Goal: Transaction & Acquisition: Purchase product/service

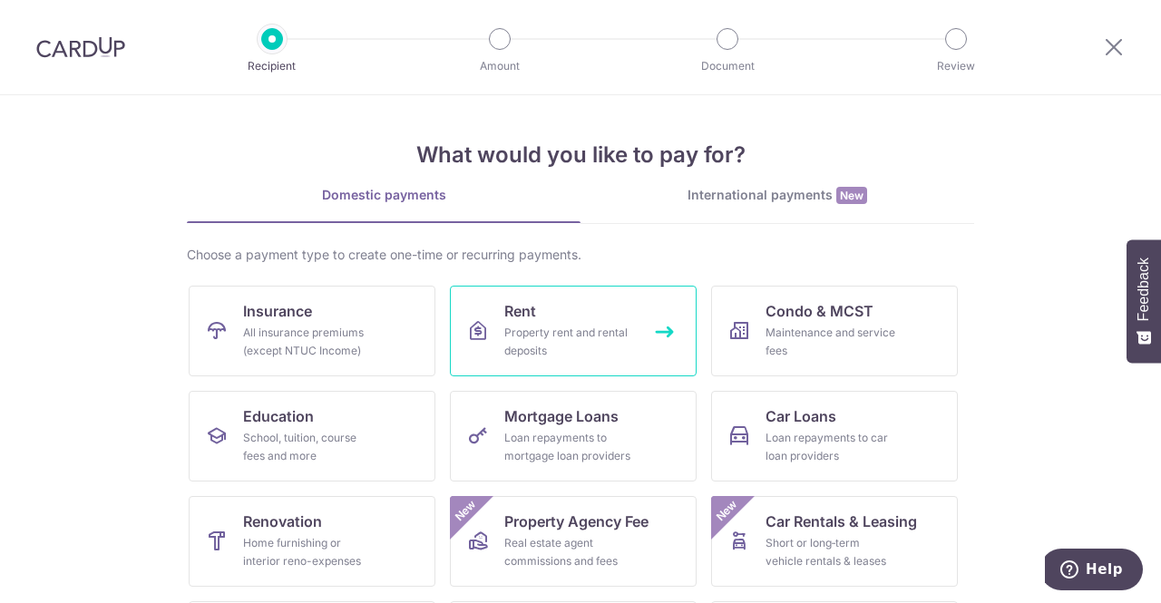
scroll to position [23, 0]
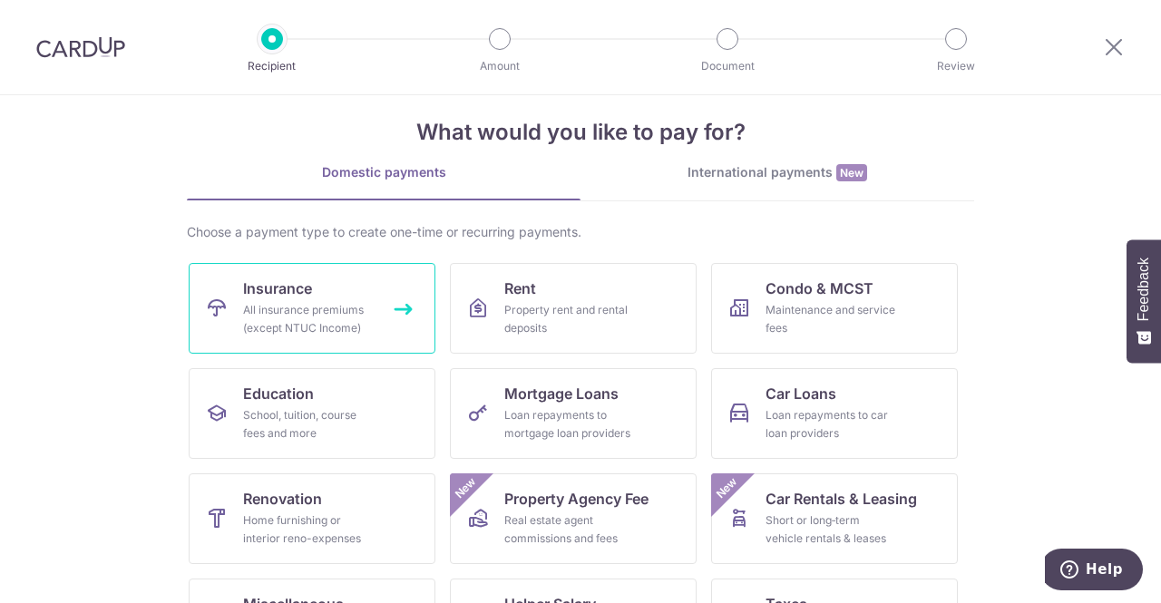
click at [351, 304] on div "All insurance premiums (except NTUC Income)" at bounding box center [308, 319] width 131 height 36
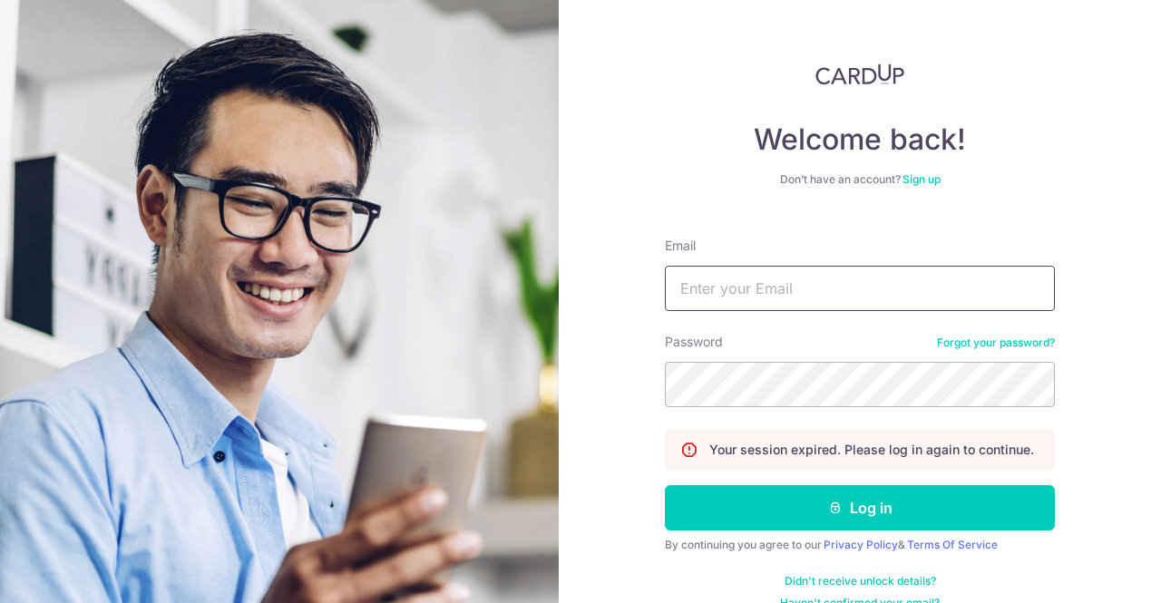
click at [728, 275] on input "Email" at bounding box center [860, 288] width 390 height 45
type input "[EMAIL_ADDRESS][DOMAIN_NAME]"
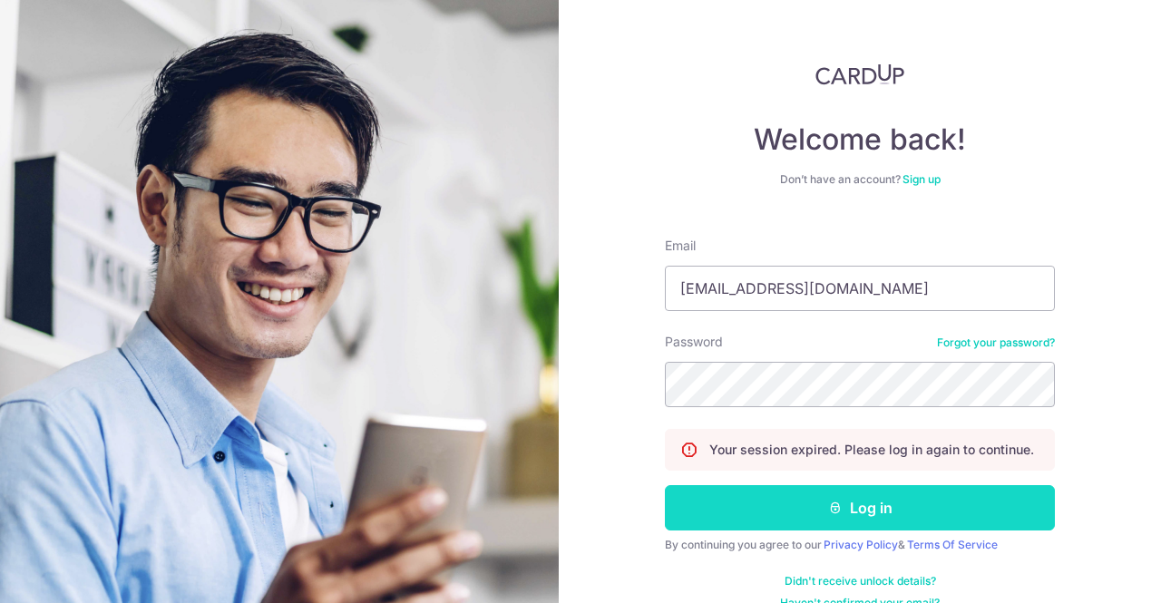
click at [777, 509] on button "Log in" at bounding box center [860, 507] width 390 height 45
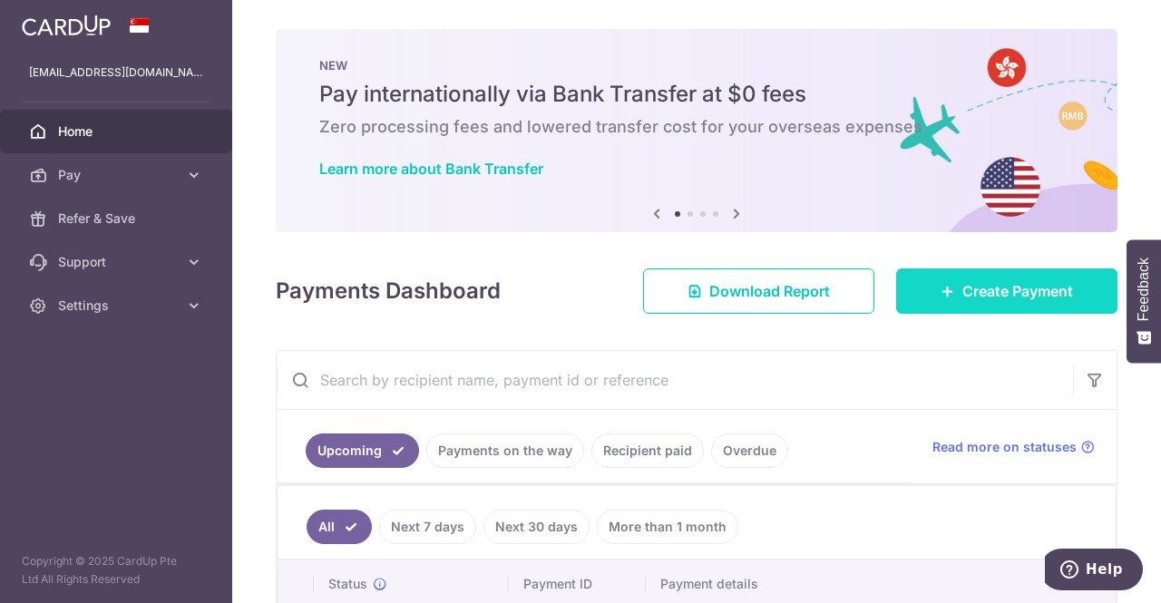
click at [940, 285] on icon at bounding box center [947, 291] width 15 height 15
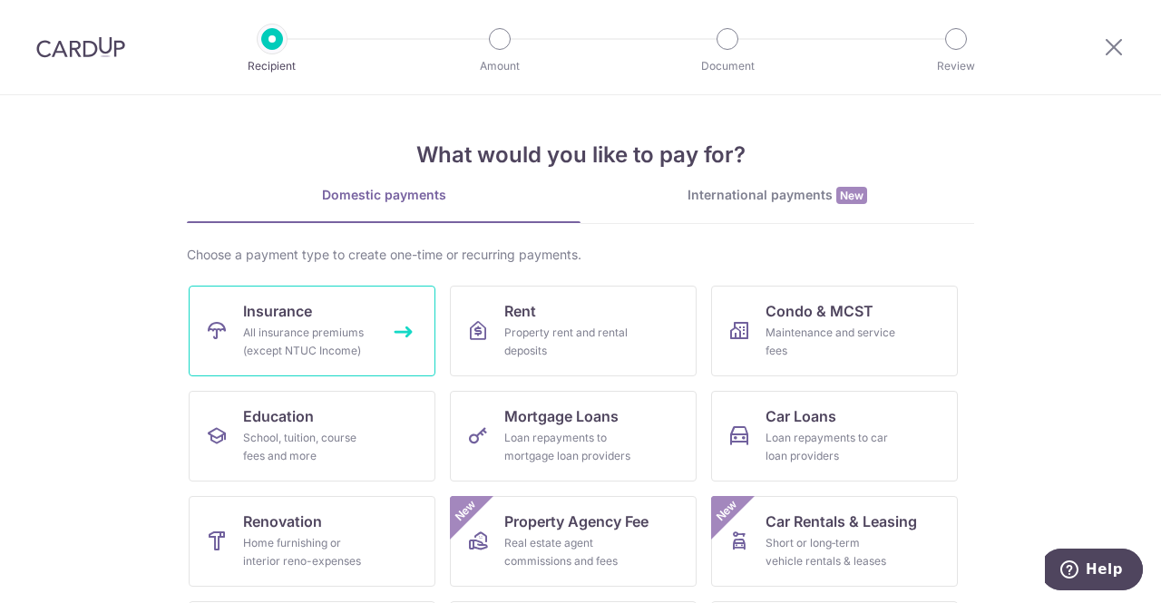
click at [362, 327] on div "All insurance premiums (except NTUC Income)" at bounding box center [308, 342] width 131 height 36
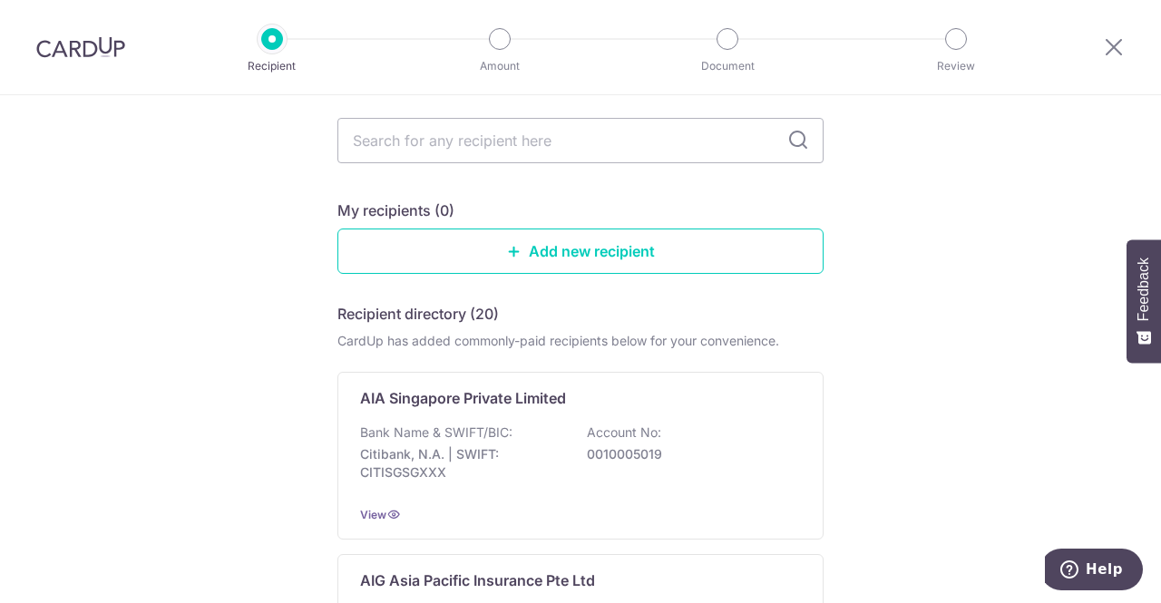
scroll to position [102, 0]
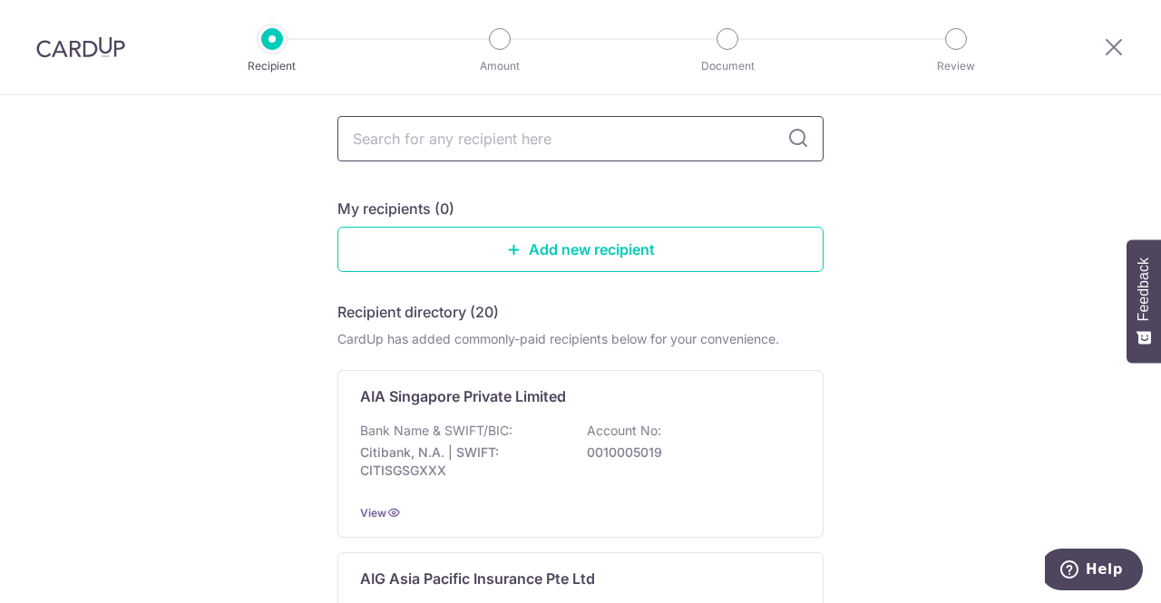
click at [472, 147] on input "text" at bounding box center [580, 138] width 486 height 45
type input "sing"
type input "singlife"
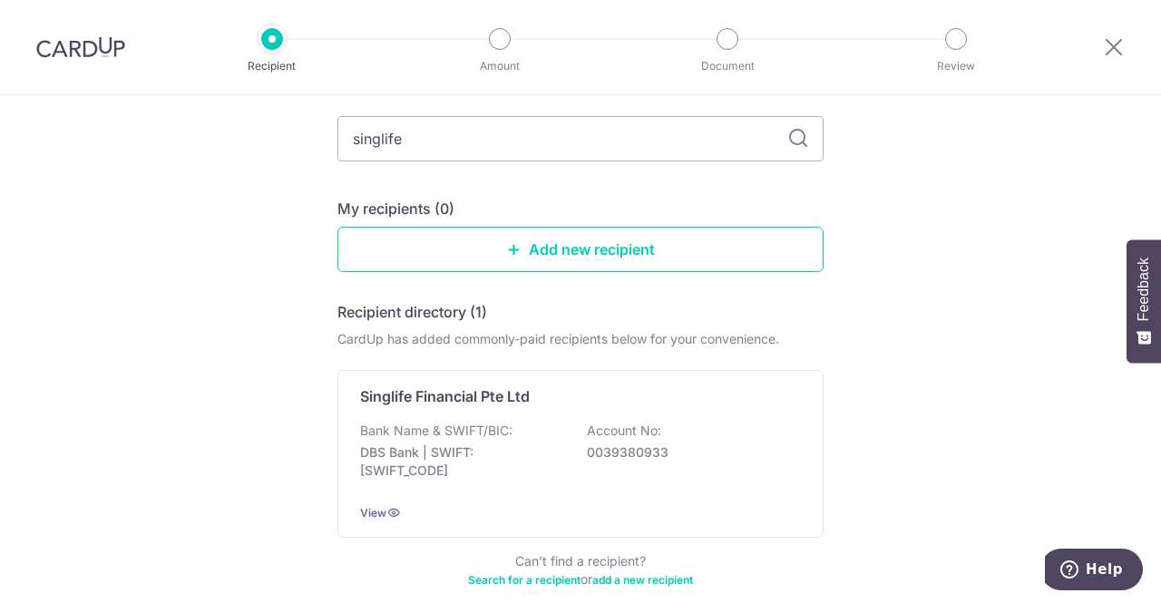
click at [799, 146] on icon at bounding box center [798, 139] width 22 height 22
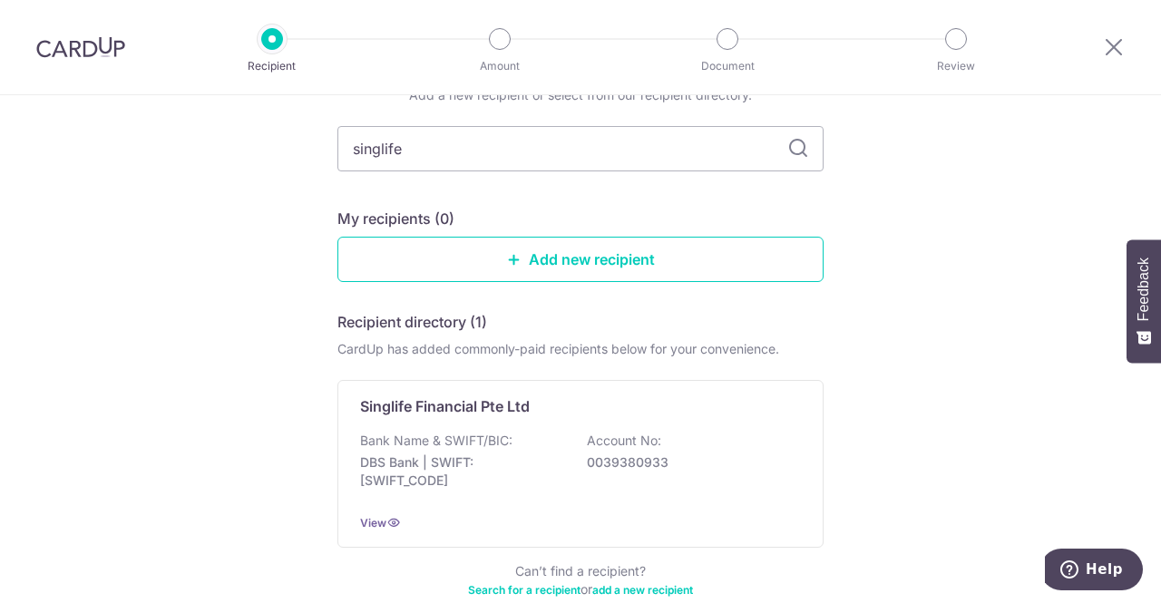
scroll to position [92, 0]
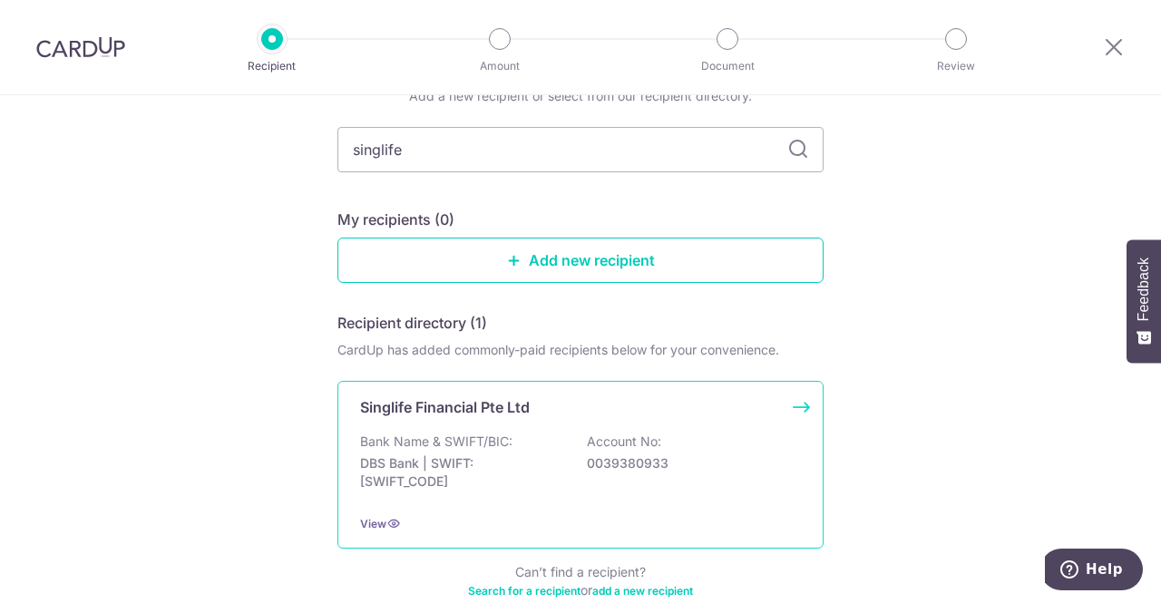
click at [537, 448] on div "Bank Name & SWIFT/BIC: DBS Bank | SWIFT: DBSSSGSGXXX Account No: 0039380933" at bounding box center [580, 466] width 441 height 67
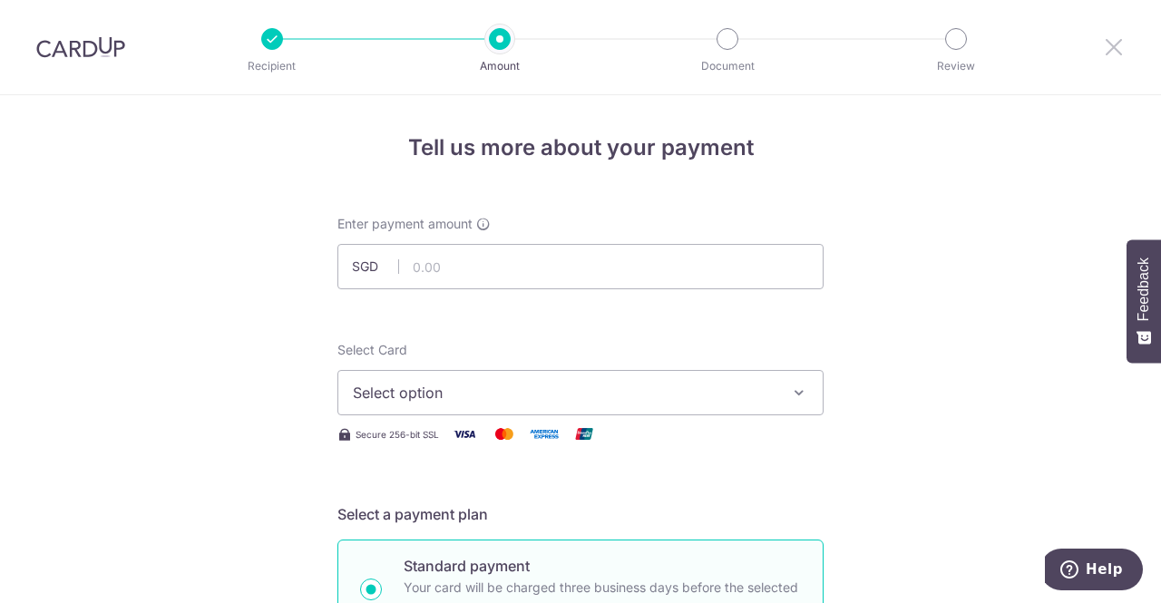
click at [1119, 55] on icon at bounding box center [1114, 46] width 22 height 23
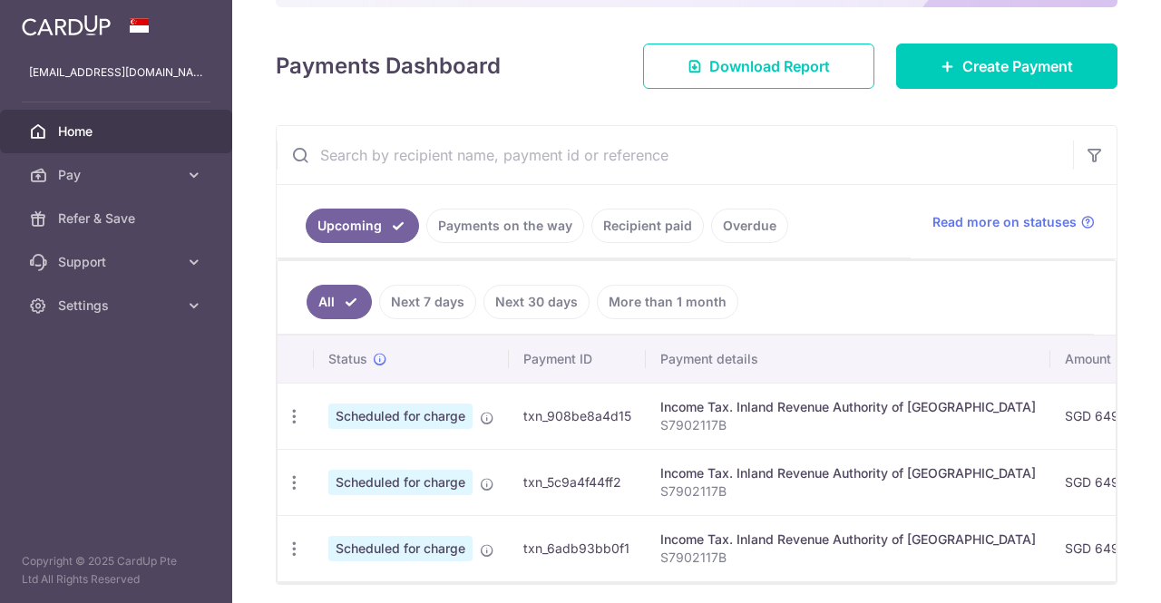
scroll to position [216, 0]
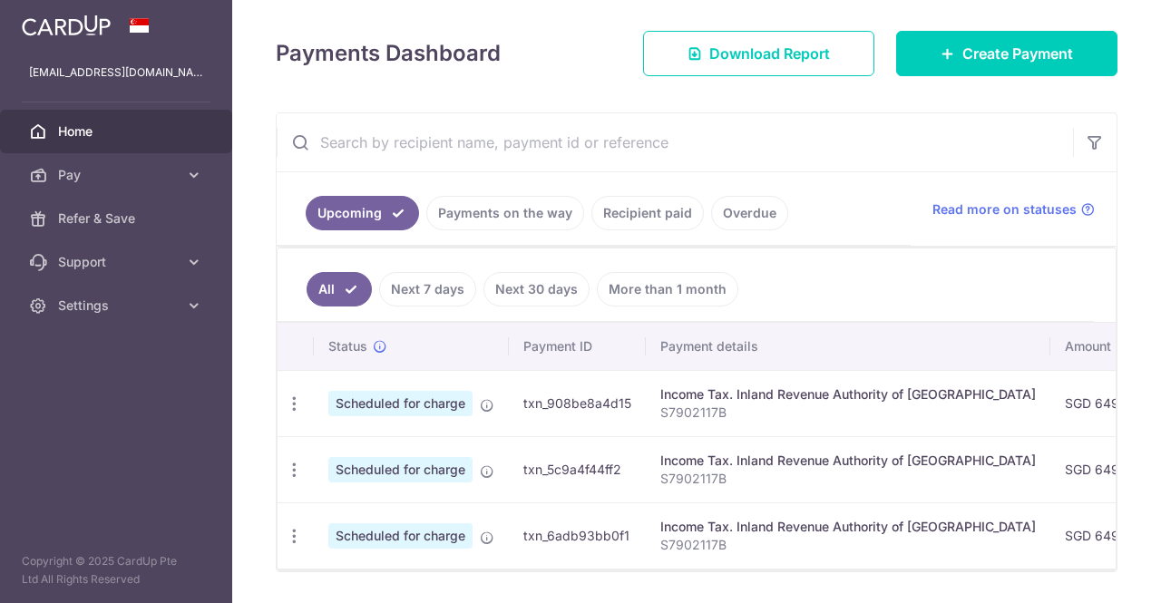
click at [635, 210] on link "Recipient paid" at bounding box center [647, 213] width 112 height 34
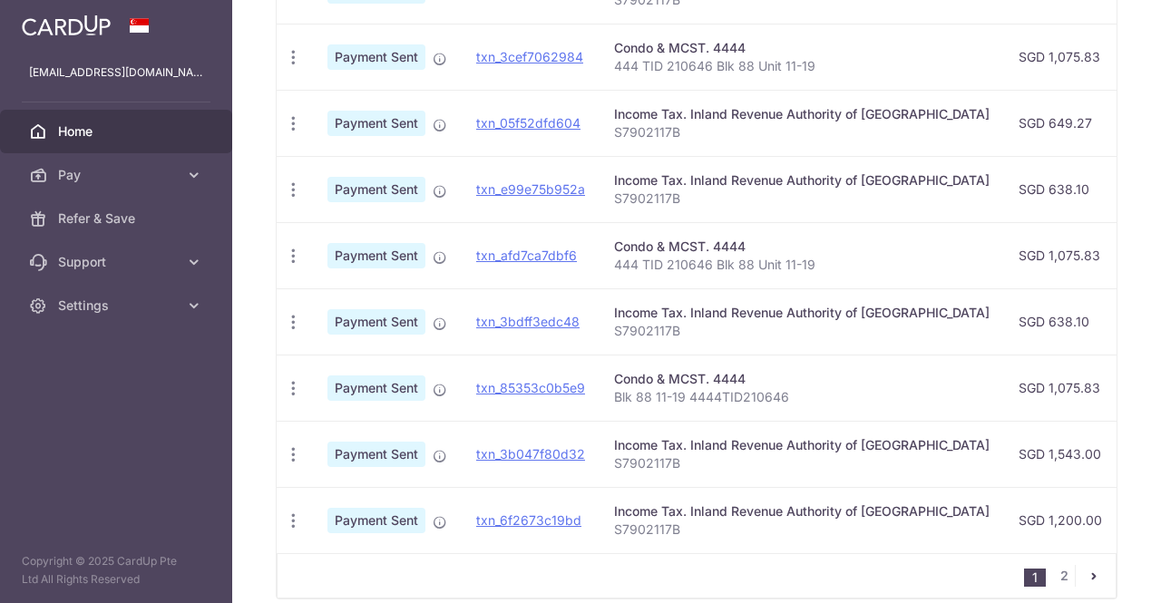
scroll to position [702, 0]
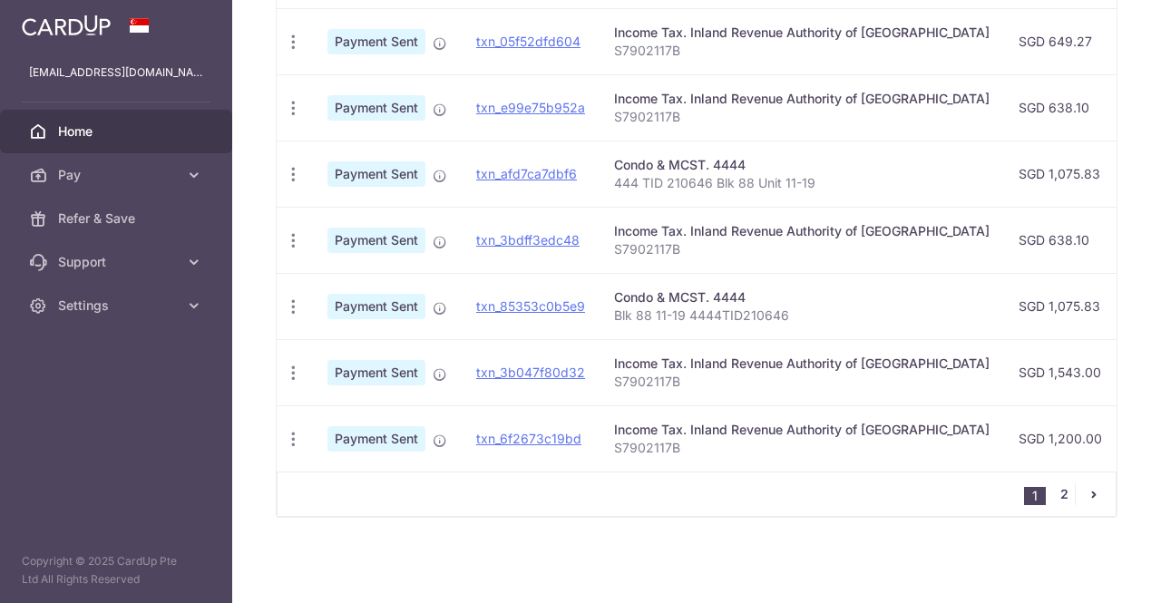
click at [1056, 494] on link "2" at bounding box center [1064, 494] width 22 height 22
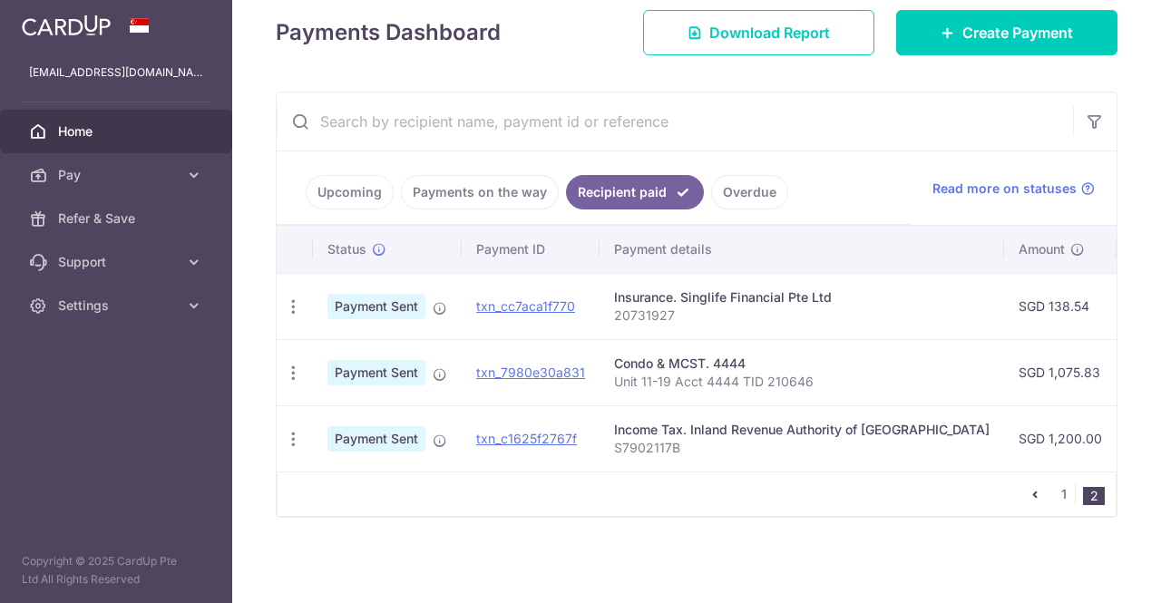
scroll to position [241, 0]
click at [1028, 493] on icon "pager" at bounding box center [1035, 494] width 15 height 15
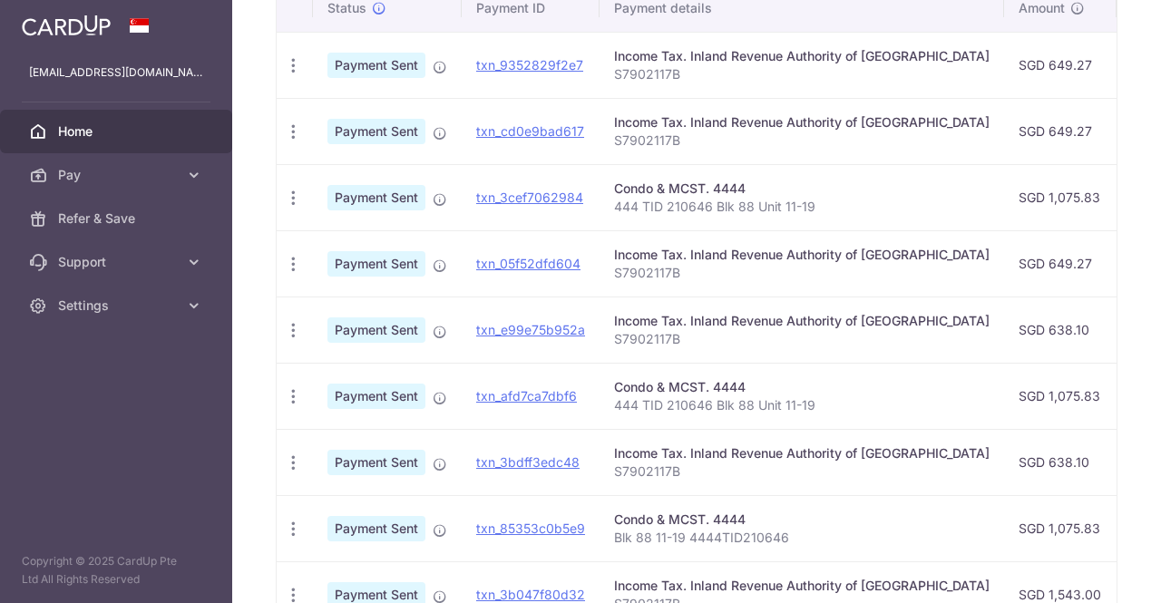
scroll to position [702, 0]
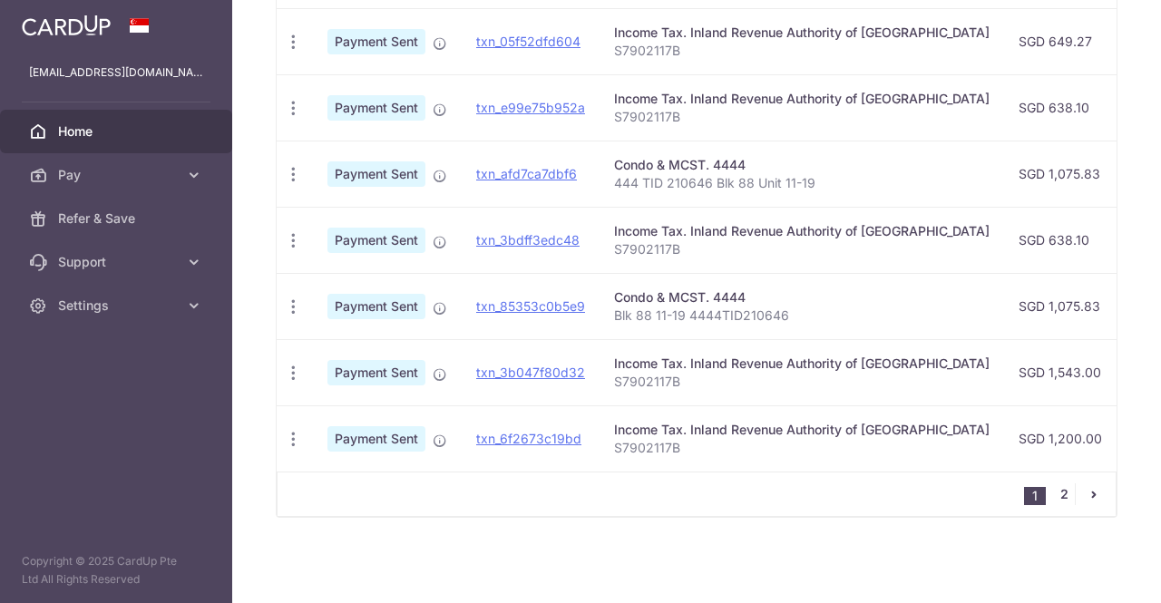
click at [1053, 497] on link "2" at bounding box center [1064, 494] width 22 height 22
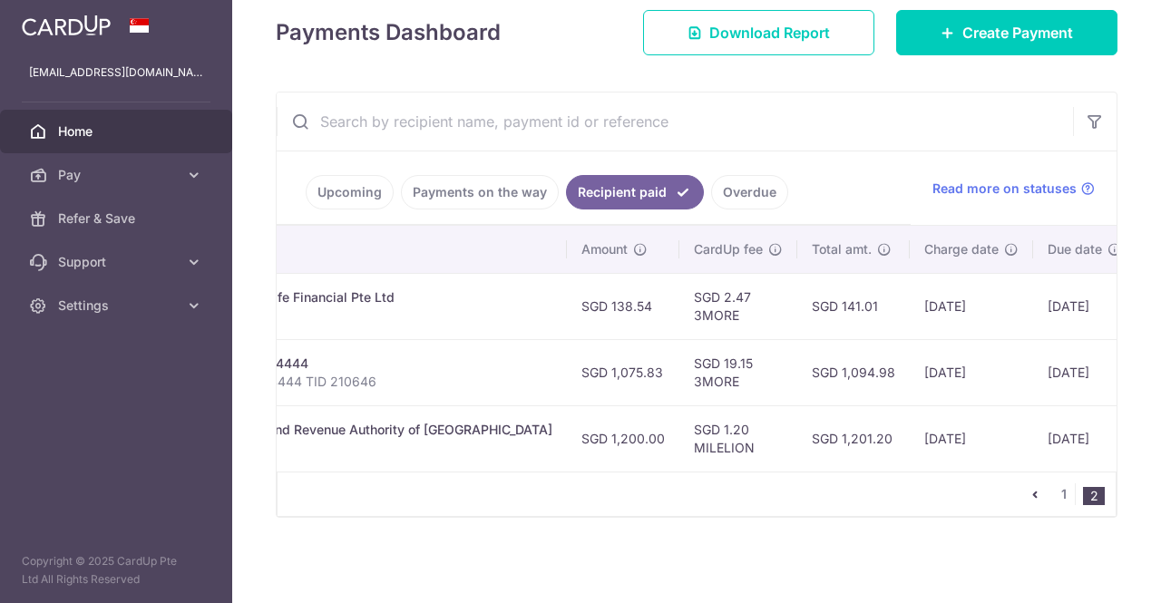
scroll to position [0, 438]
drag, startPoint x: 752, startPoint y: 303, endPoint x: 475, endPoint y: 540, distance: 364.1
click at [475, 540] on div "× Pause Schedule Pause all future payments in this series Pause just this one p…" at bounding box center [696, 301] width 929 height 603
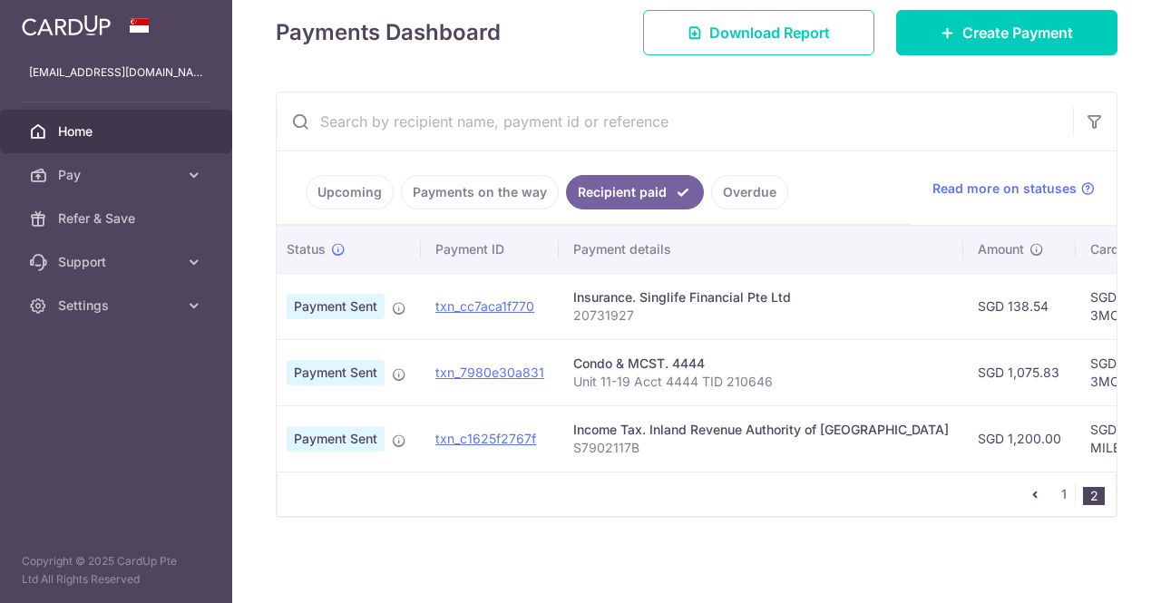
scroll to position [0, 0]
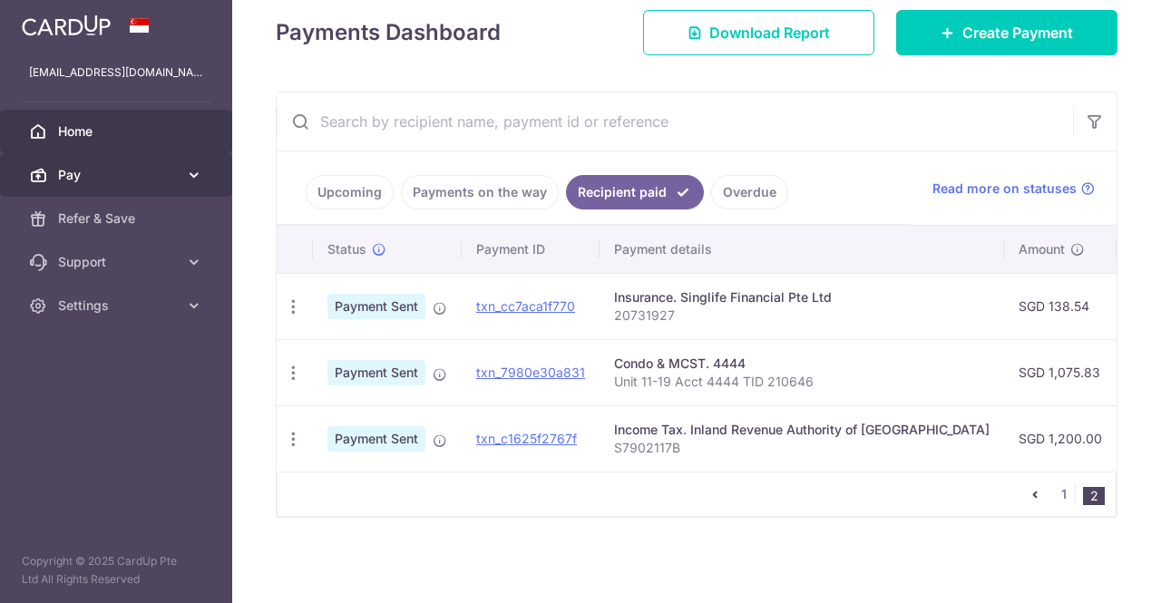
click at [93, 177] on span "Pay" at bounding box center [118, 175] width 120 height 18
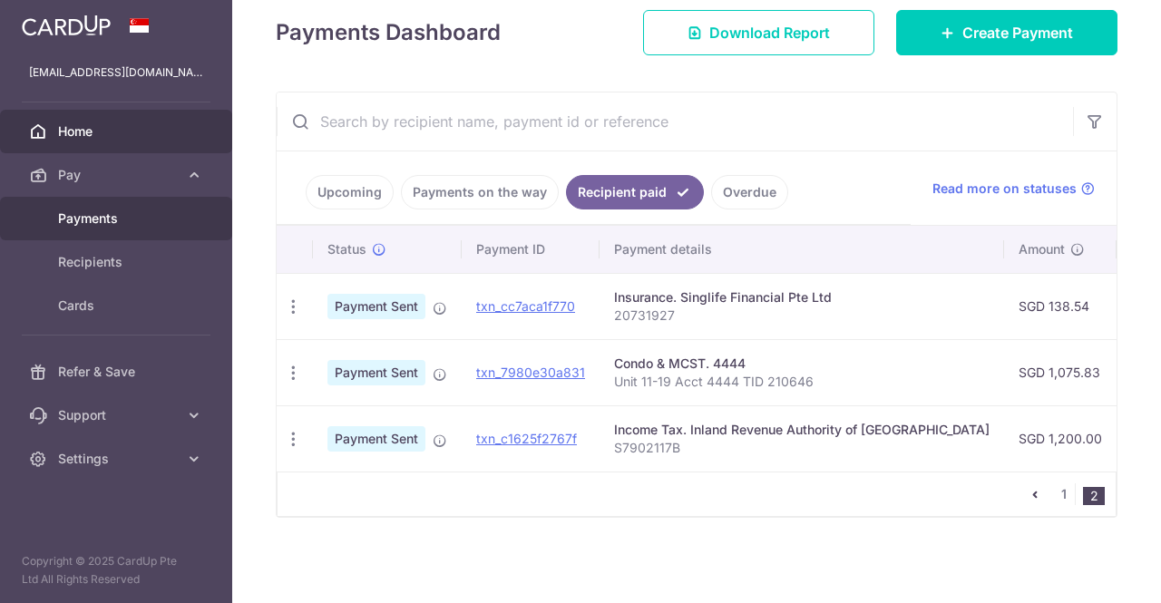
click at [90, 218] on span "Payments" at bounding box center [118, 218] width 120 height 18
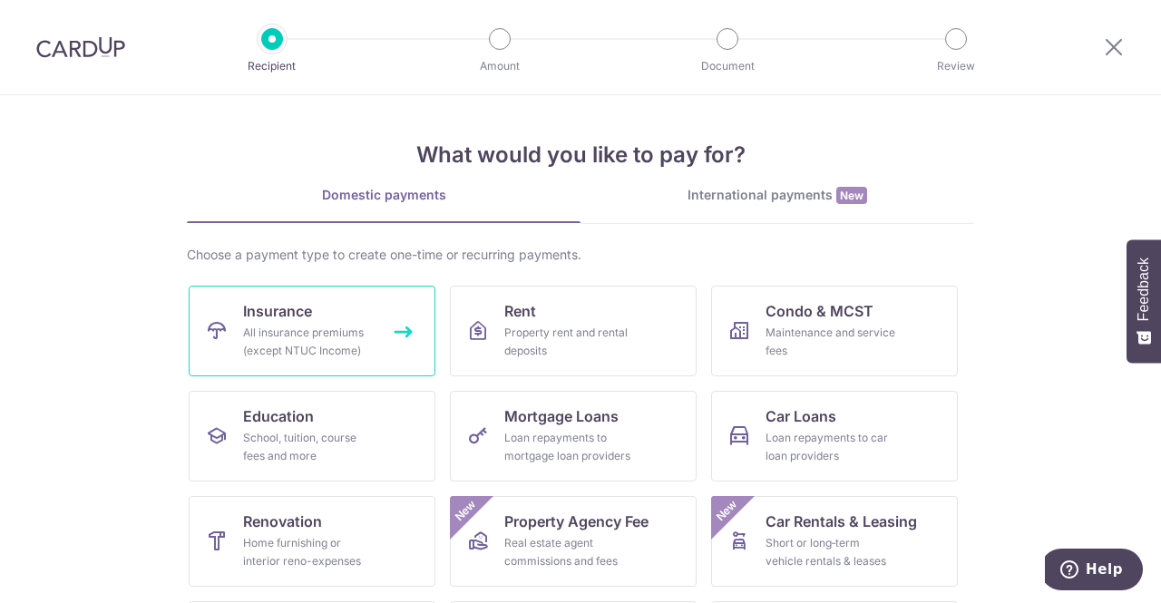
click at [333, 317] on link "Insurance All insurance premiums (except NTUC Income)" at bounding box center [312, 331] width 247 height 91
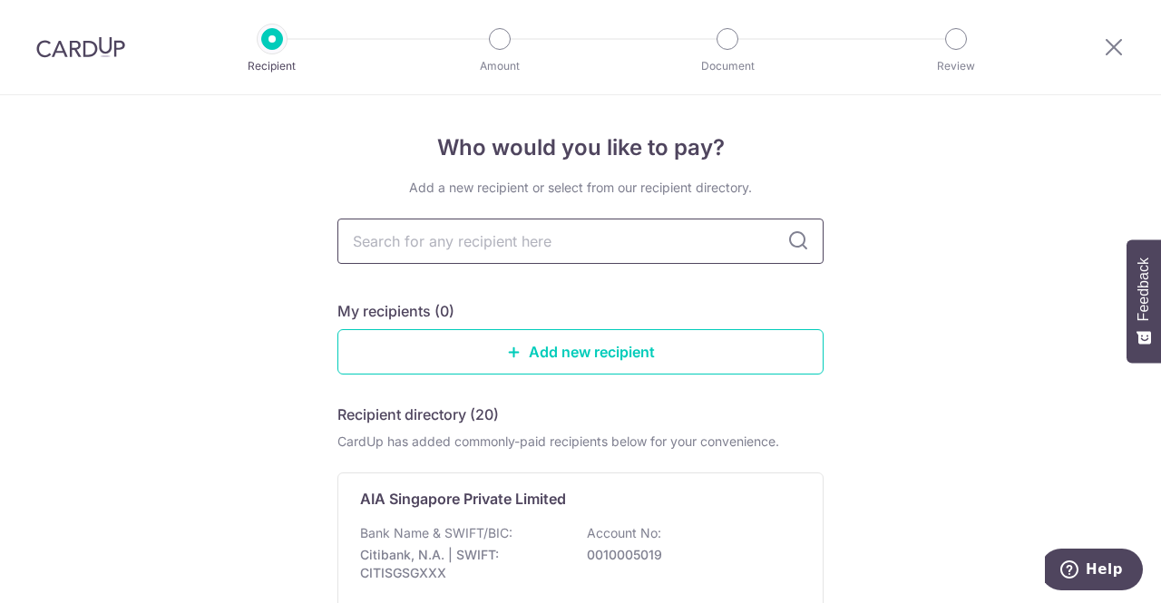
click at [472, 254] on input "text" at bounding box center [580, 241] width 486 height 45
type input "singlife"
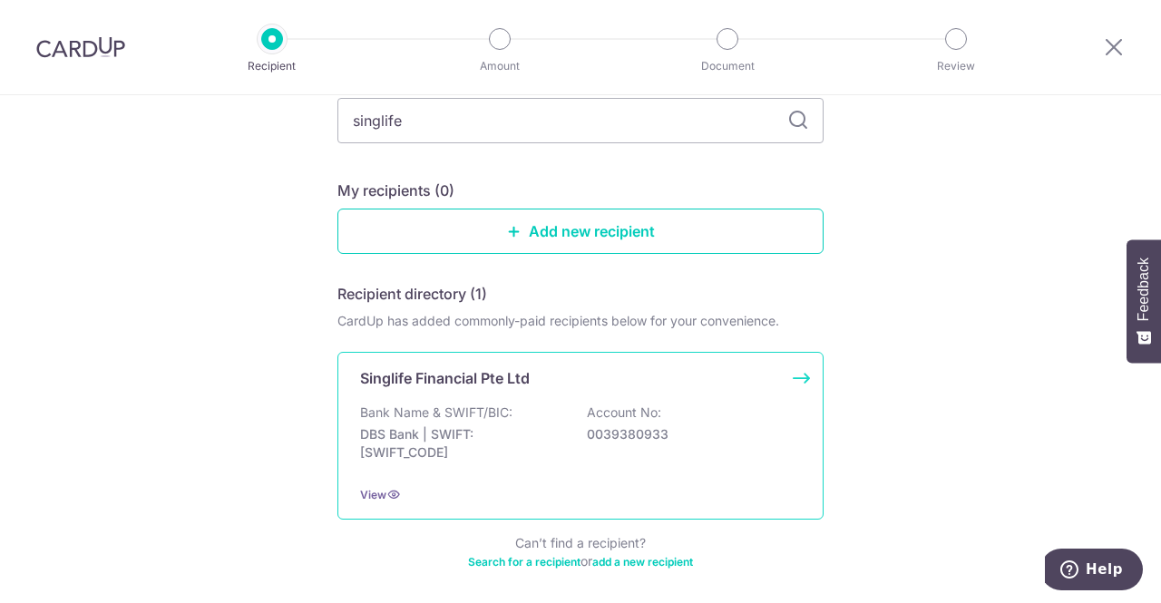
scroll to position [146, 0]
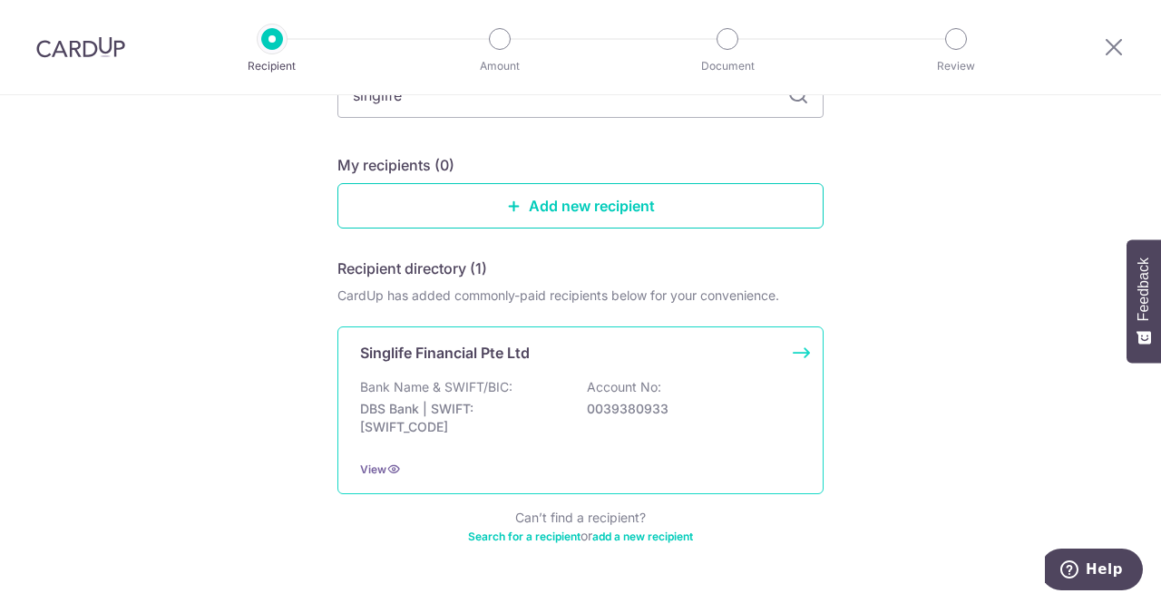
click at [495, 404] on p "DBS Bank | SWIFT: [SWIFT_CODE]" at bounding box center [461, 418] width 203 height 36
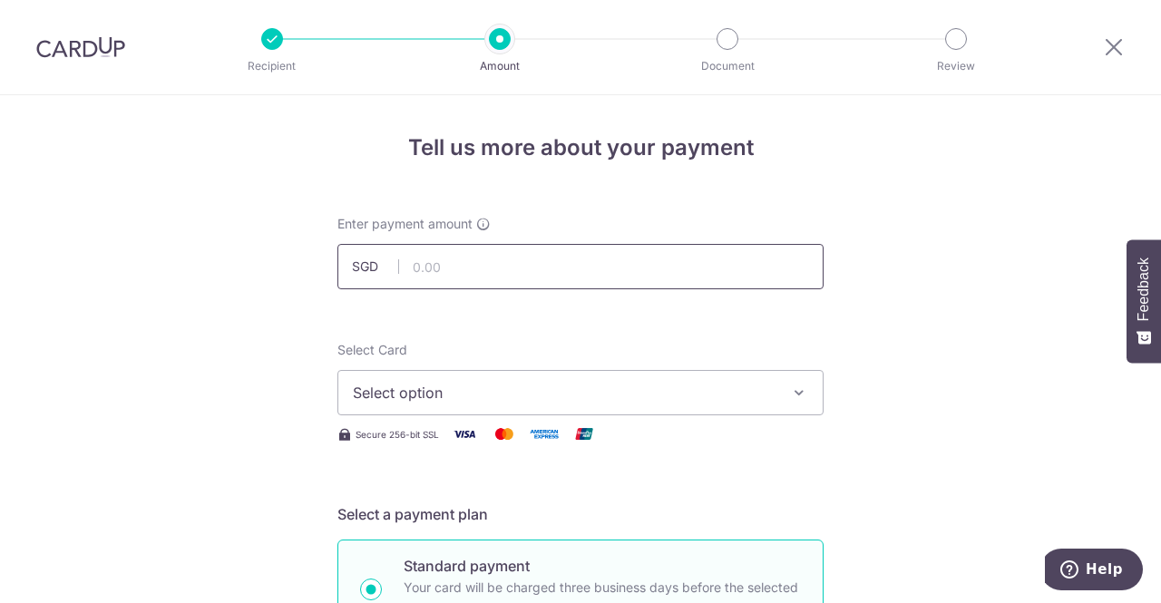
click at [448, 276] on input "text" at bounding box center [580, 266] width 486 height 45
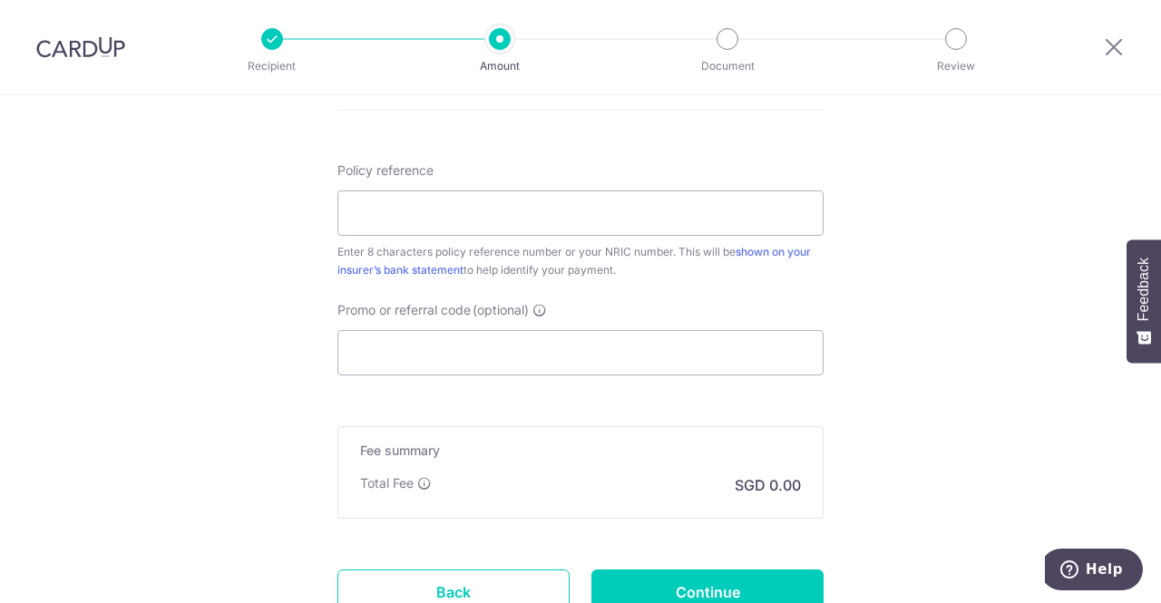
scroll to position [1002, 0]
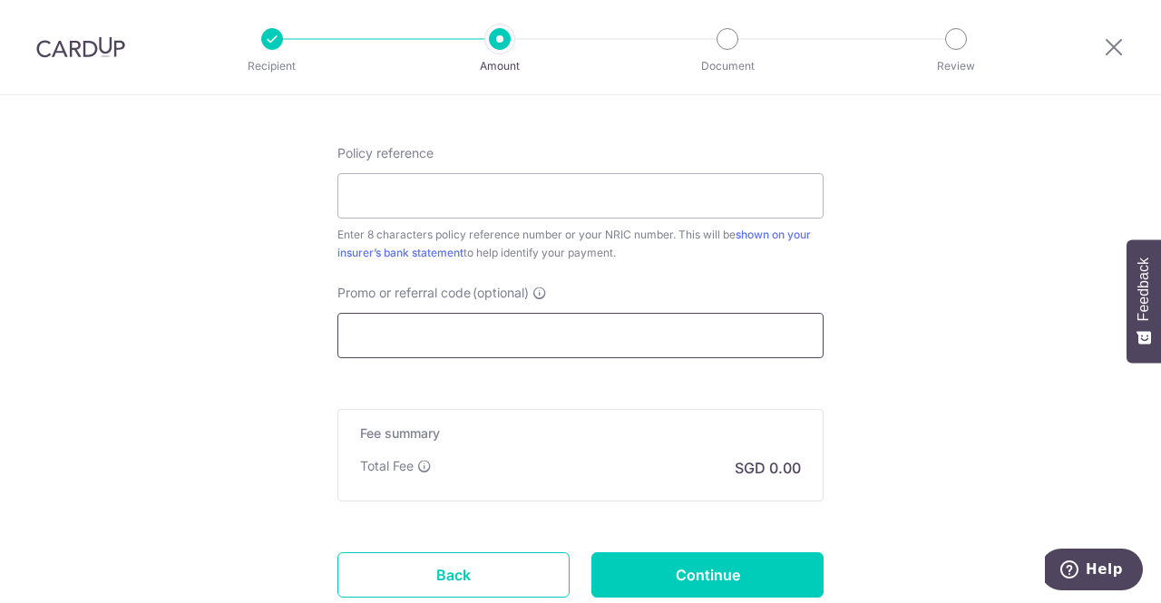
click at [443, 317] on input "Promo or referral code (optional)" at bounding box center [580, 335] width 486 height 45
paste input "REC185"
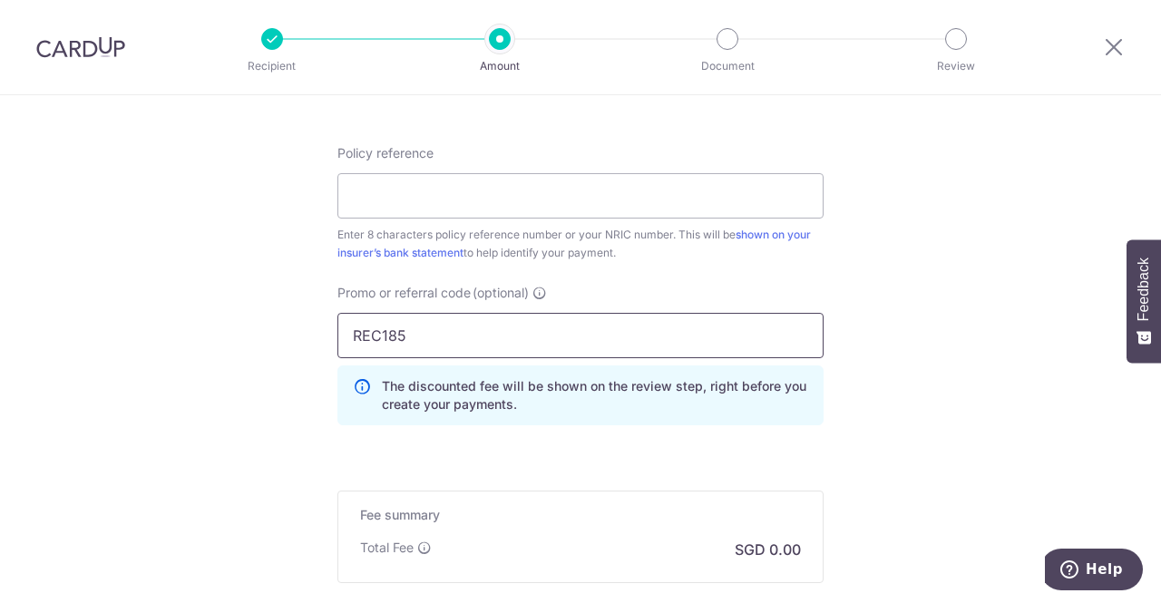
type input "REC185"
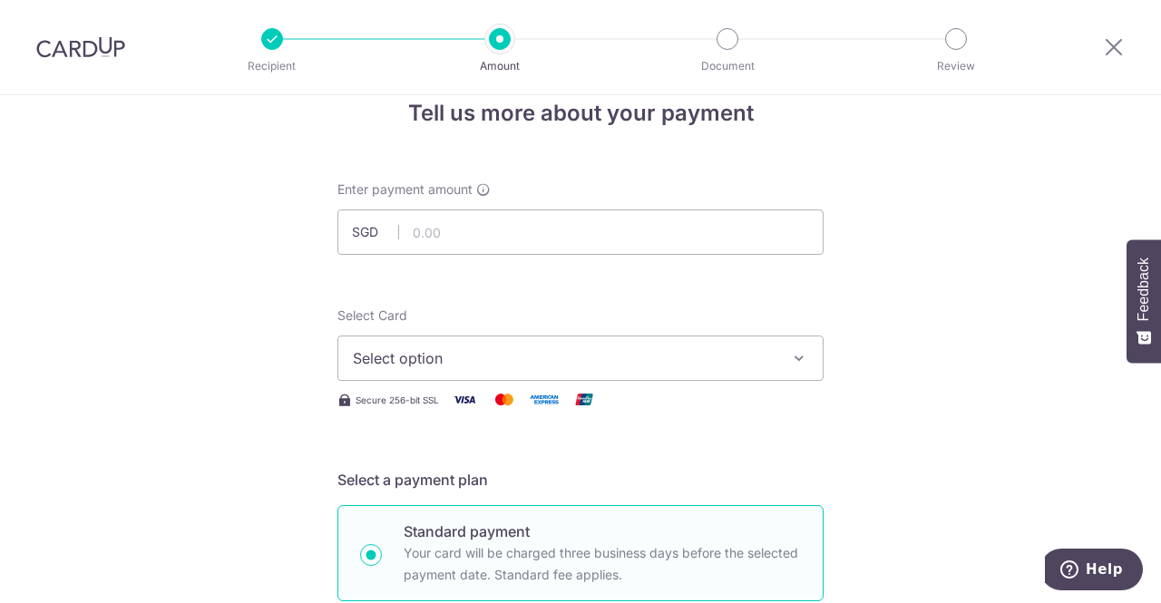
scroll to position [33, 0]
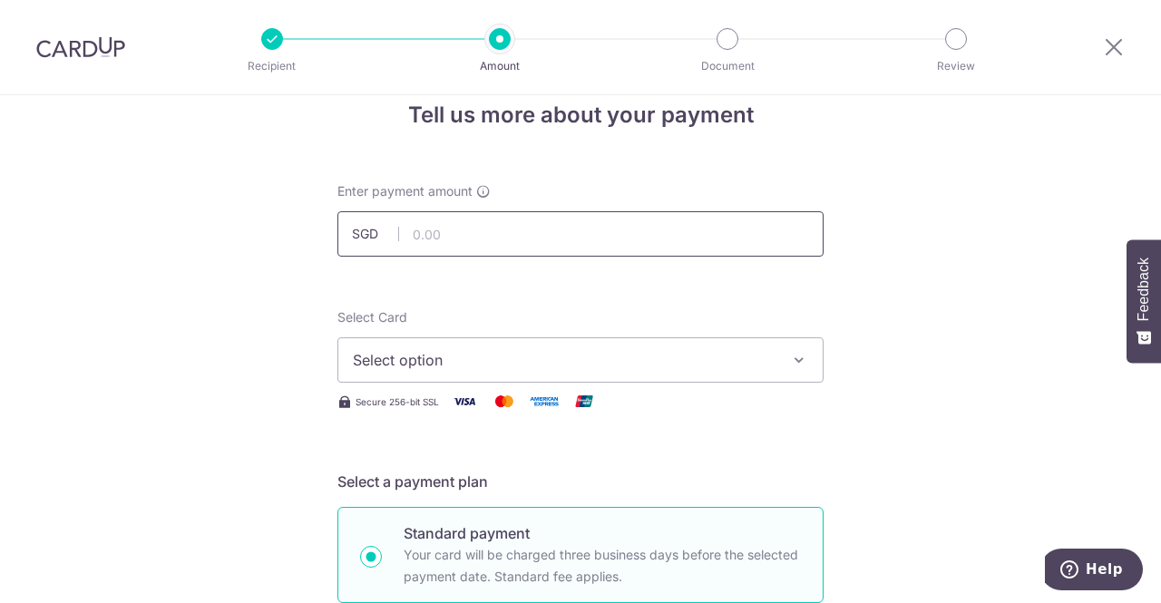
click at [443, 244] on input "text" at bounding box center [580, 233] width 486 height 45
click at [499, 235] on input "text" at bounding box center [580, 233] width 486 height 45
paste input "429"
type input "429.00"
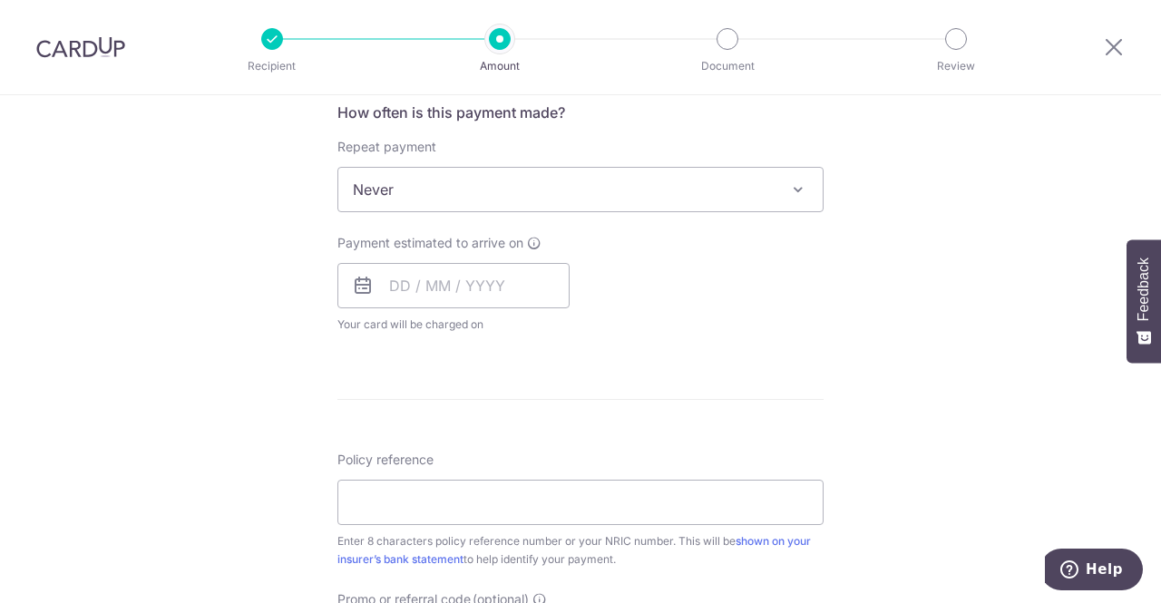
scroll to position [731, 0]
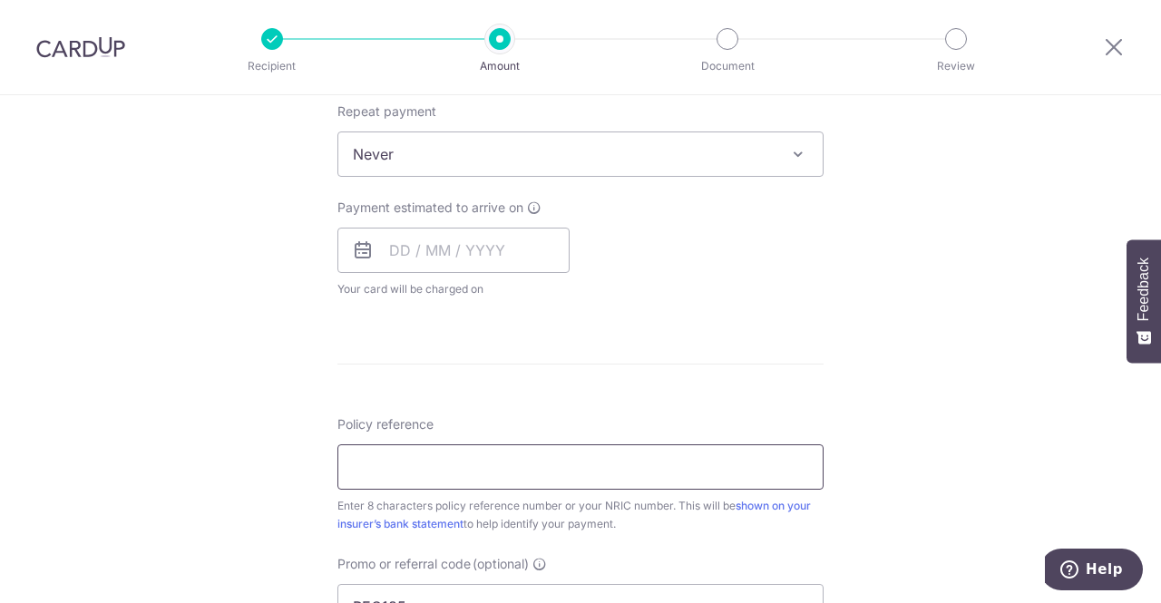
click at [395, 462] on input "Policy reference" at bounding box center [580, 466] width 486 height 45
paste input "20731904"
type input "20731904"
click at [270, 423] on div "Tell us more about your payment Enter payment amount SGD 429.00 429.00 Select C…" at bounding box center [580, 225] width 1161 height 1722
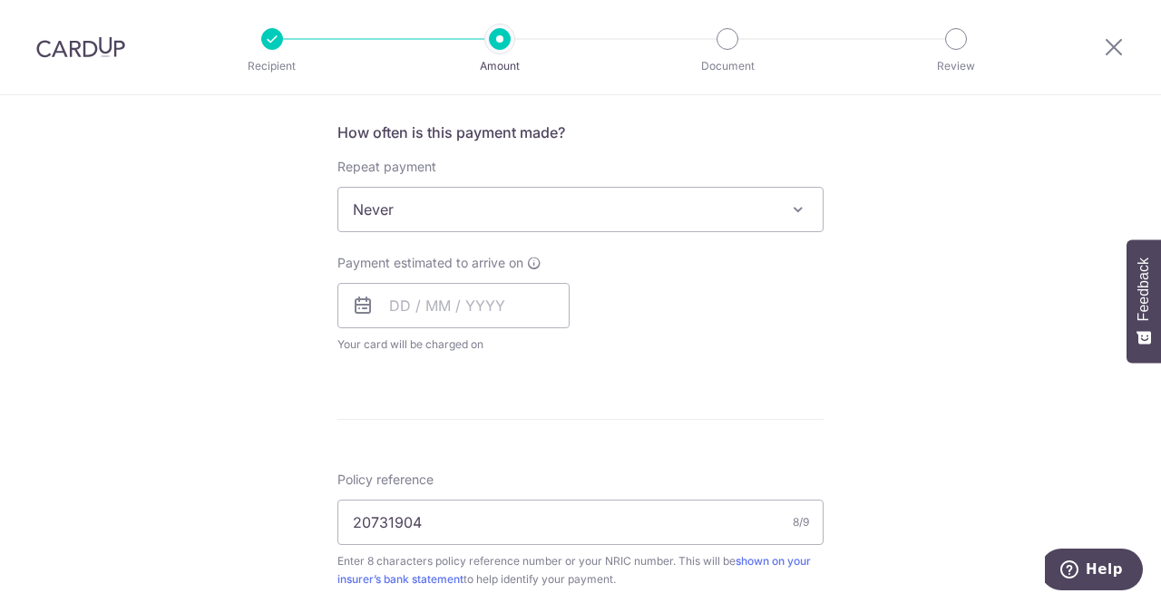
scroll to position [668, 0]
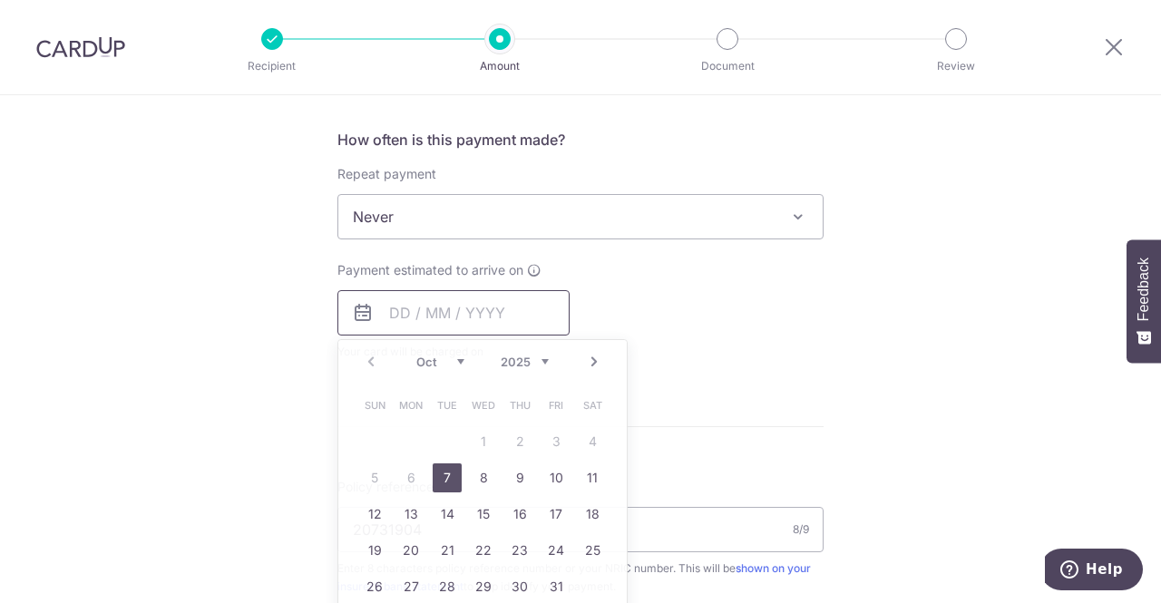
click at [443, 302] on input "text" at bounding box center [453, 312] width 232 height 45
click at [798, 322] on div "Payment estimated to arrive on Prev Next Oct Nov Dec 2025 2026 2027 2028 2029 2…" at bounding box center [580, 311] width 508 height 100
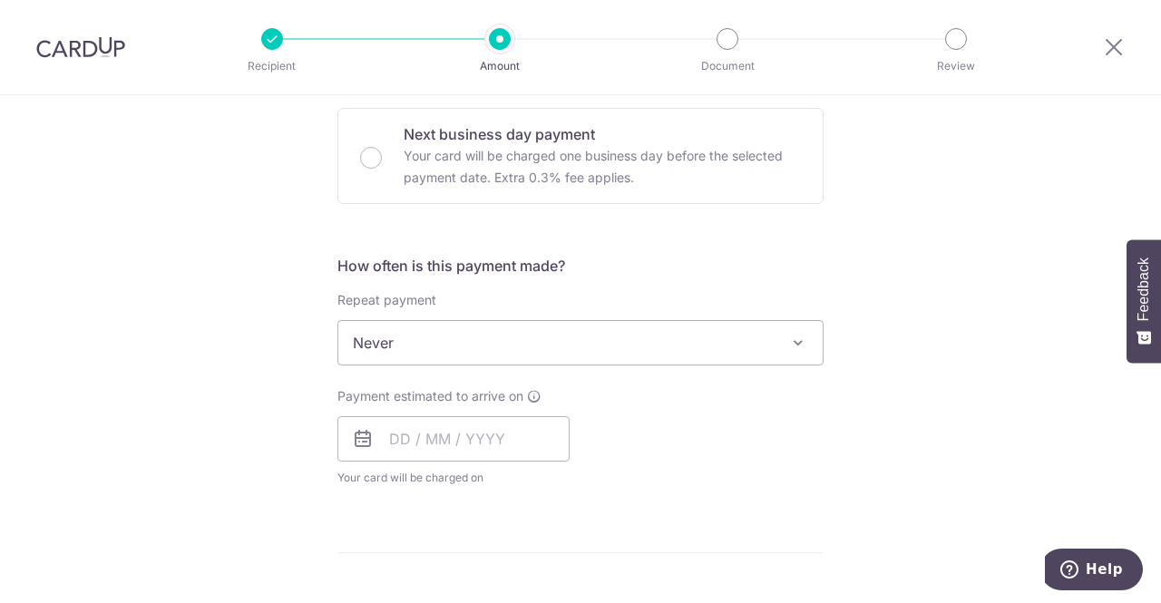
scroll to position [541, 0]
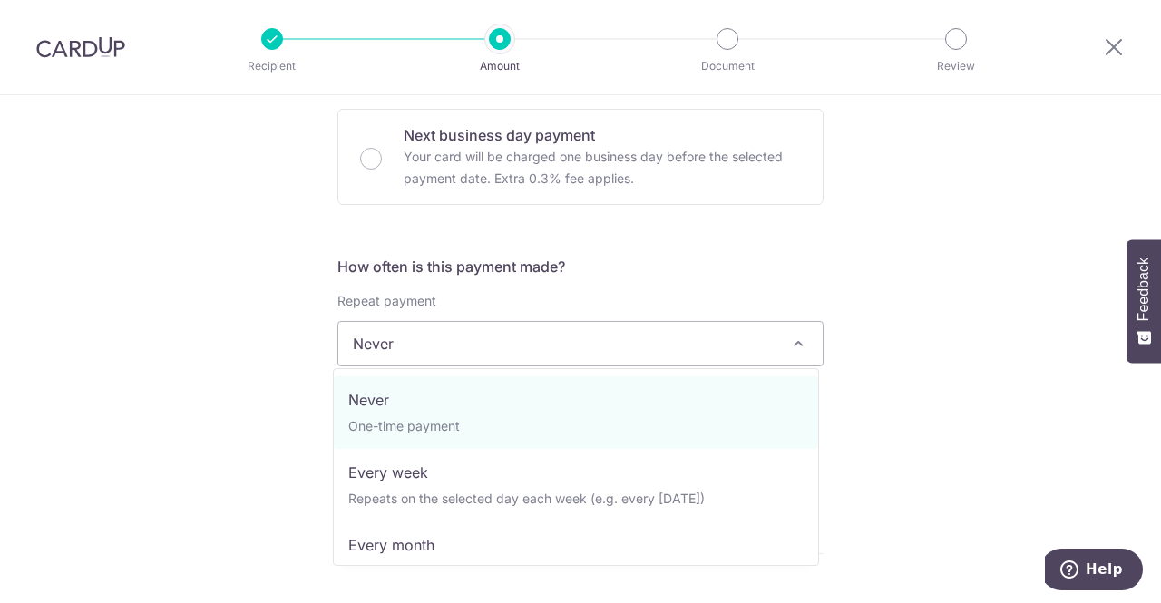
click at [745, 331] on span "Never" at bounding box center [580, 344] width 484 height 44
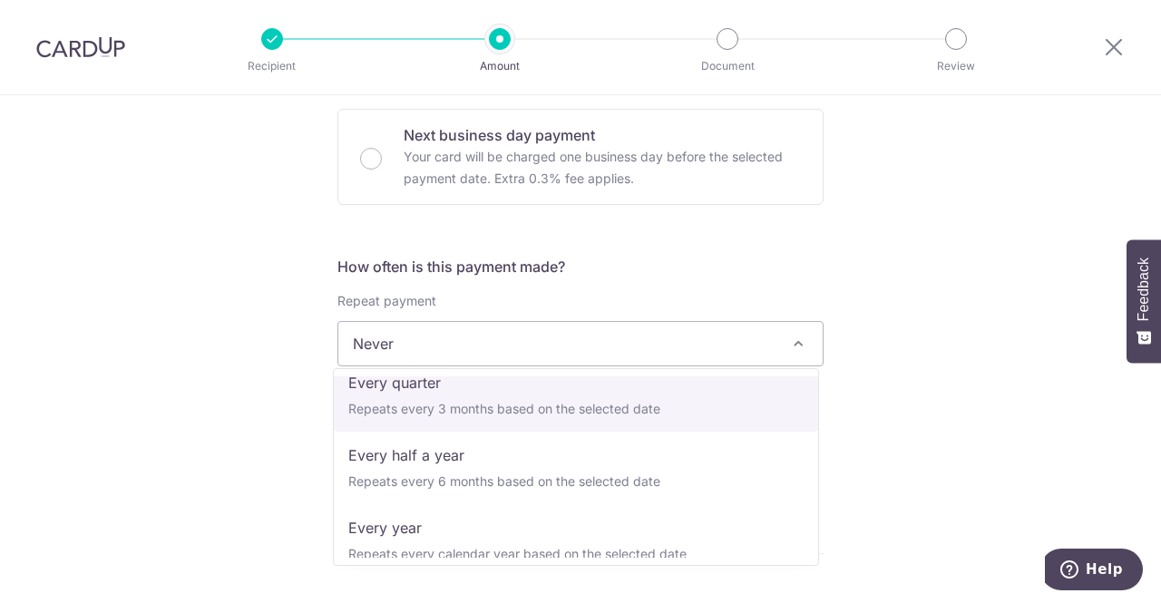
scroll to position [254, 0]
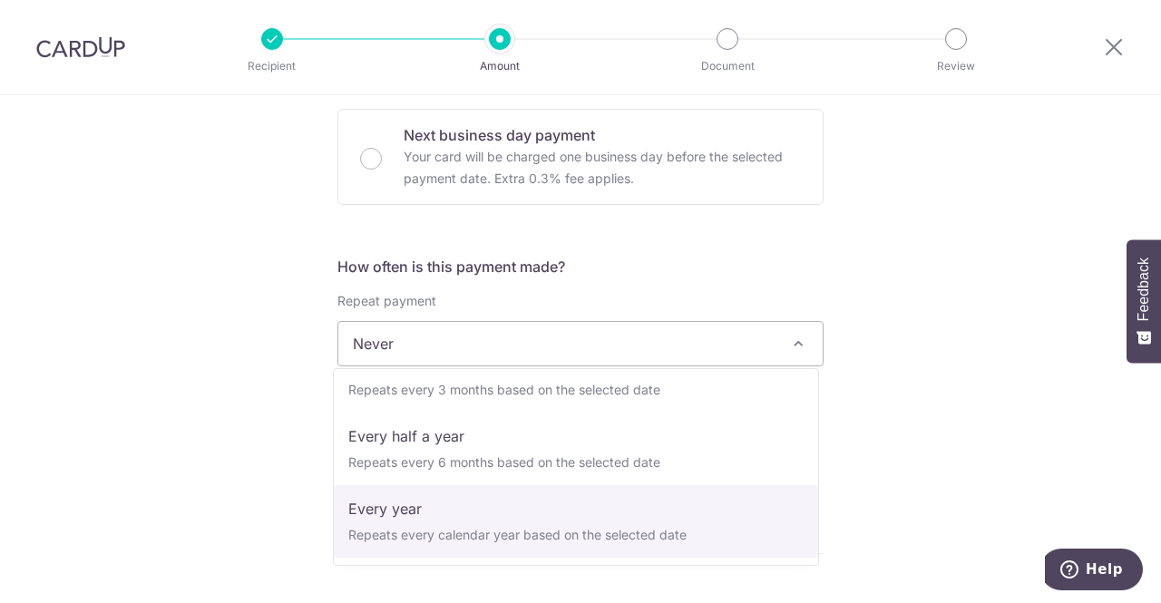
select select "6"
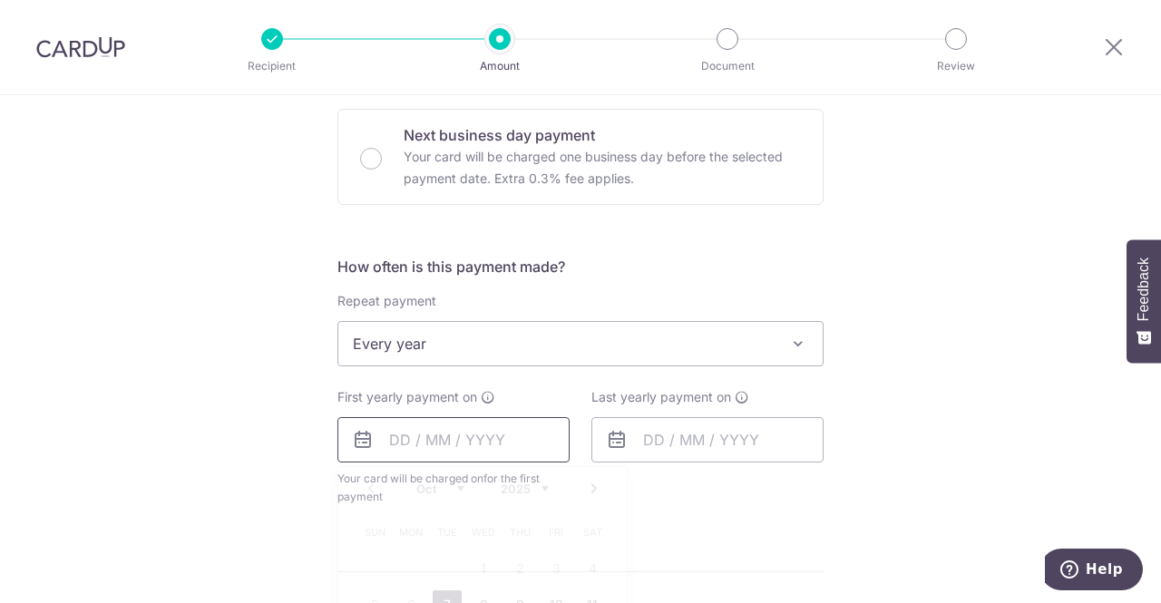
click at [379, 438] on input "text" at bounding box center [453, 439] width 232 height 45
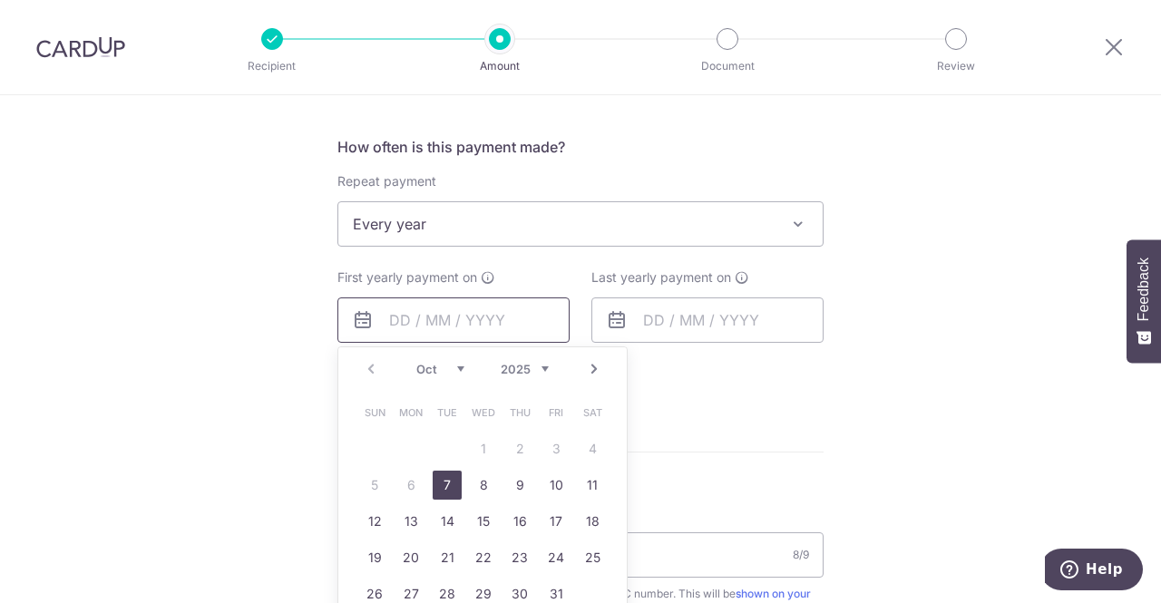
scroll to position [663, 0]
click at [439, 511] on link "14" at bounding box center [447, 519] width 29 height 29
type input "14/10/2025"
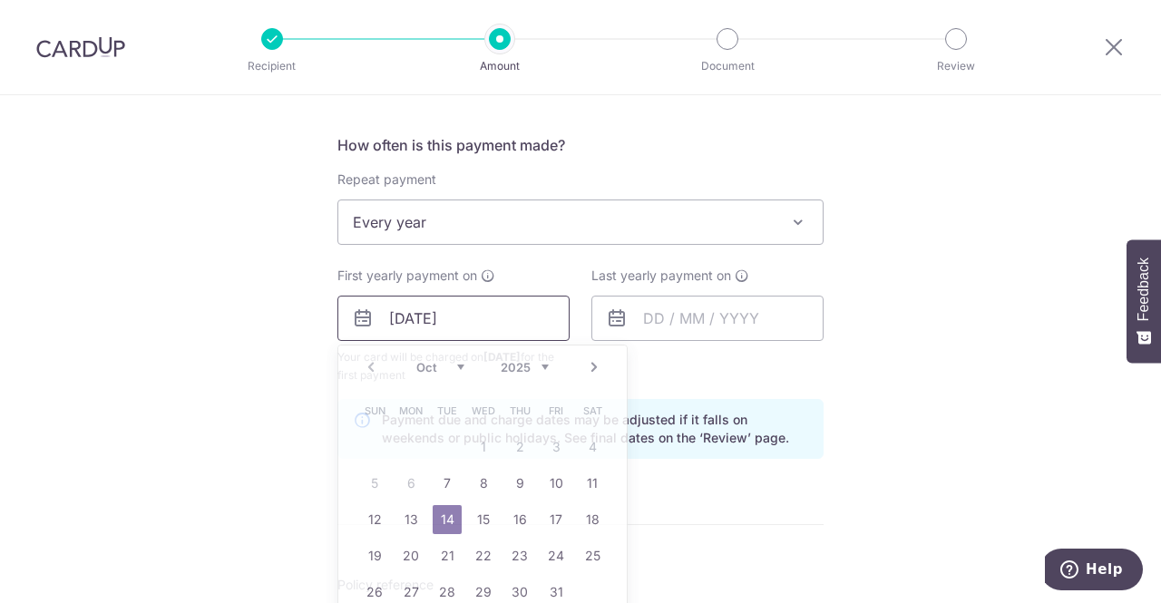
click at [507, 324] on input "14/10/2025" at bounding box center [453, 318] width 232 height 45
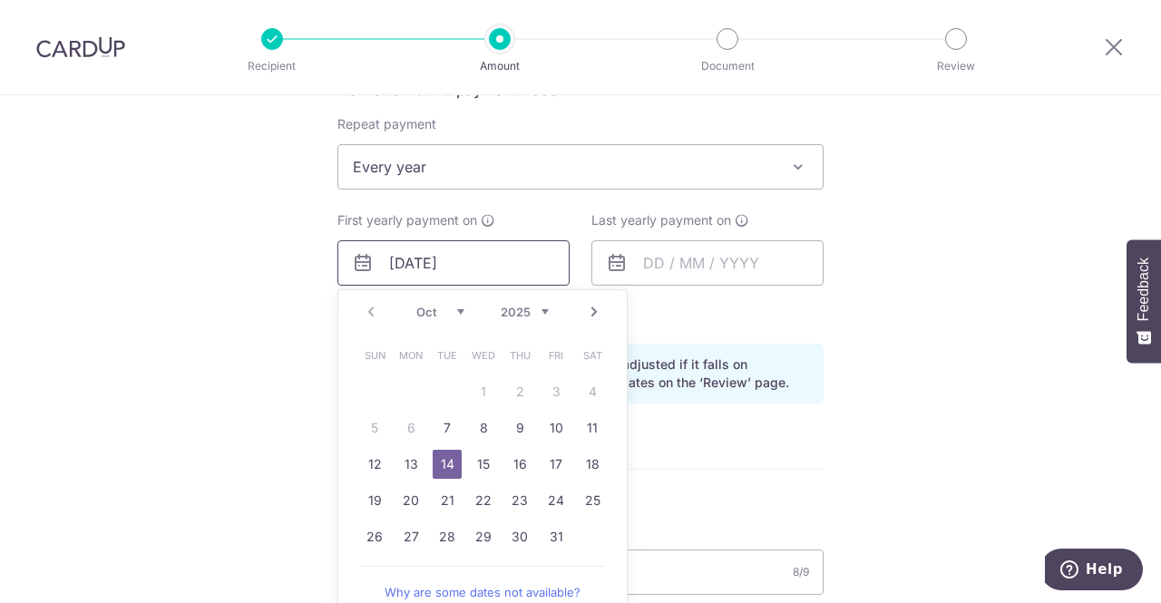
scroll to position [719, 0]
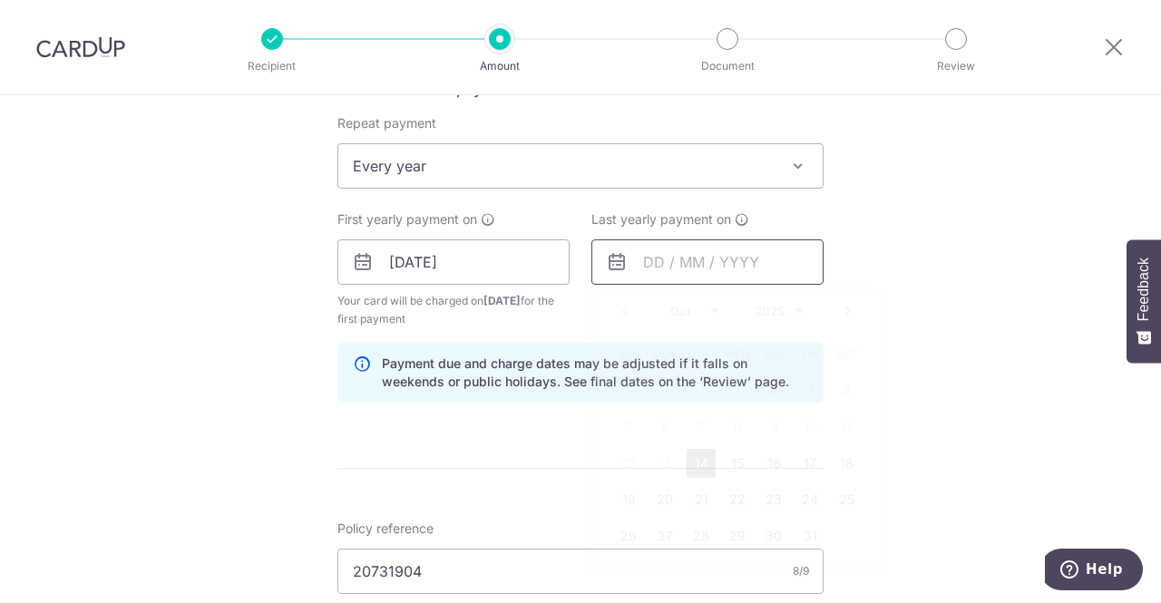
click at [698, 265] on input "text" at bounding box center [707, 261] width 232 height 45
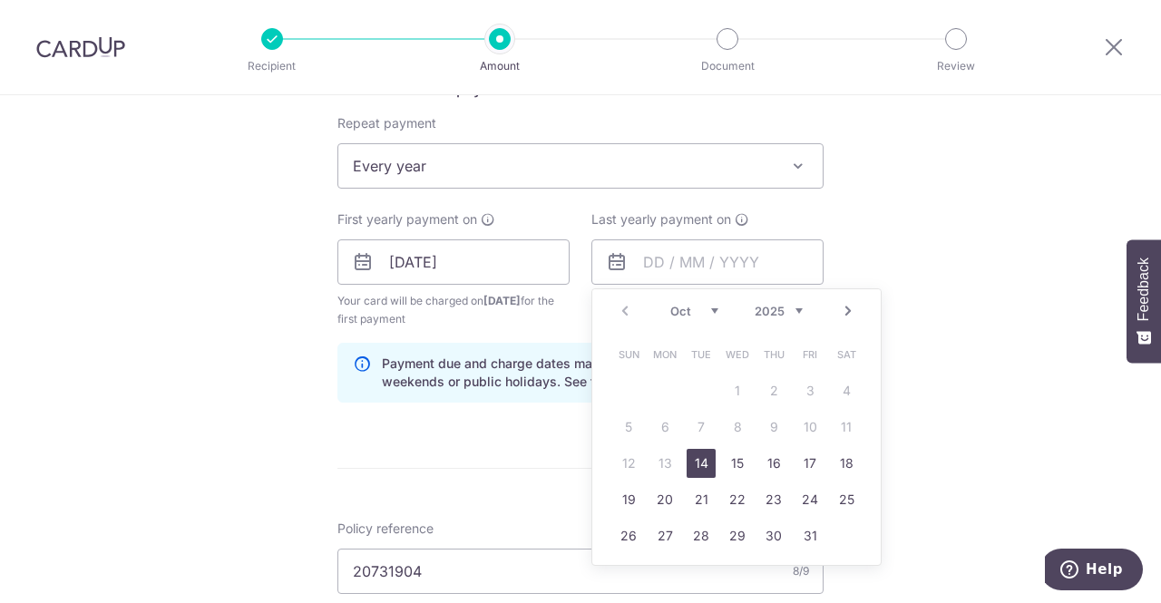
click at [794, 306] on select "2025 2026 2027 2028 2029 2030 2031 2032 2033 2034 2035" at bounding box center [779, 311] width 48 height 15
click at [704, 465] on link "13" at bounding box center [701, 463] width 29 height 29
type input "13/10/2026"
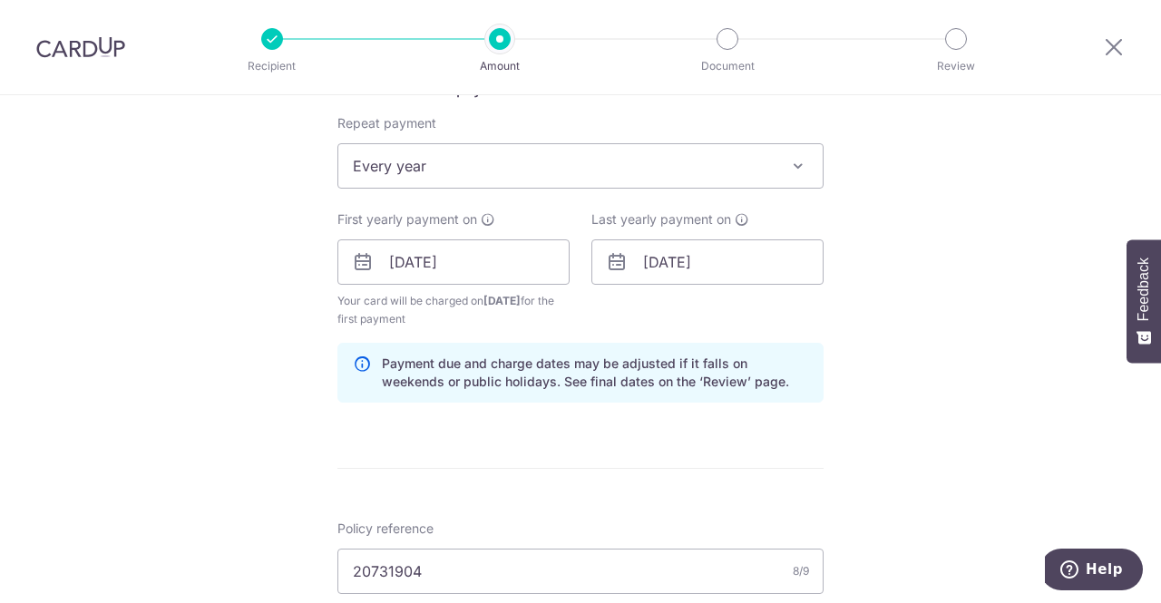
click at [916, 351] on div "Tell us more about your payment Enter payment amount SGD 429.00 429.00 Select C…" at bounding box center [580, 283] width 1161 height 1815
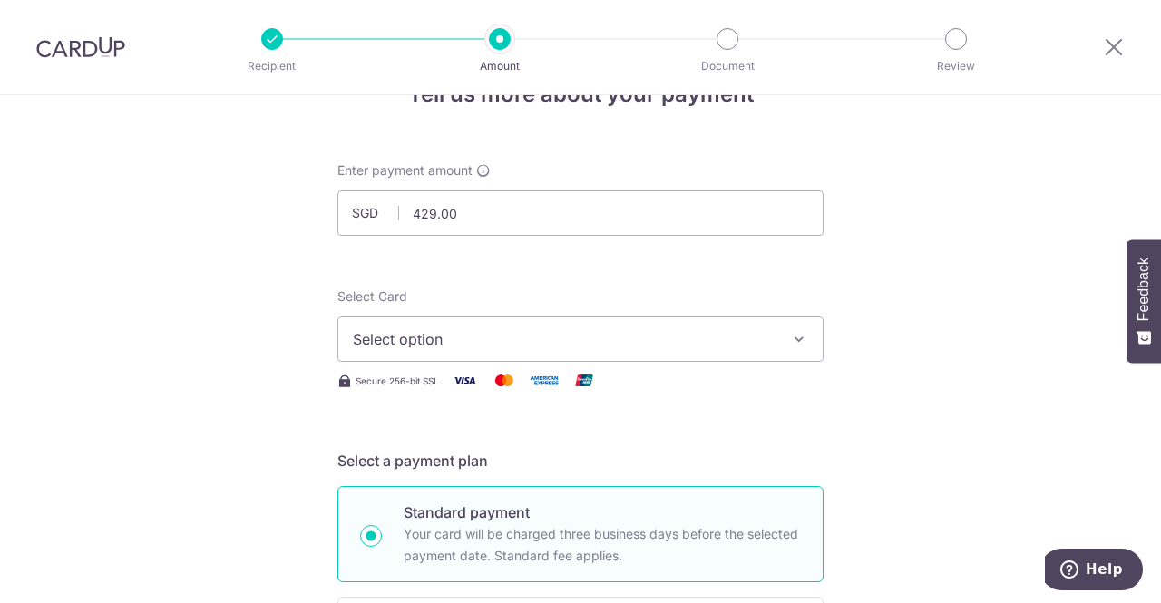
scroll to position [54, 0]
click at [755, 346] on span "Select option" at bounding box center [564, 338] width 423 height 22
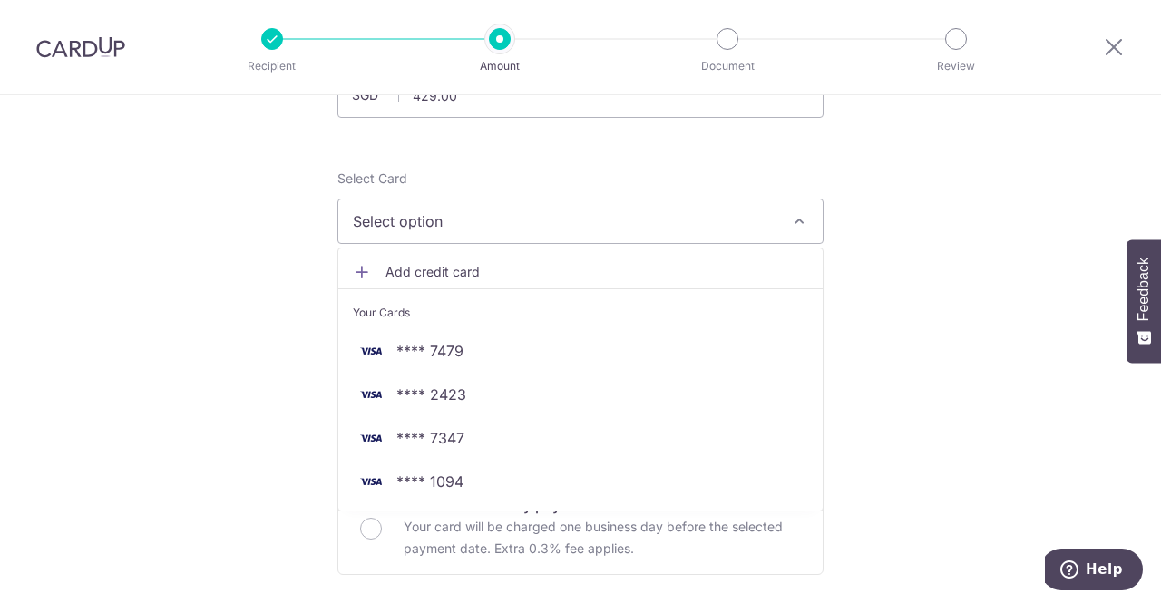
scroll to position [172, 0]
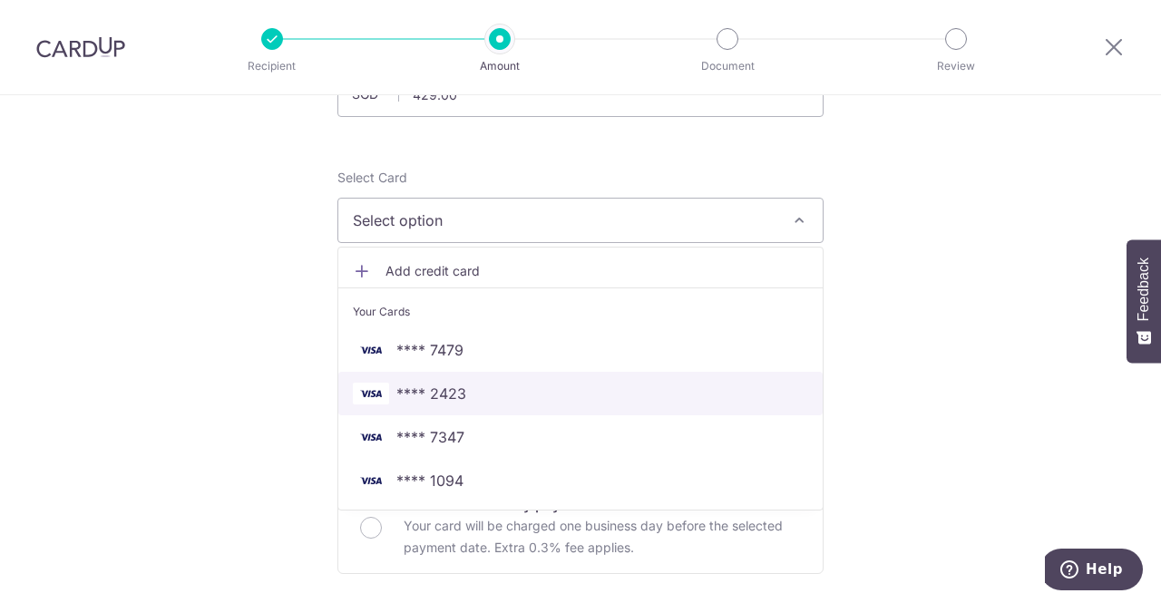
click at [450, 389] on span "**** 2423" at bounding box center [431, 394] width 70 height 22
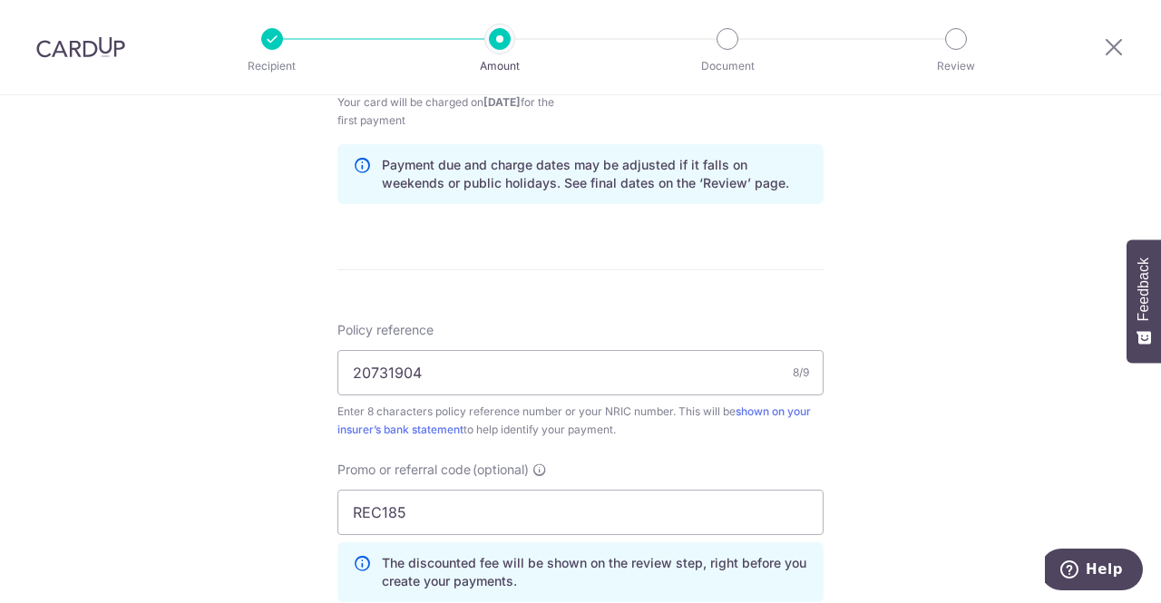
scroll to position [919, 0]
click at [981, 334] on div "Tell us more about your payment Enter payment amount SGD 429.00 429.00 Select C…" at bounding box center [580, 84] width 1161 height 1815
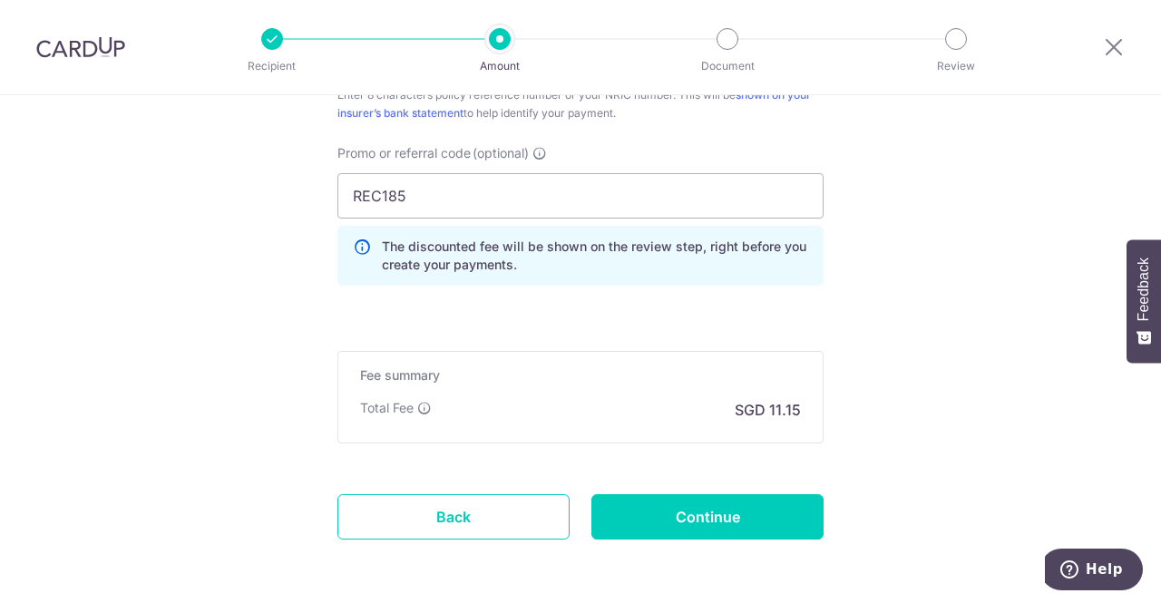
scroll to position [1236, 0]
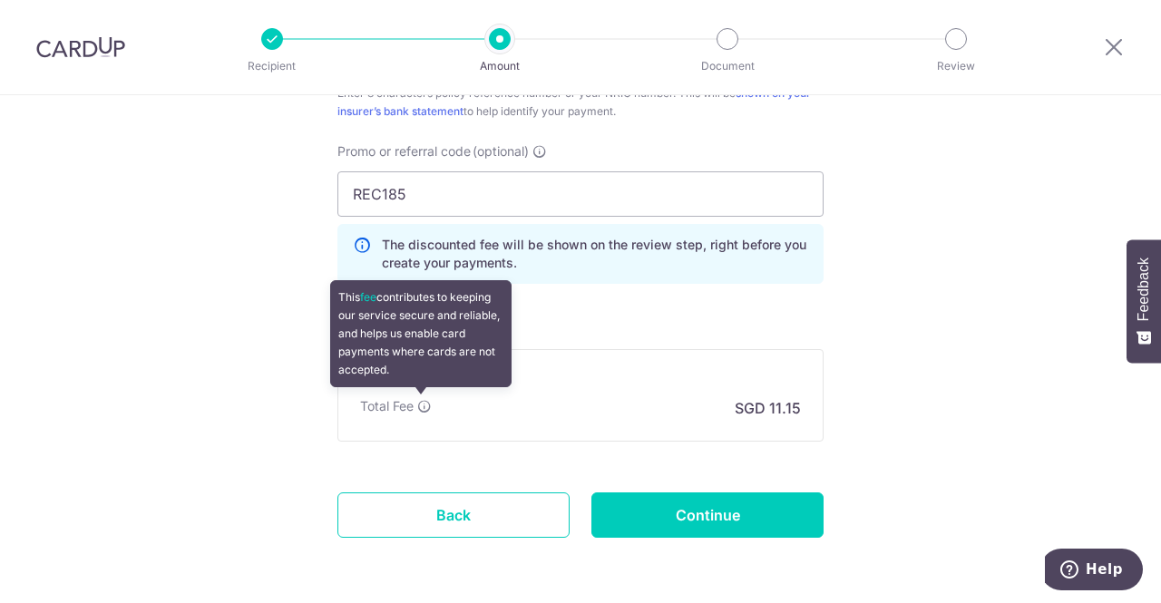
click at [422, 407] on icon at bounding box center [424, 406] width 15 height 15
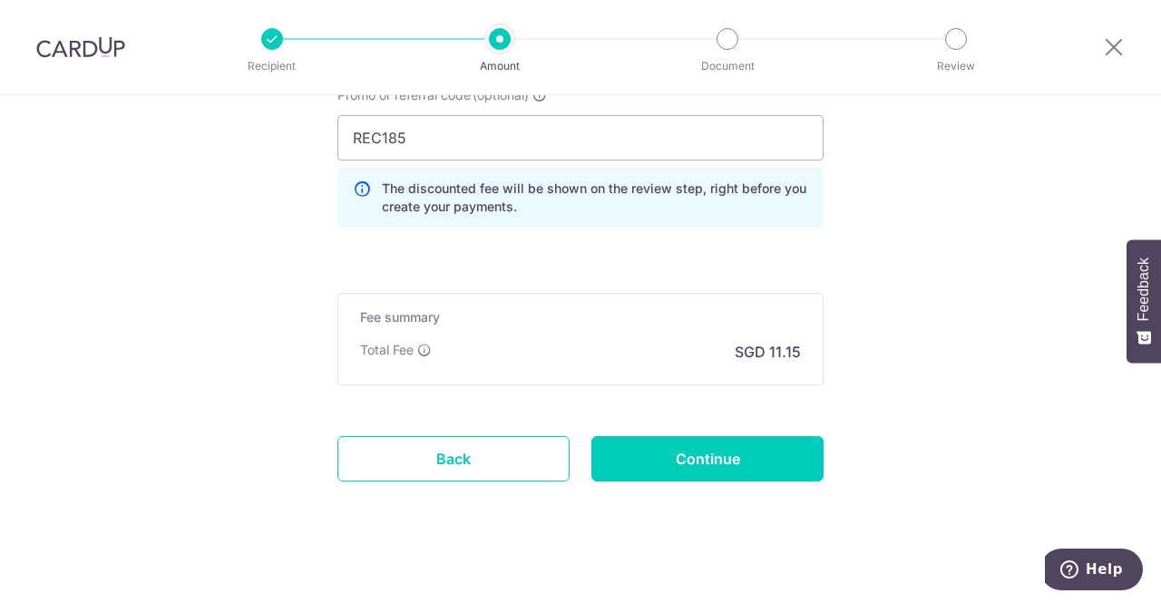
scroll to position [1301, 0]
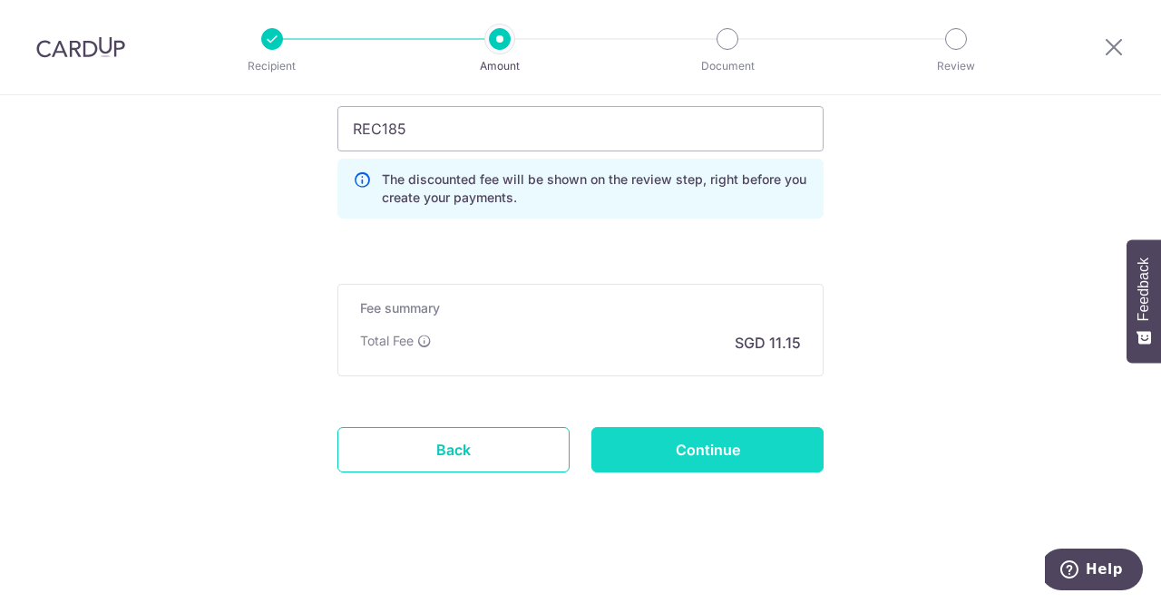
click at [738, 436] on input "Continue" at bounding box center [707, 449] width 232 height 45
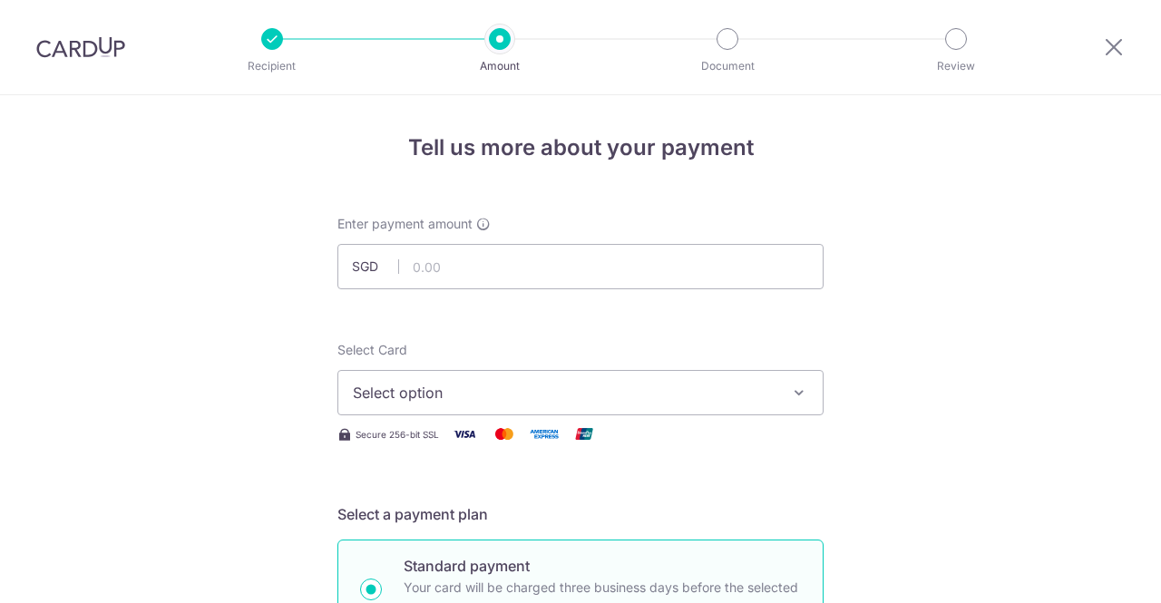
type input "429.00"
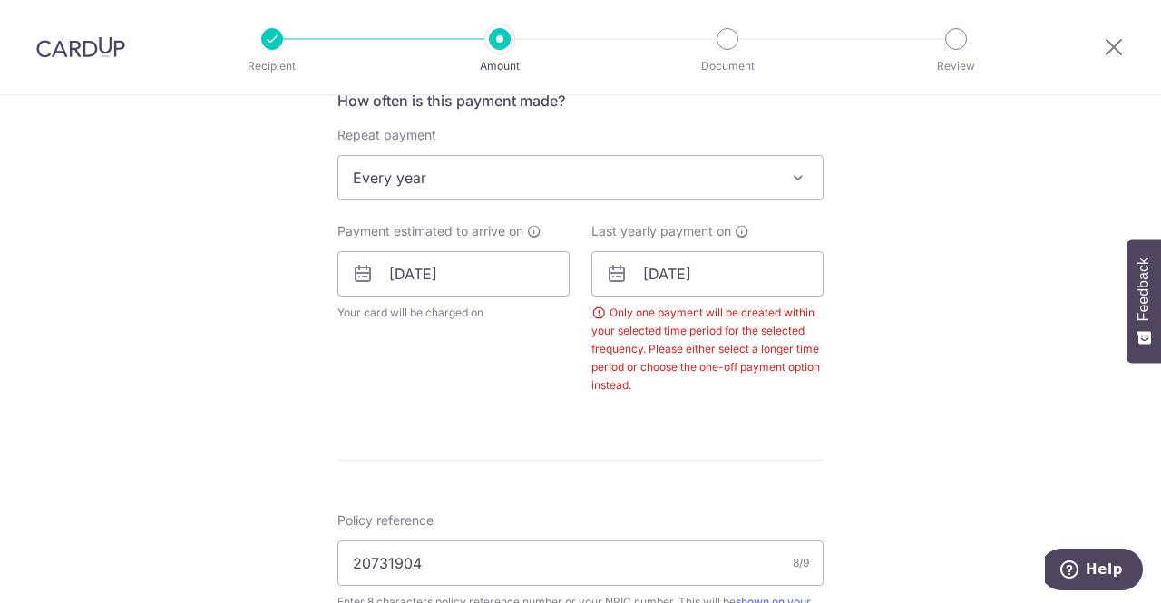
scroll to position [681, 0]
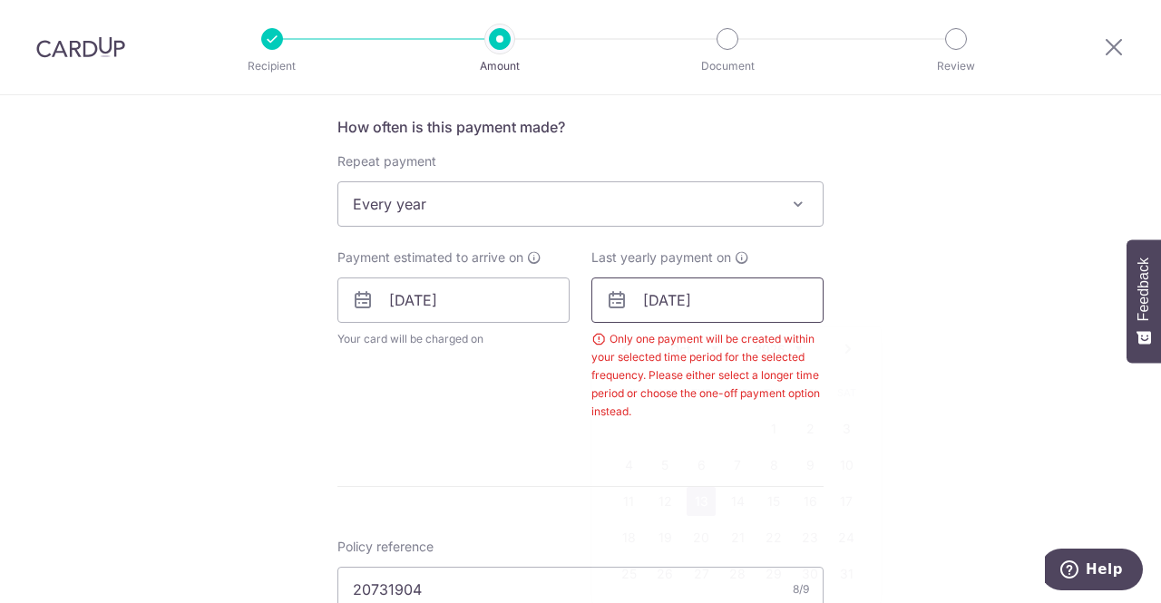
click at [687, 302] on input "13/10/2026" at bounding box center [707, 300] width 232 height 45
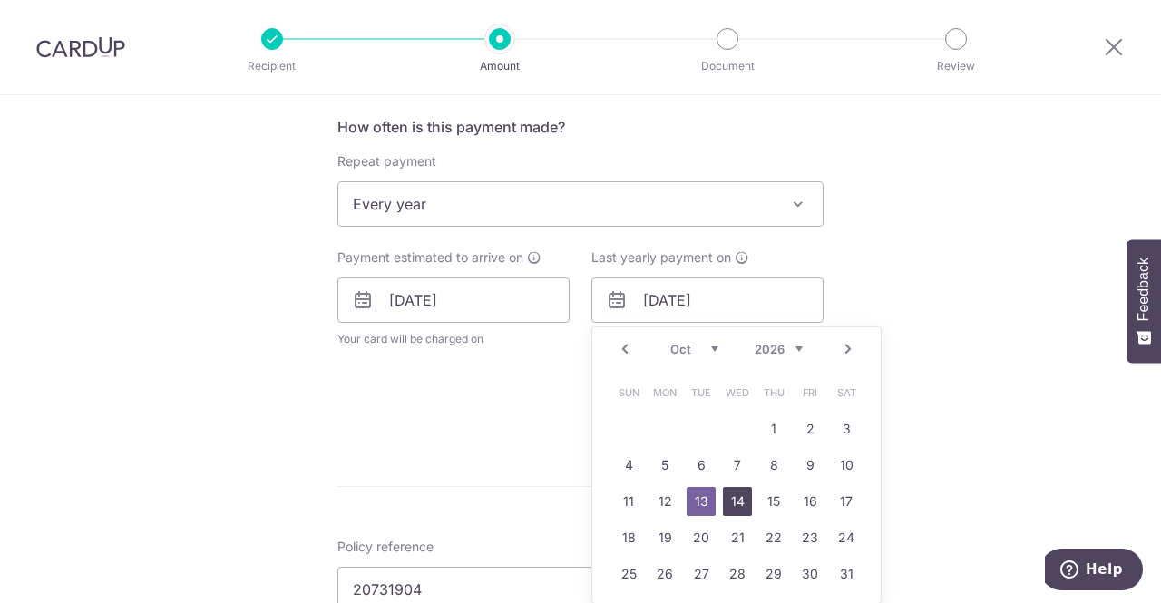
click at [735, 503] on link "14" at bounding box center [737, 501] width 29 height 29
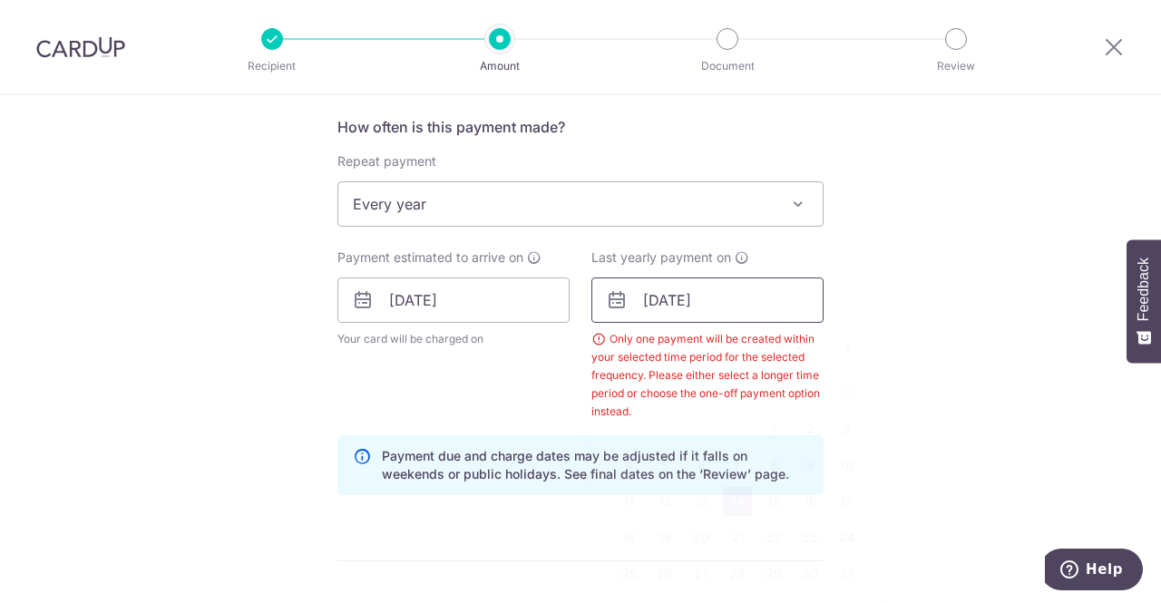
click at [736, 306] on input "14/10/2026" at bounding box center [707, 300] width 232 height 45
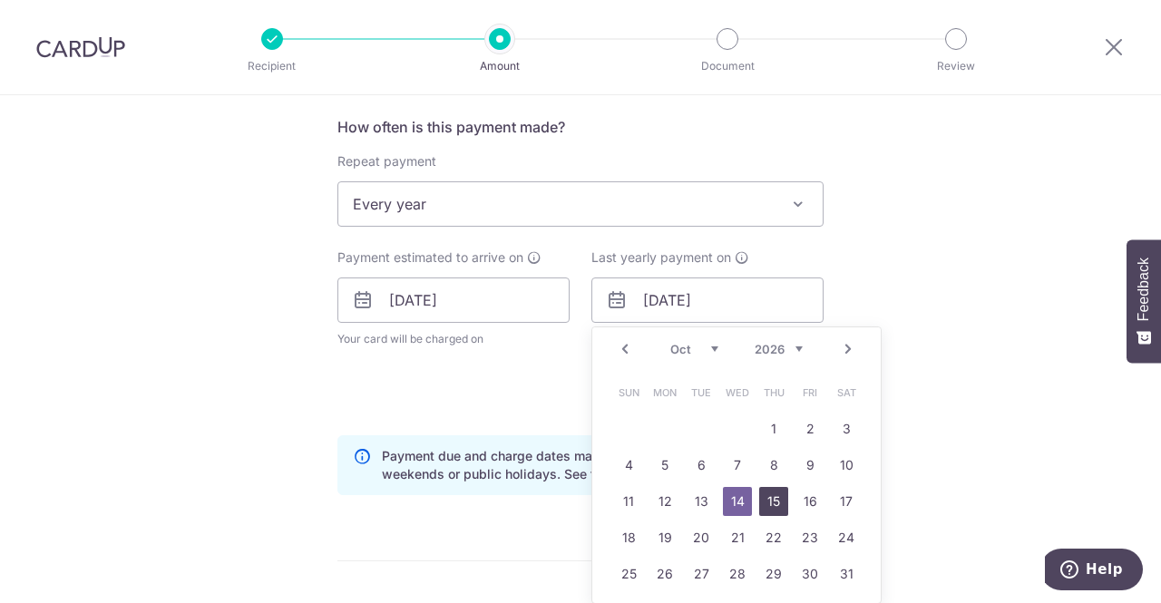
click at [776, 501] on link "15" at bounding box center [773, 501] width 29 height 29
type input "15/10/2026"
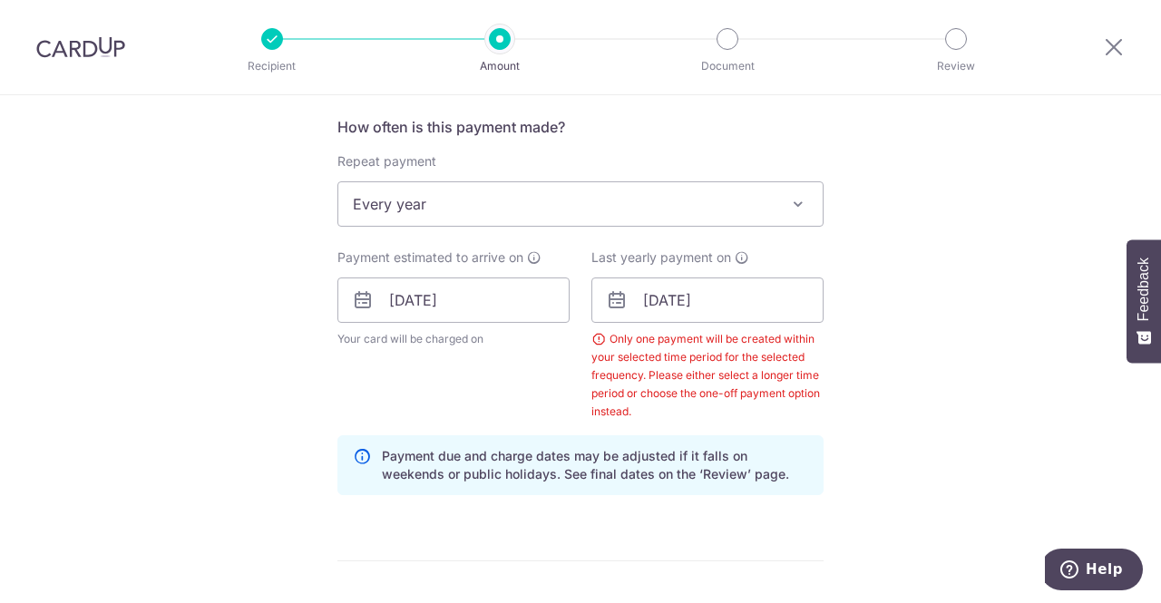
click at [922, 343] on div "Tell us more about your payment Enter payment amount SGD 429.00 429.00 Select C…" at bounding box center [580, 348] width 1161 height 1869
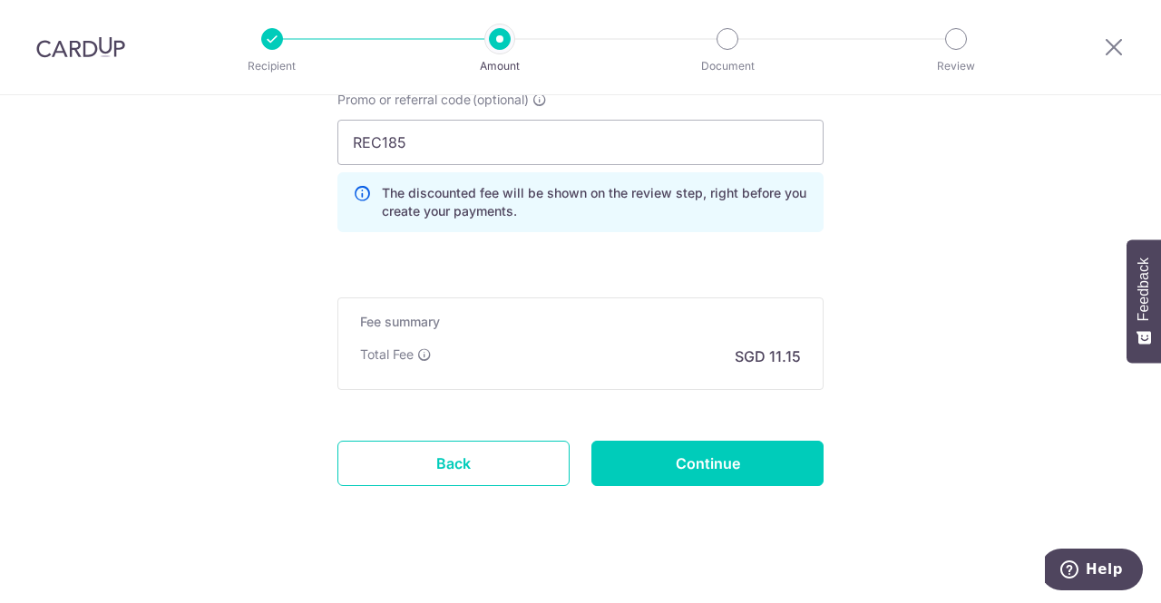
scroll to position [1356, 0]
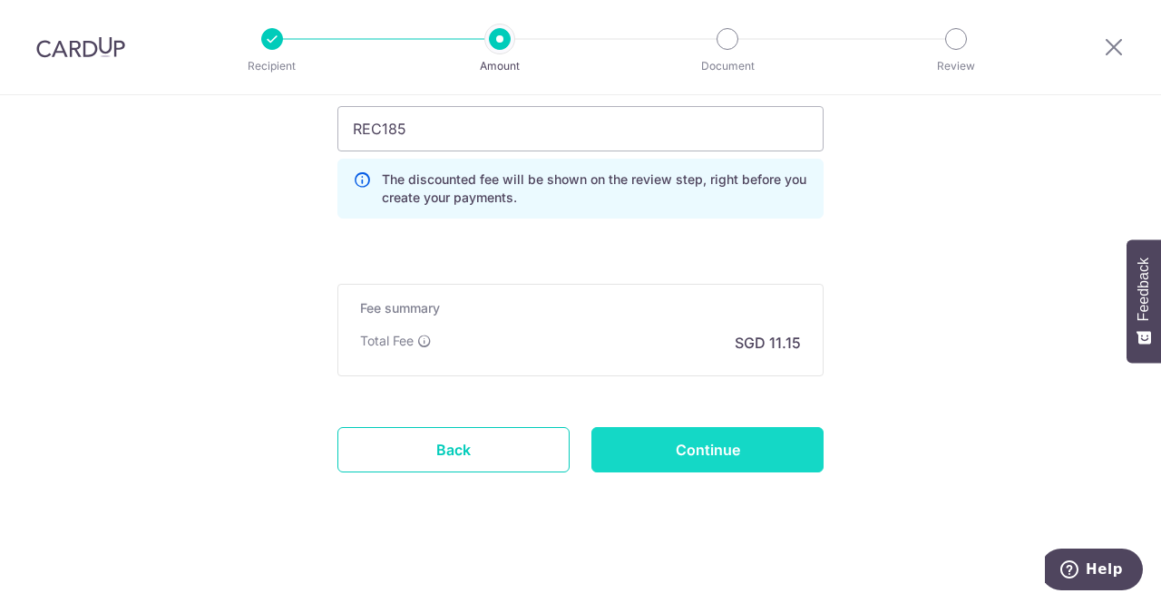
click at [744, 439] on input "Continue" at bounding box center [707, 449] width 232 height 45
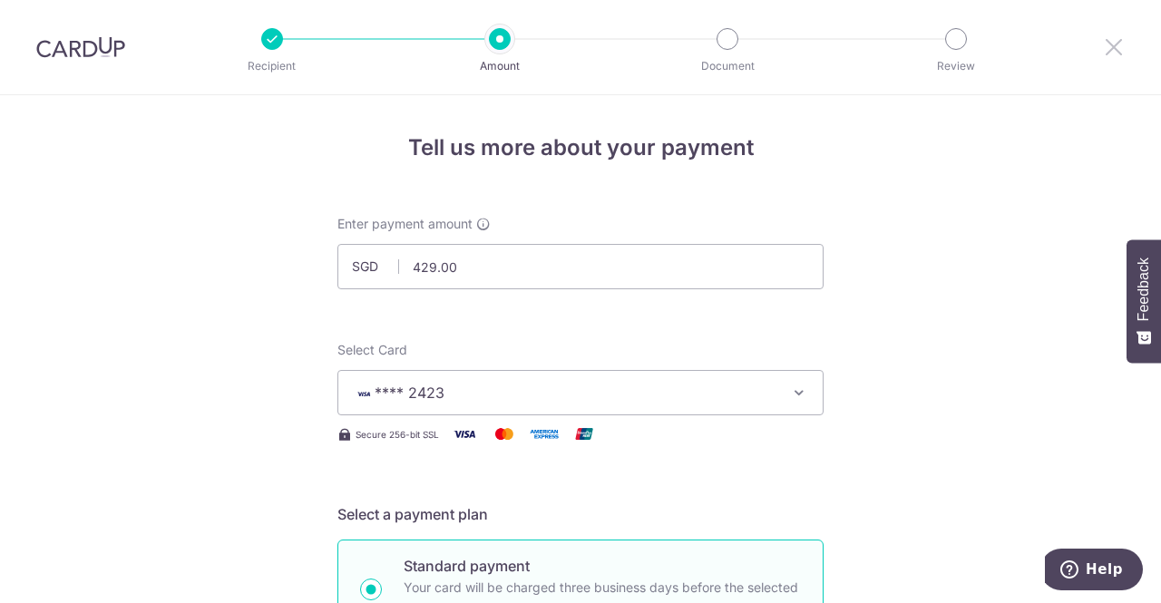
click at [1106, 52] on icon at bounding box center [1114, 46] width 22 height 23
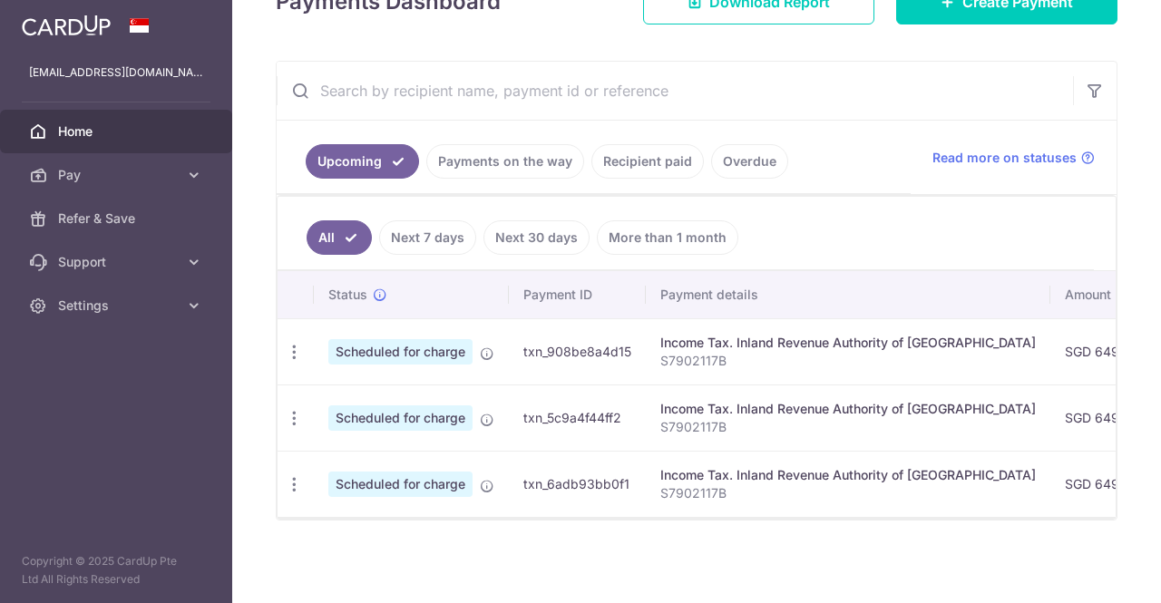
scroll to position [268, 0]
click at [482, 164] on link "Payments on the way" at bounding box center [505, 160] width 158 height 34
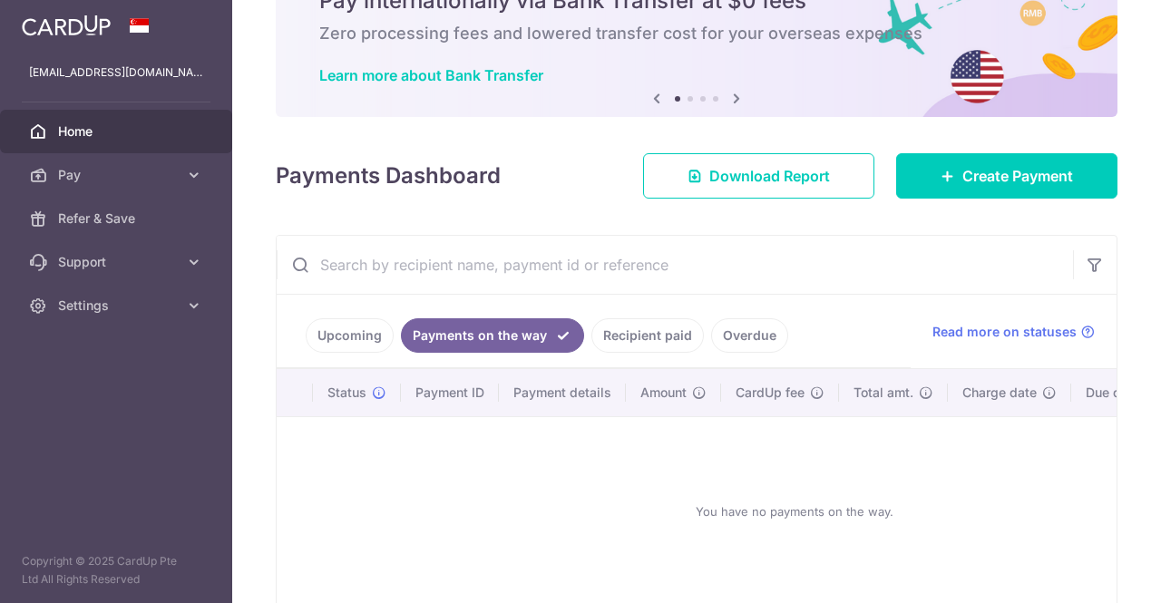
scroll to position [189, 0]
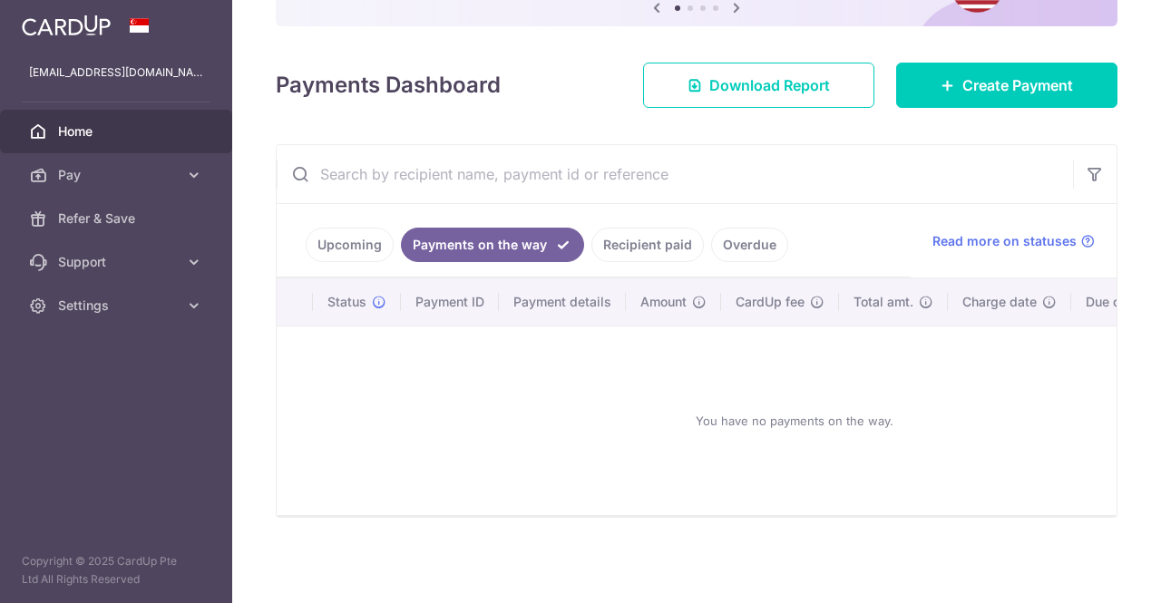
click at [353, 242] on link "Upcoming" at bounding box center [350, 245] width 88 height 34
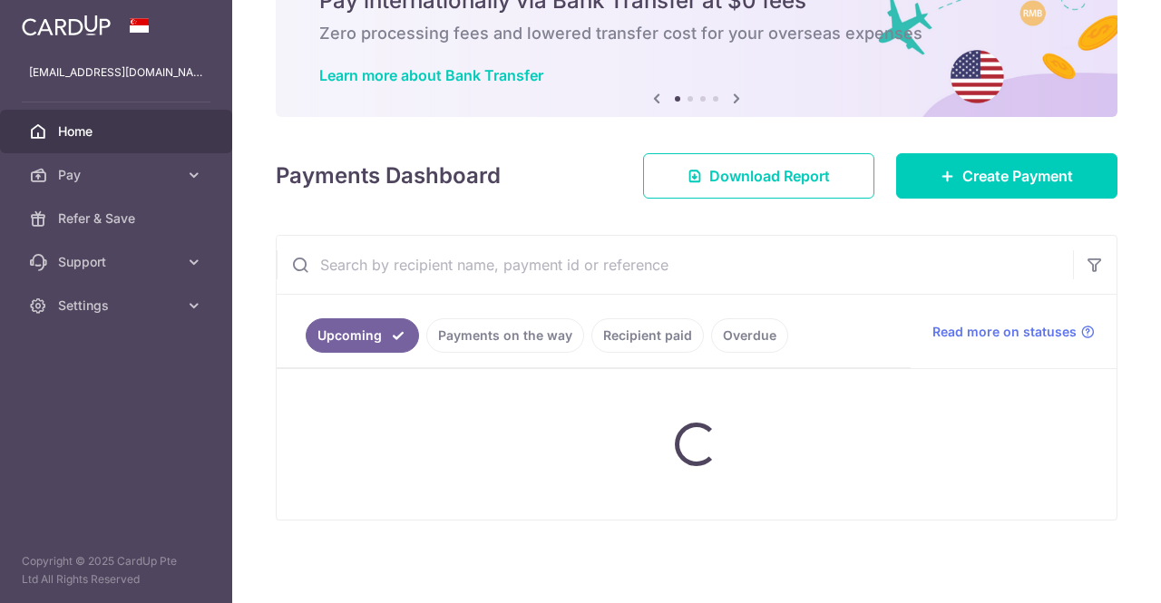
scroll to position [268, 0]
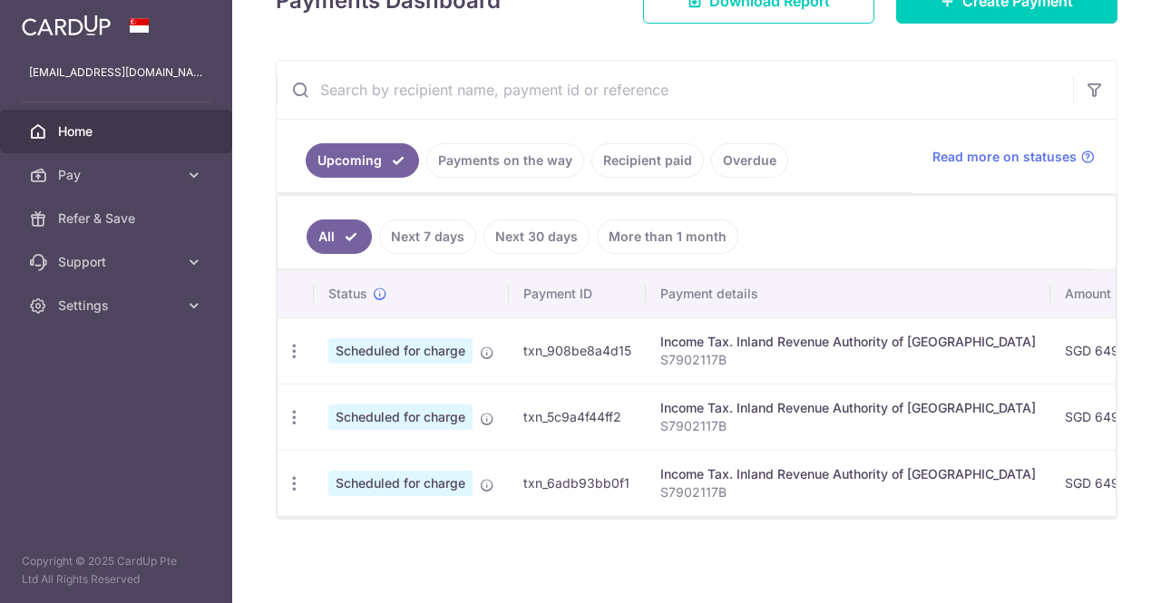
click at [430, 242] on link "Next 7 days" at bounding box center [427, 236] width 97 height 34
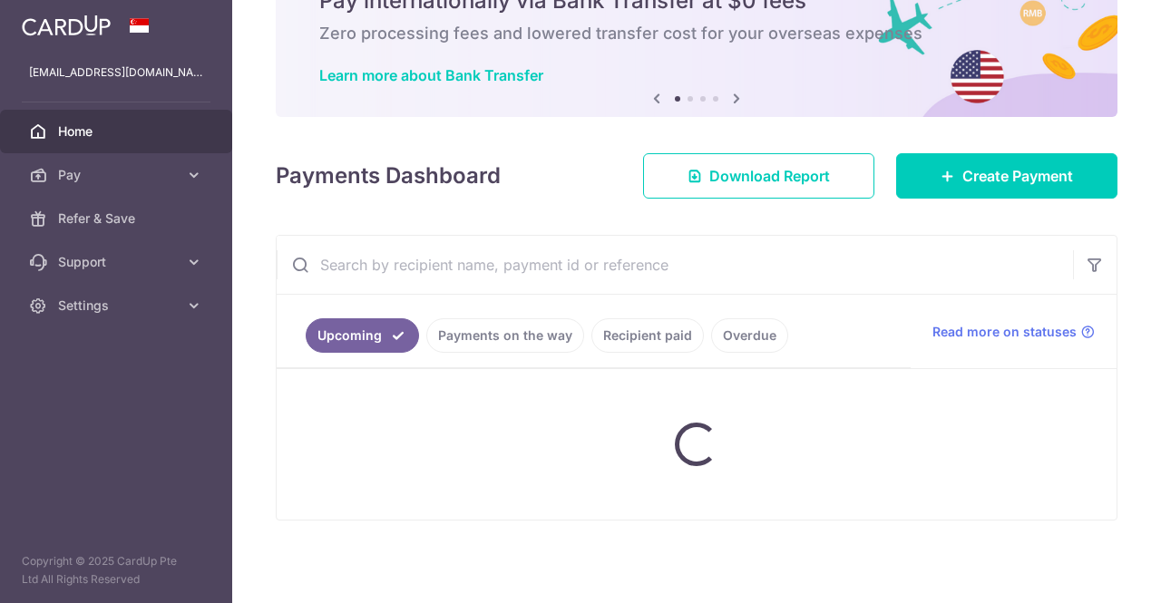
scroll to position [264, 0]
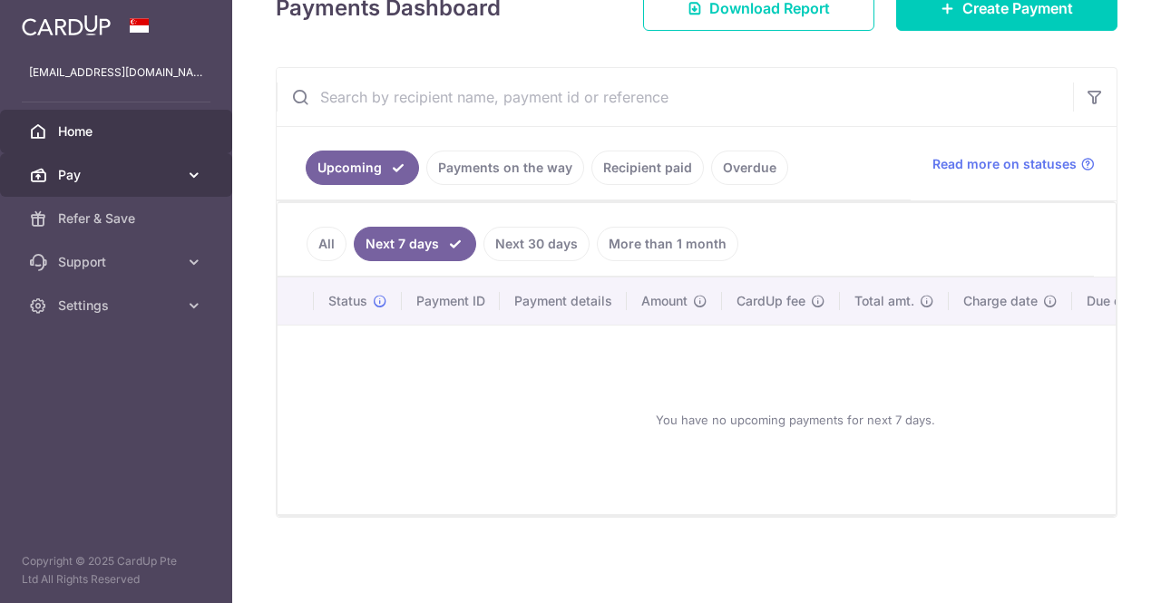
click at [99, 180] on span "Pay" at bounding box center [118, 175] width 120 height 18
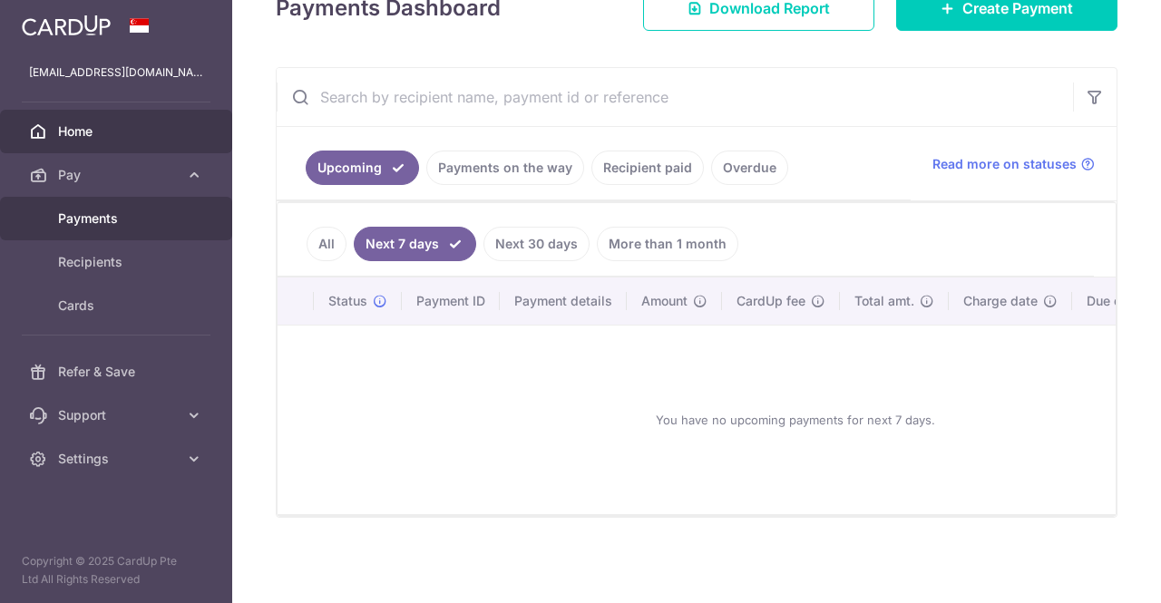
click at [93, 208] on link "Payments" at bounding box center [116, 219] width 232 height 44
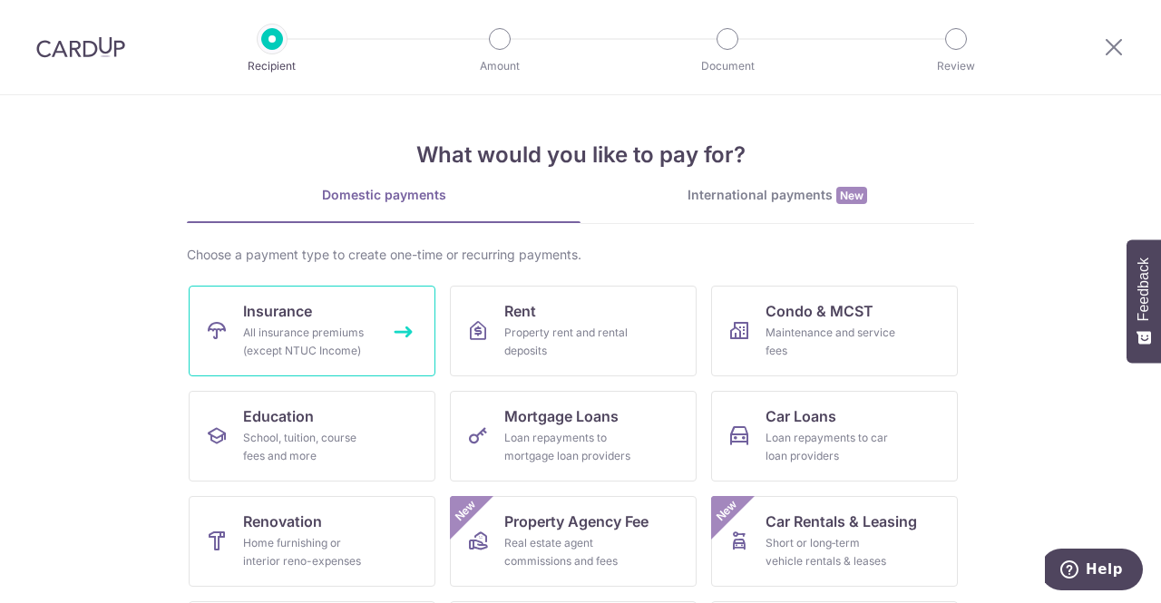
click at [338, 307] on link "Insurance All insurance premiums (except NTUC Income)" at bounding box center [312, 331] width 247 height 91
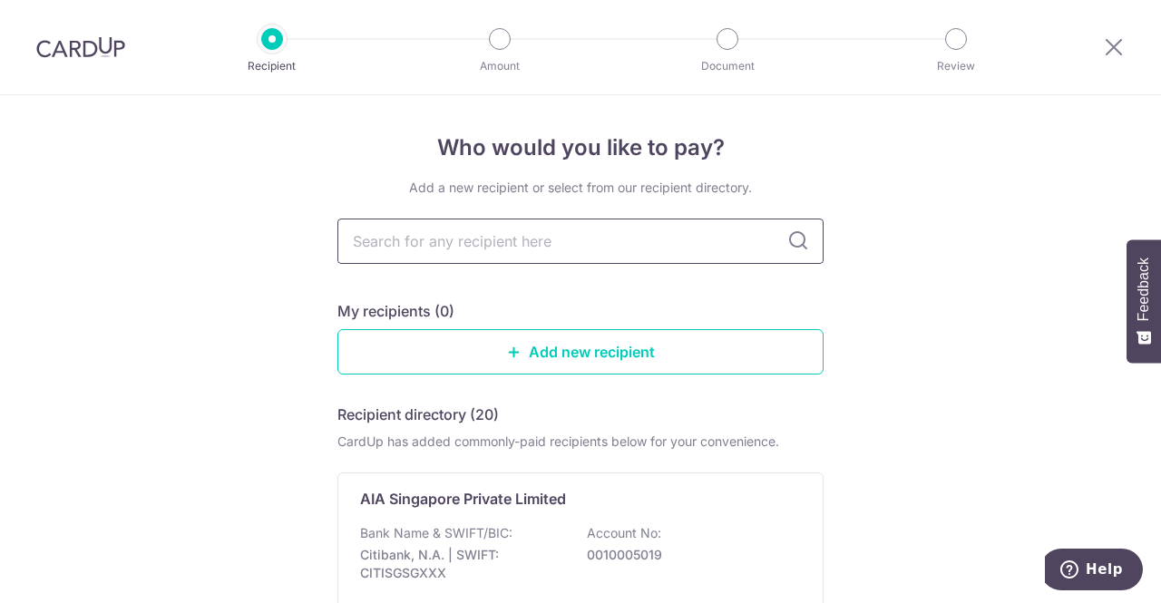
click at [609, 244] on input "text" at bounding box center [580, 241] width 486 height 45
type input "singlife"
click at [798, 239] on icon at bounding box center [798, 241] width 22 height 22
click at [468, 511] on div "Singlife Financial Pte Ltd Bank Name & SWIFT/BIC: DBS Bank | SWIFT: DBSSSGSGXXX…" at bounding box center [580, 556] width 486 height 168
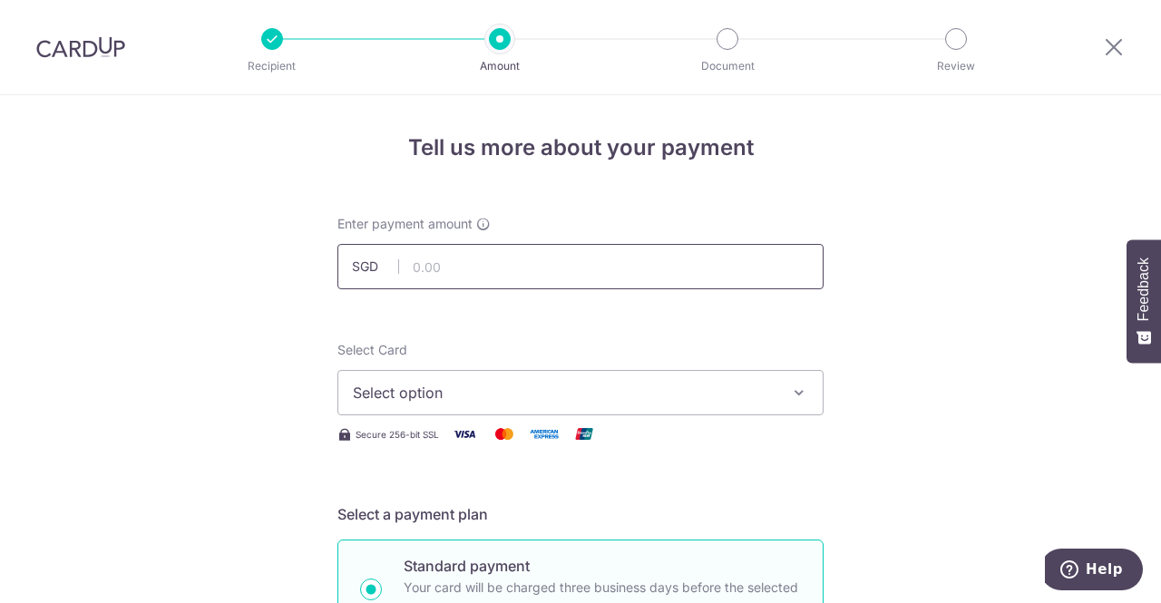
click at [500, 267] on input "text" at bounding box center [580, 266] width 486 height 45
type input "429.00"
click at [570, 391] on span "Select option" at bounding box center [564, 393] width 423 height 22
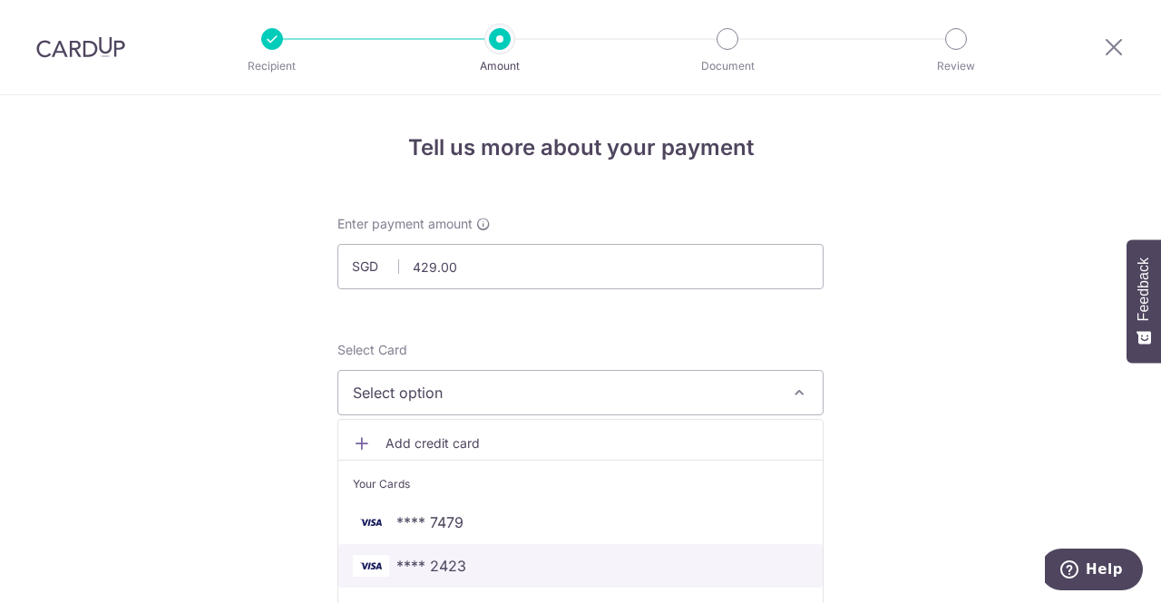
click at [468, 569] on span "**** 2423" at bounding box center [580, 566] width 455 height 22
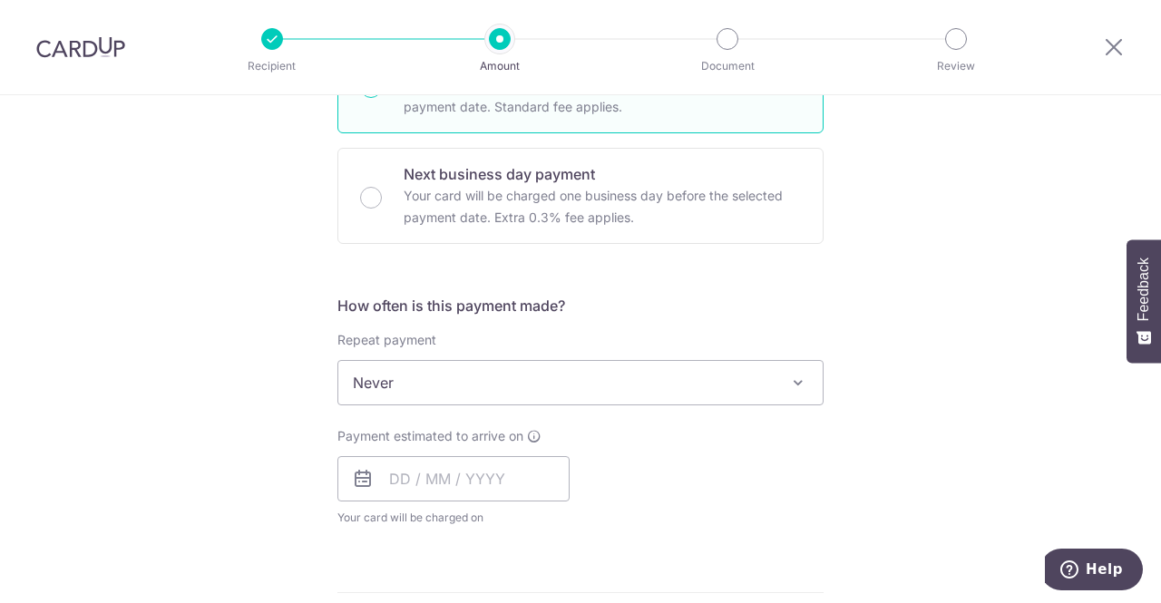
scroll to position [503, 0]
click at [482, 390] on span "Never" at bounding box center [580, 382] width 484 height 44
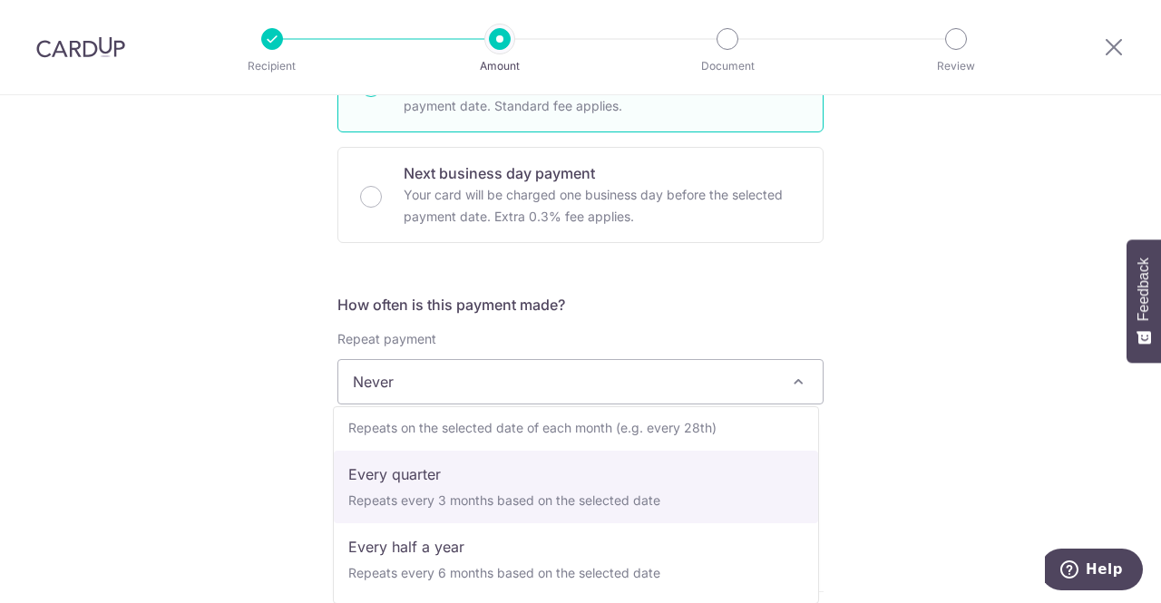
scroll to position [254, 0]
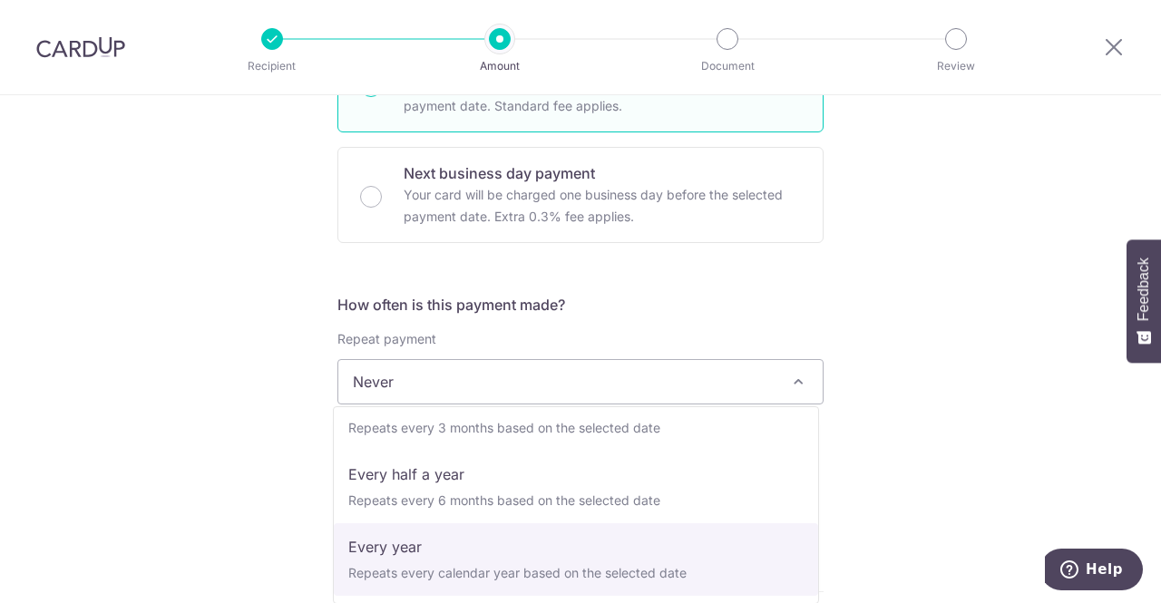
select select "6"
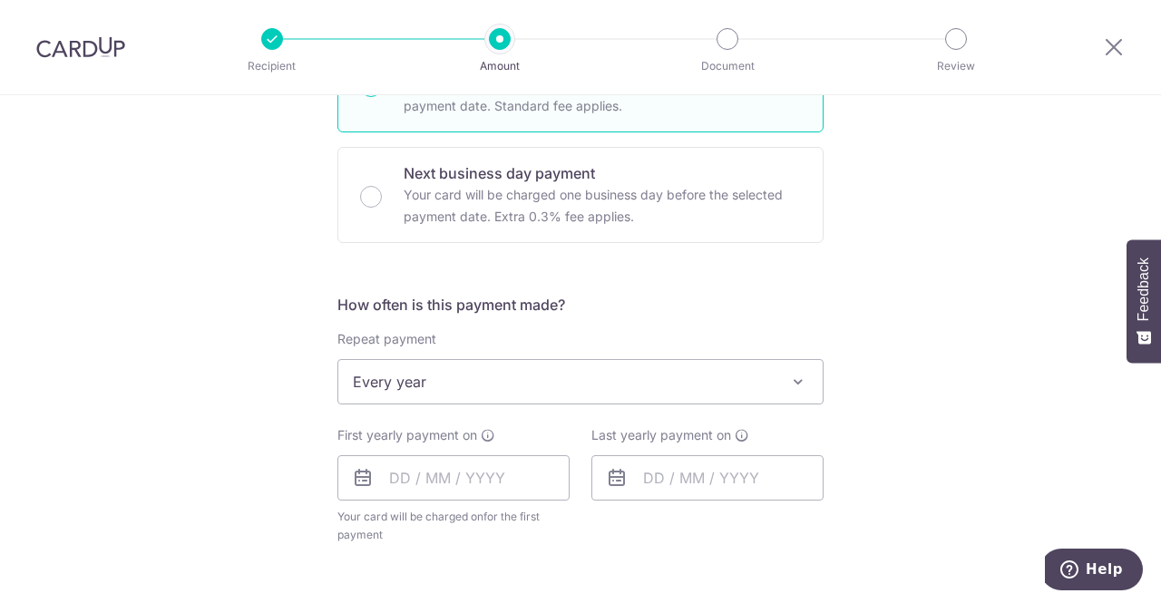
click at [245, 459] on div "Tell us more about your payment Enter payment amount SGD 429.00 429.00 Select C…" at bounding box center [580, 421] width 1161 height 1659
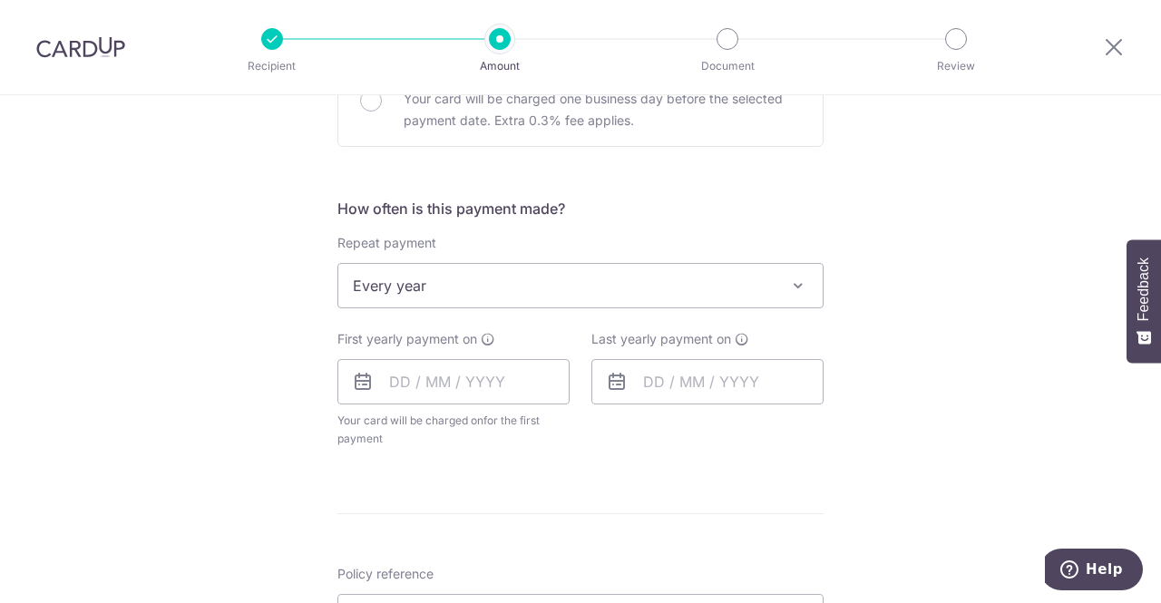
scroll to position [600, 0]
click at [443, 375] on input "text" at bounding box center [453, 380] width 232 height 45
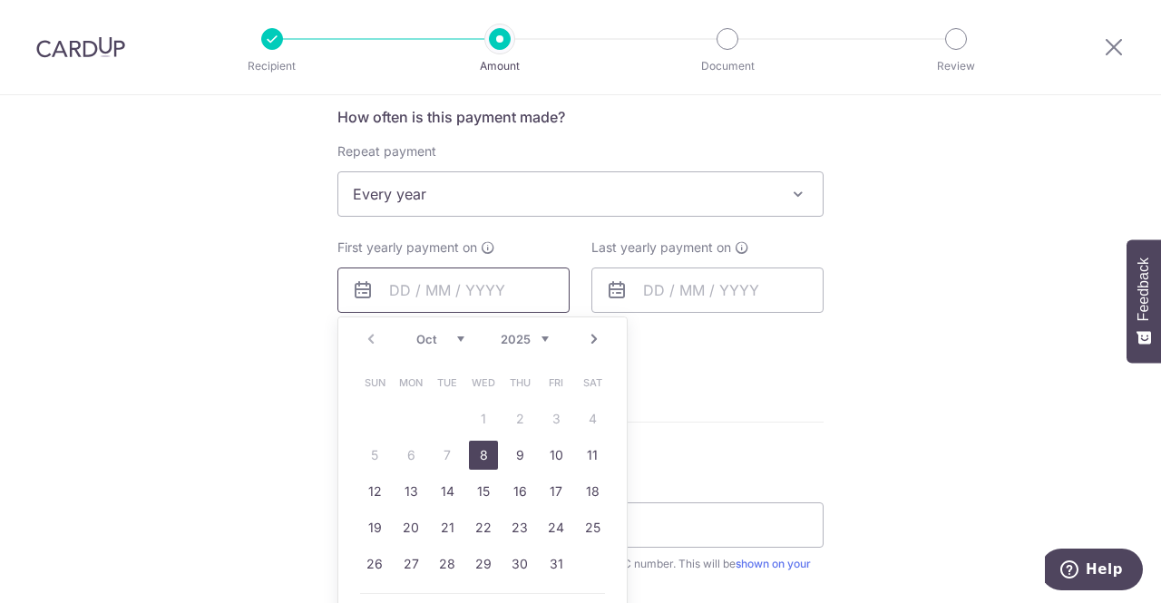
scroll to position [706, 0]
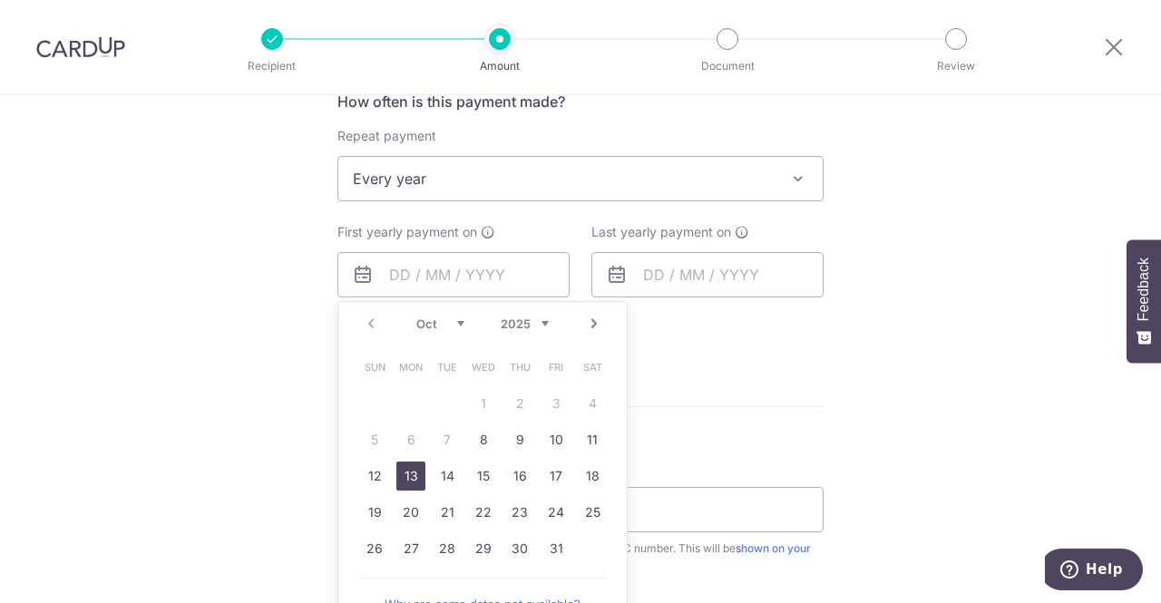
click at [417, 477] on link "13" at bounding box center [410, 476] width 29 height 29
type input "13/10/2025"
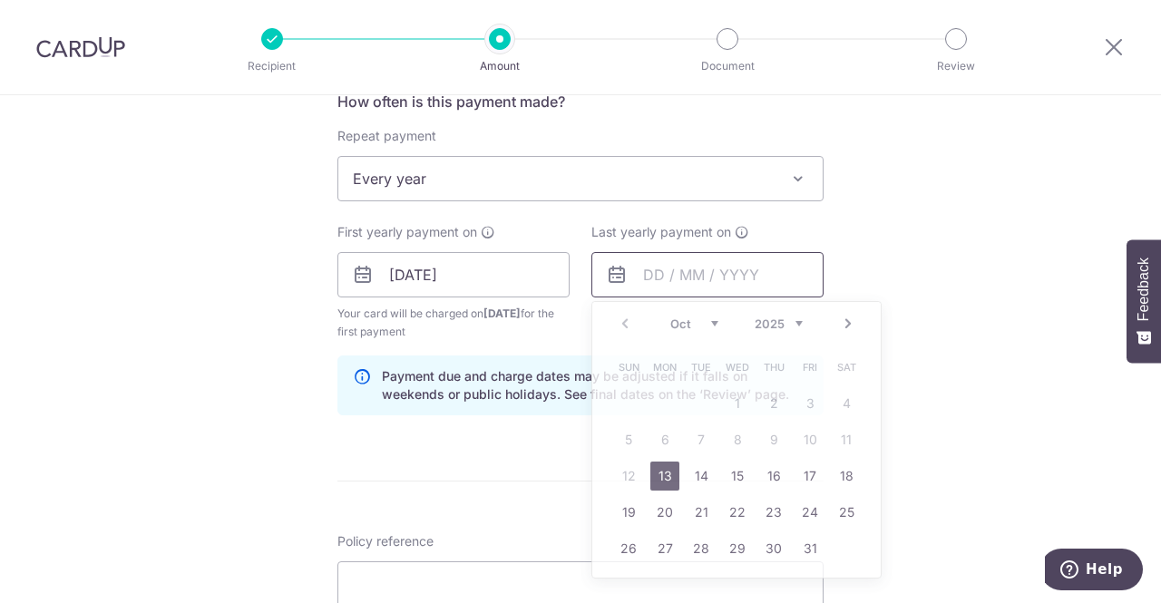
click at [648, 278] on input "text" at bounding box center [707, 274] width 232 height 45
click at [782, 308] on div "Prev Next Oct Nov Dec 2025 2026 2027 2028 2029 2030 2031 2032 2033 2034 2035" at bounding box center [736, 324] width 288 height 44
click at [786, 326] on select "2025 2026 2027 2028 2029 2030 2031 2032 2033 2034 2035" at bounding box center [779, 324] width 48 height 15
click at [770, 471] on link "15" at bounding box center [773, 476] width 29 height 29
type input "15/10/2026"
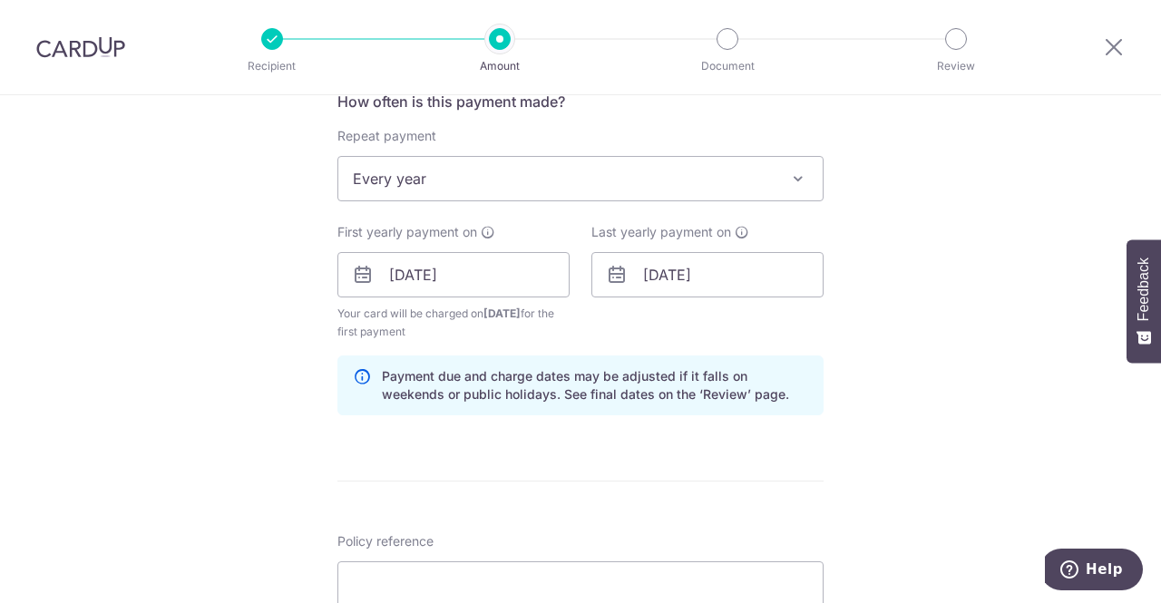
click at [910, 328] on div "Tell us more about your payment Enter payment amount SGD 429.00 429.00 Select C…" at bounding box center [580, 255] width 1161 height 1733
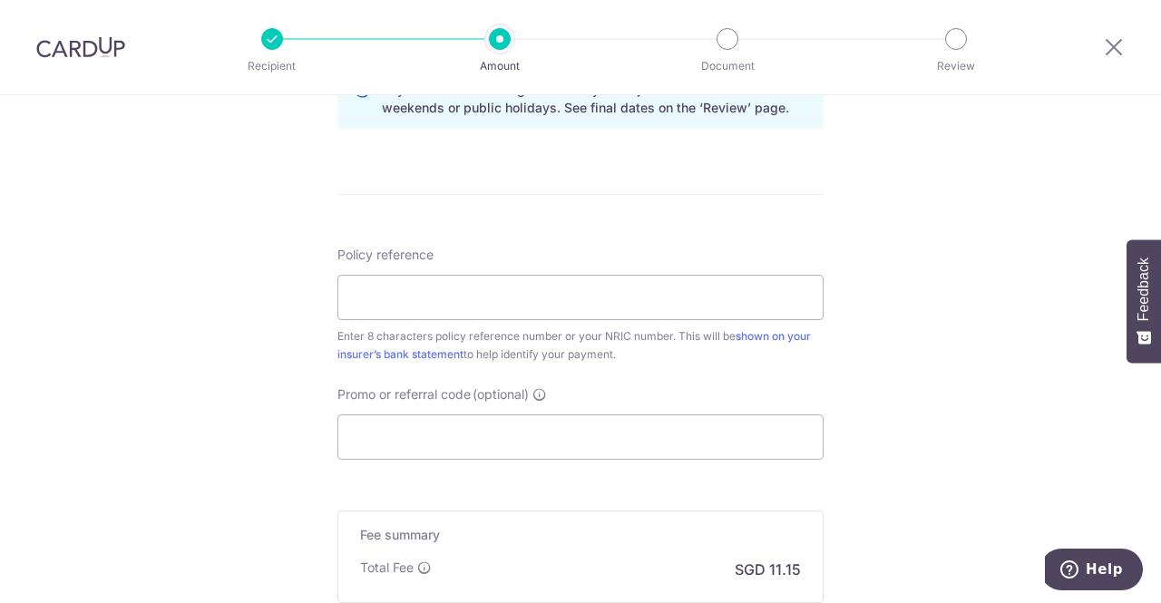
scroll to position [995, 0]
click at [576, 427] on input "Promo or referral code (optional)" at bounding box center [580, 435] width 486 height 45
click at [381, 434] on input "Promo or referral code (optional)" at bounding box center [580, 435] width 486 height 45
paste input "REC185"
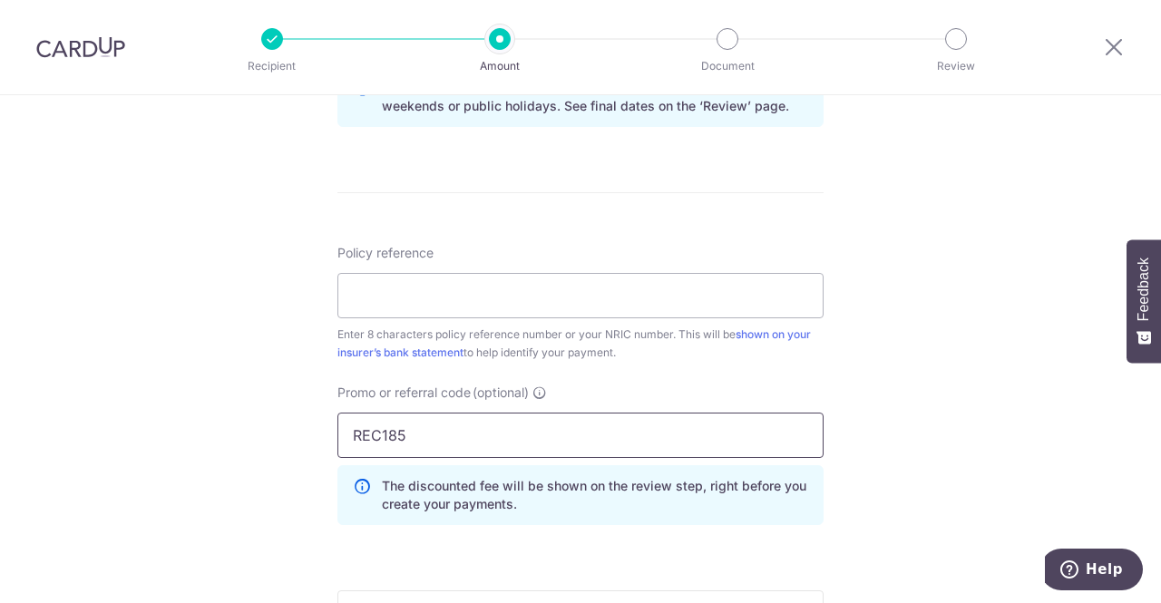
type input "REC185"
click at [935, 371] on div "Tell us more about your payment Enter payment amount SGD 429.00 429.00 Select C…" at bounding box center [580, 7] width 1161 height 1815
click at [472, 298] on input "Policy reference" at bounding box center [580, 295] width 486 height 45
type input "20731904"
click at [247, 358] on div "Tell us more about your payment Enter payment amount SGD 429.00 429.00 Select C…" at bounding box center [580, 7] width 1161 height 1815
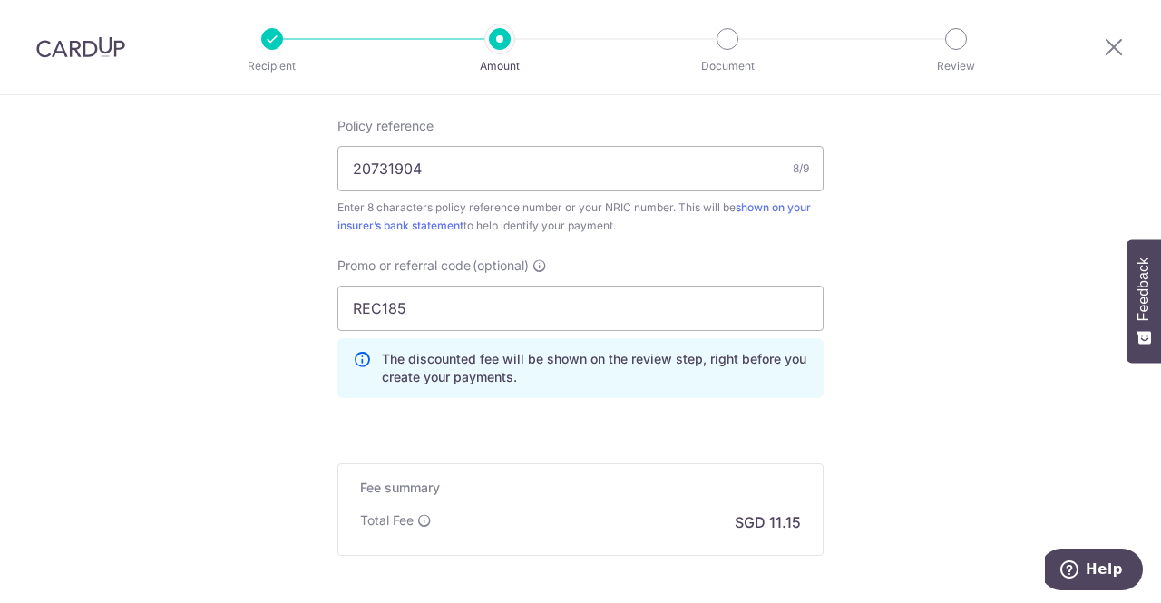
scroll to position [1301, 0]
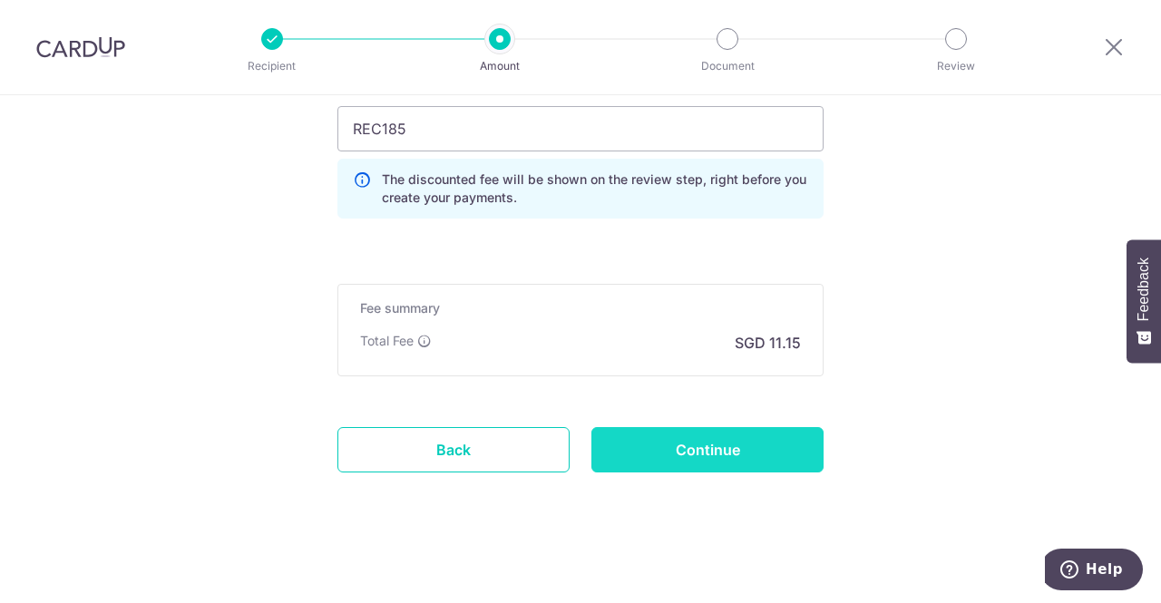
click at [715, 429] on input "Continue" at bounding box center [707, 449] width 232 height 45
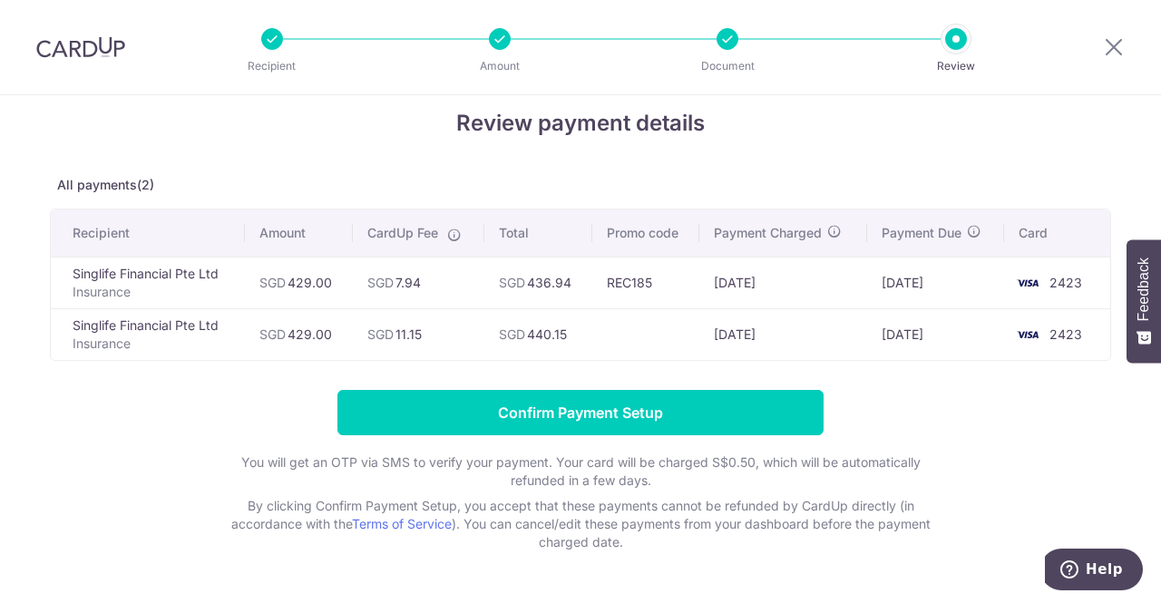
scroll to position [29, 0]
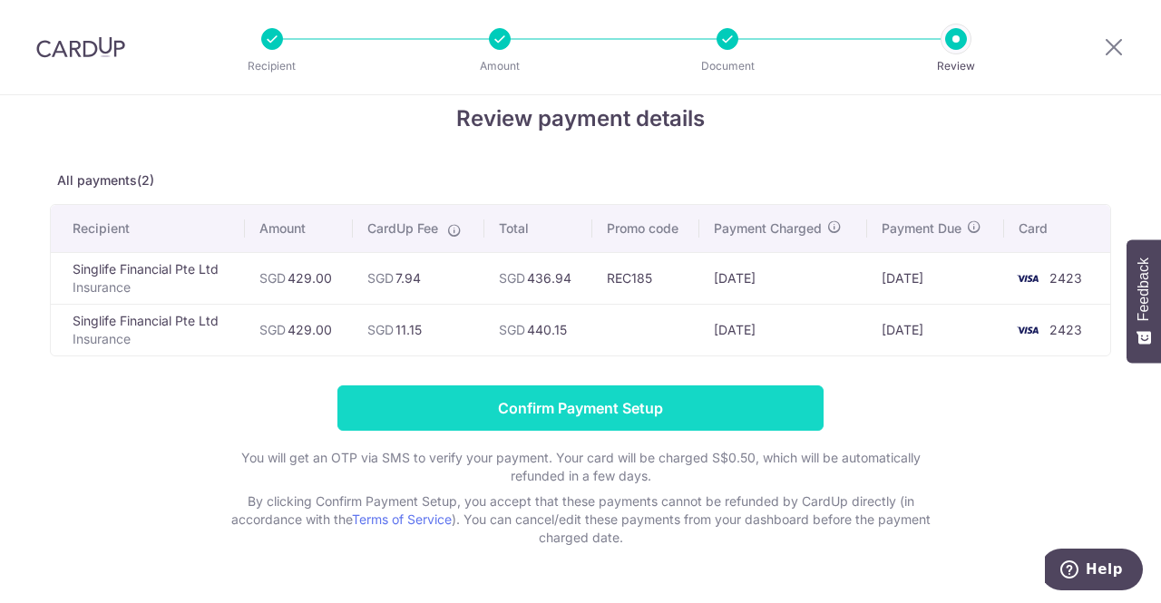
click at [504, 405] on input "Confirm Payment Setup" at bounding box center [580, 407] width 486 height 45
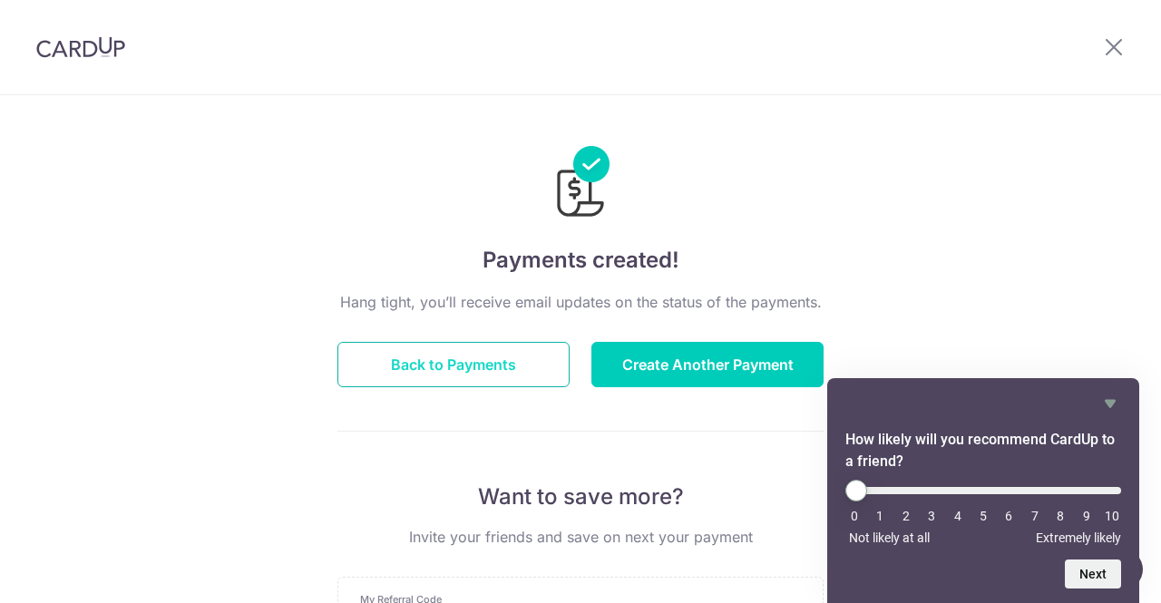
click at [511, 367] on button "Back to Payments" at bounding box center [453, 364] width 232 height 45
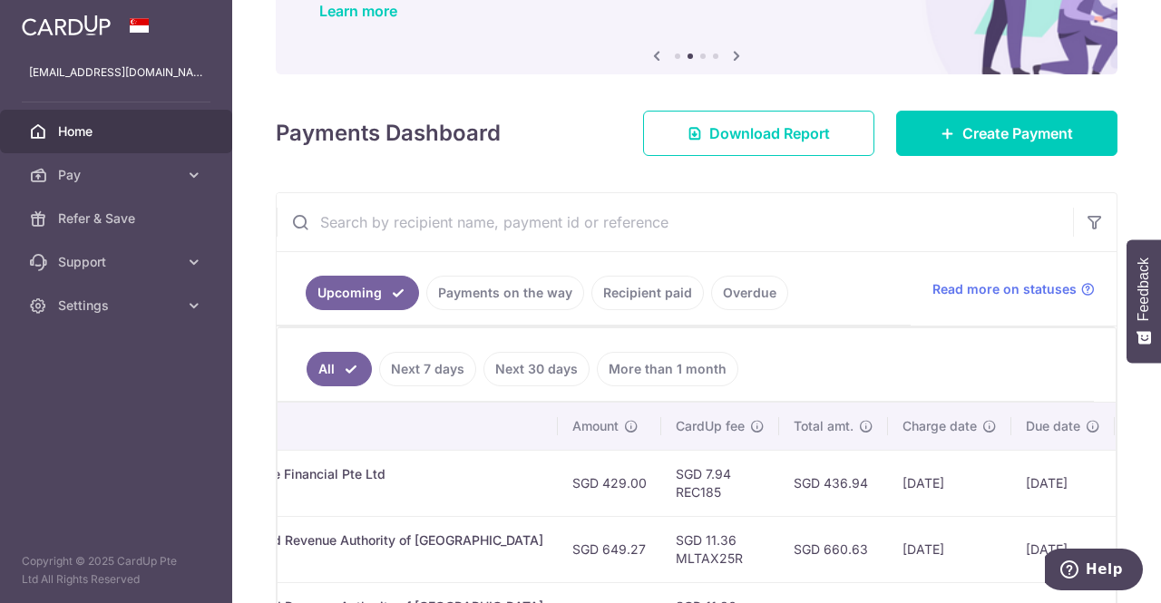
scroll to position [0, 511]
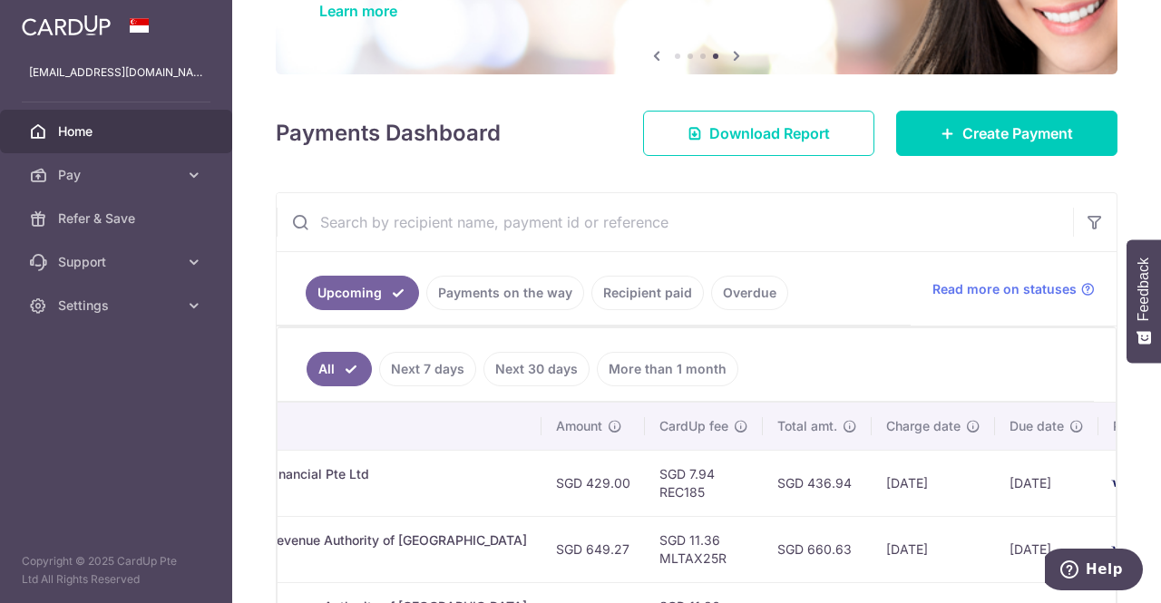
drag, startPoint x: 782, startPoint y: 477, endPoint x: 740, endPoint y: 473, distance: 41.9
click at [763, 473] on td "SGD 436.94" at bounding box center [817, 483] width 109 height 66
copy td "436.94"
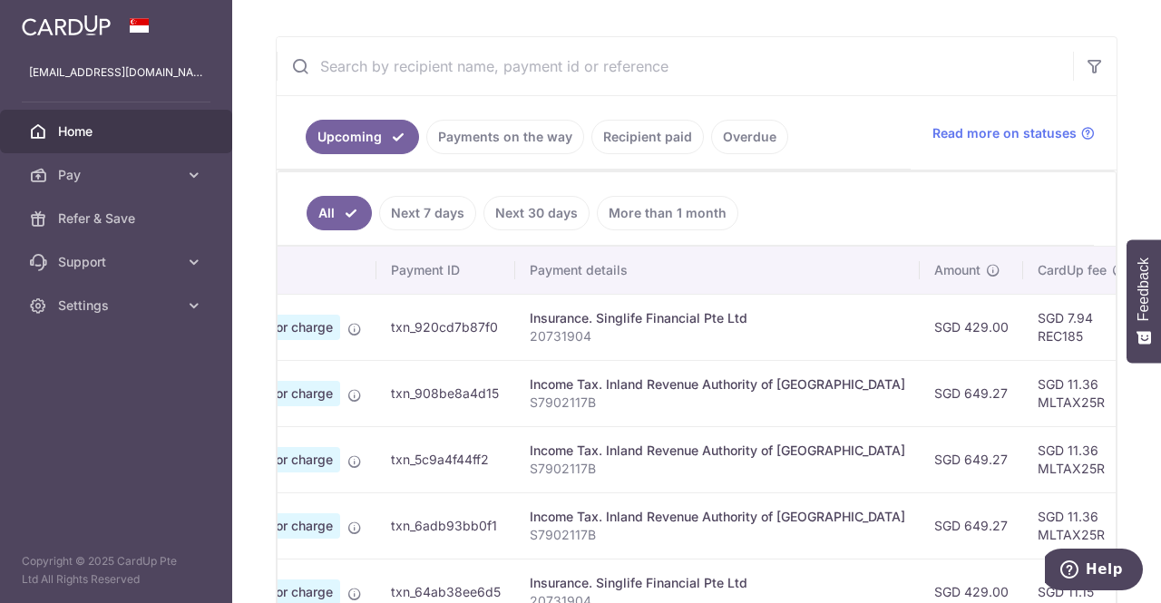
scroll to position [0, 132]
click at [147, 177] on span "Pay" at bounding box center [118, 175] width 120 height 18
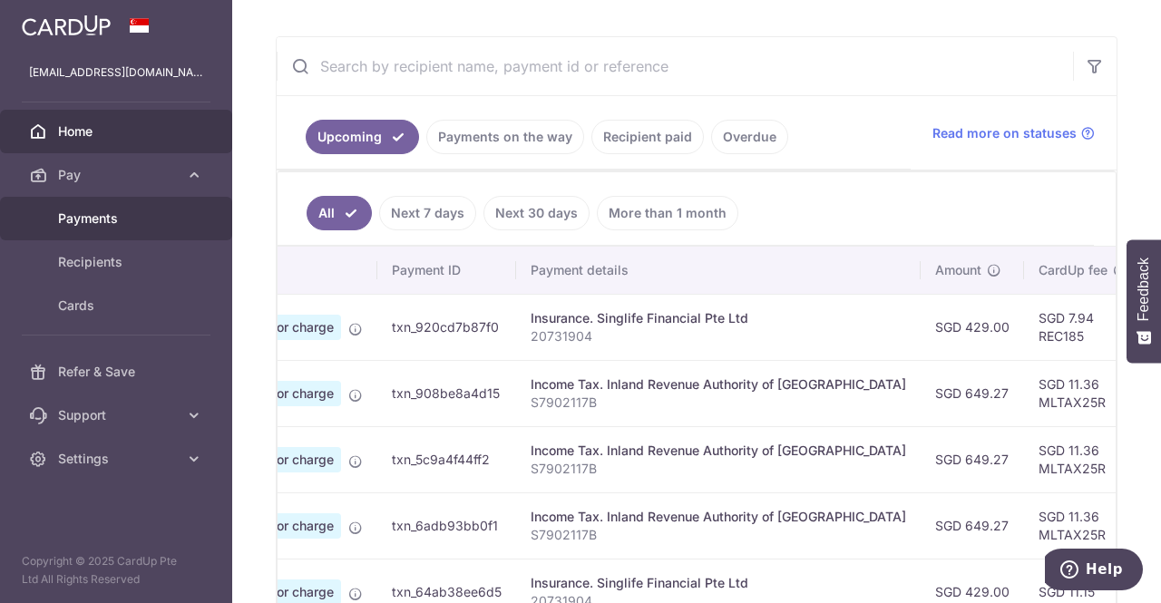
click at [107, 220] on span "Payments" at bounding box center [118, 218] width 120 height 18
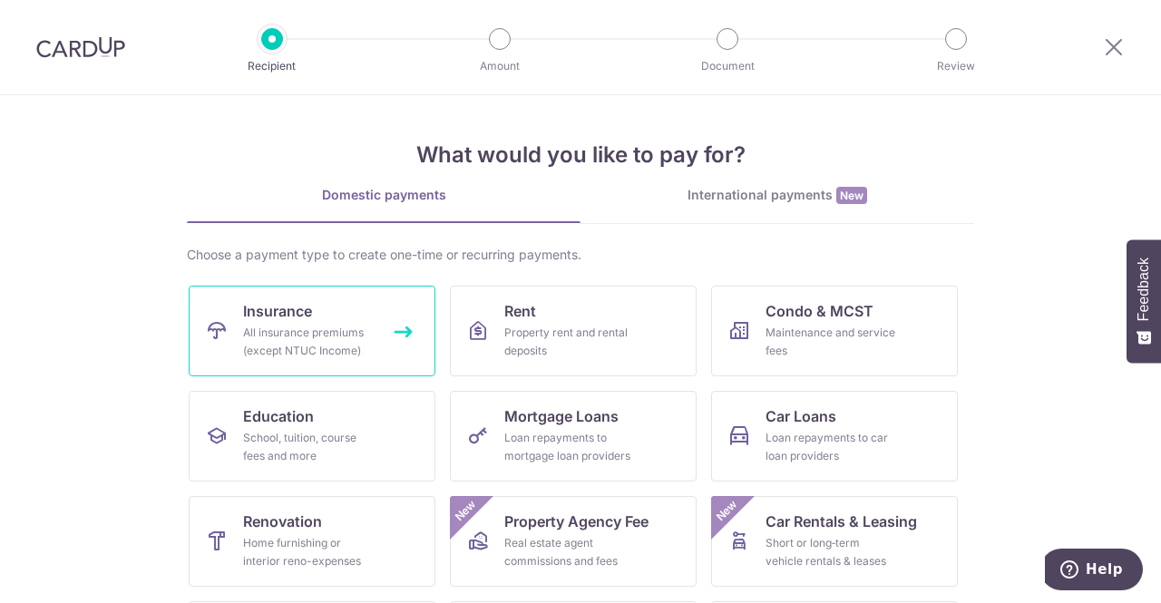
click at [345, 313] on link "Insurance All insurance premiums (except NTUC Income)" at bounding box center [312, 331] width 247 height 91
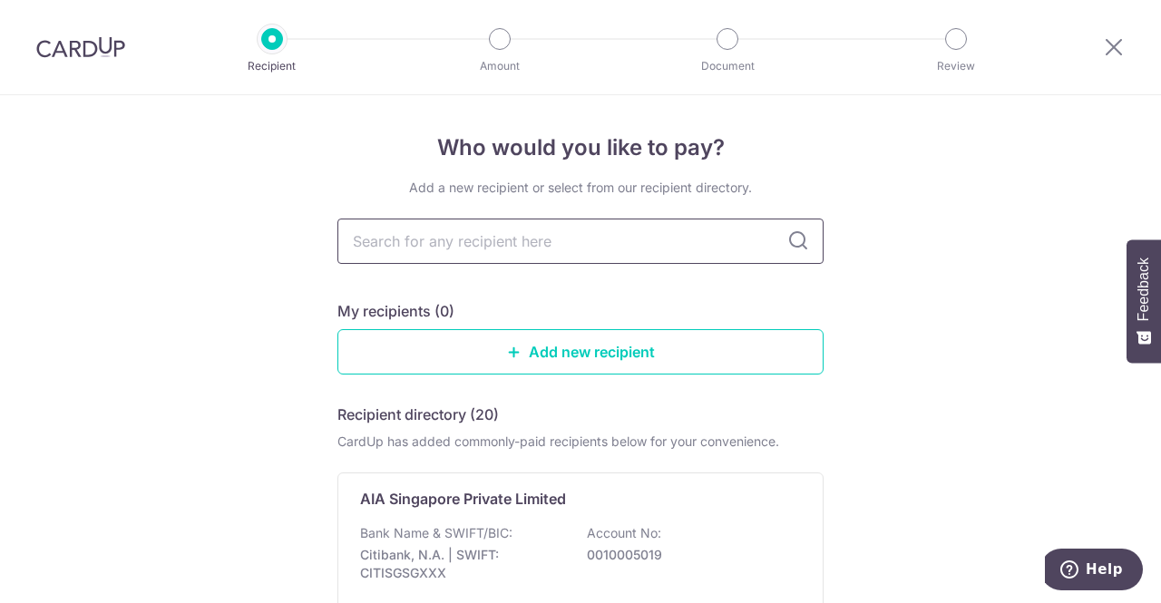
click at [459, 246] on input "text" at bounding box center [580, 241] width 486 height 45
type input "singlife"
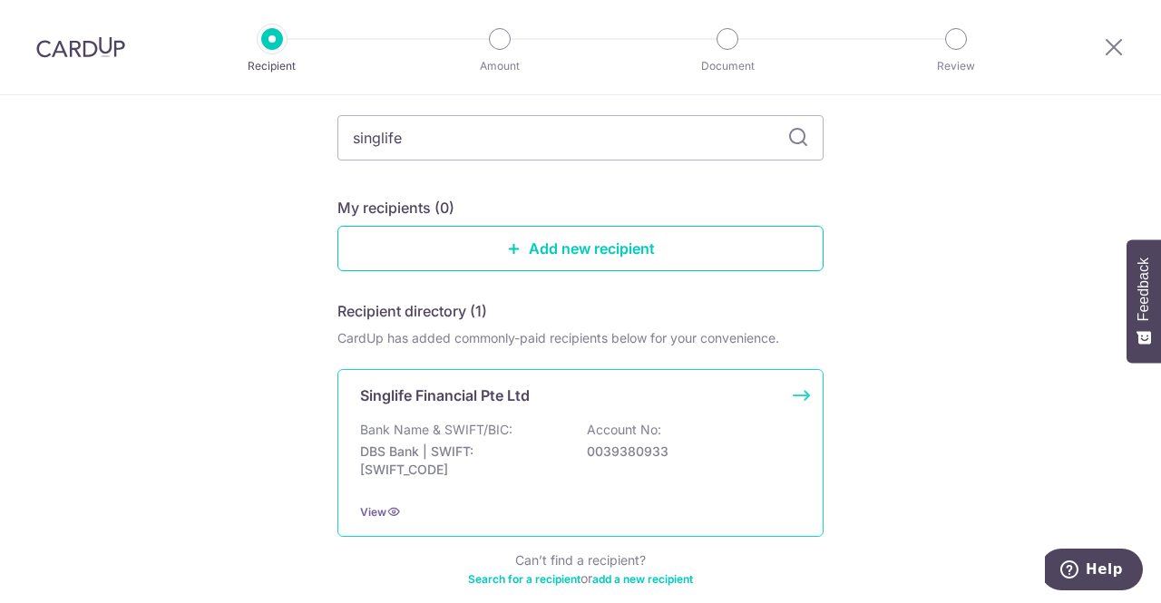
scroll to position [107, 0]
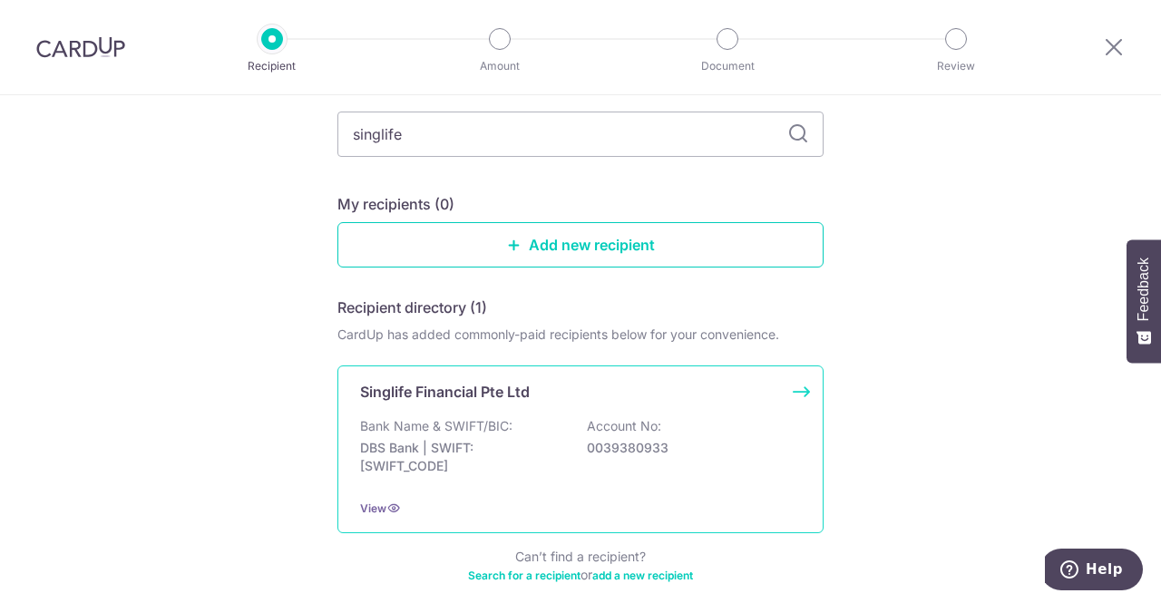
click at [513, 471] on p "DBS Bank | SWIFT: DBSSSGSGXXX" at bounding box center [461, 457] width 203 height 36
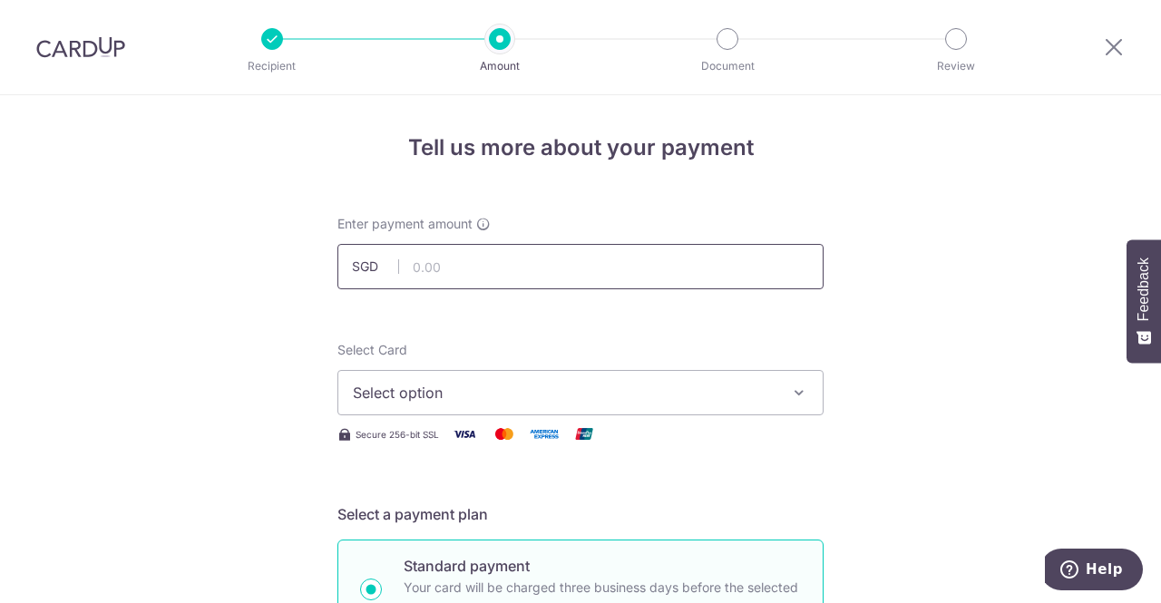
click at [506, 274] on input "text" at bounding box center [580, 266] width 486 height 45
type input "148.00"
click at [697, 395] on span "Select option" at bounding box center [564, 393] width 423 height 22
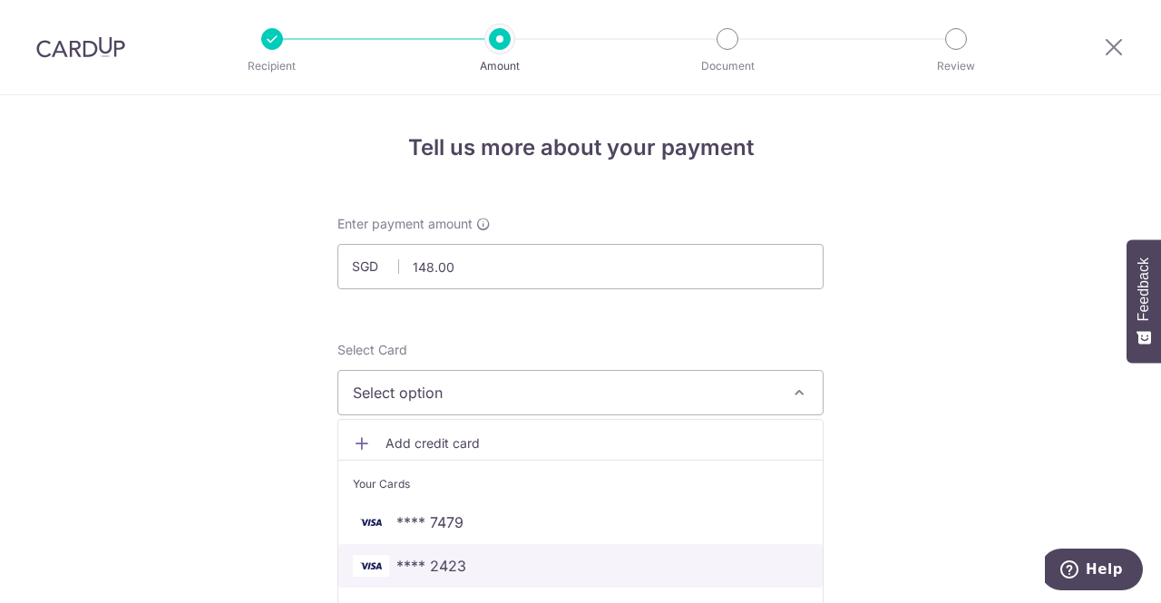
click at [466, 562] on span "**** 2423" at bounding box center [580, 566] width 455 height 22
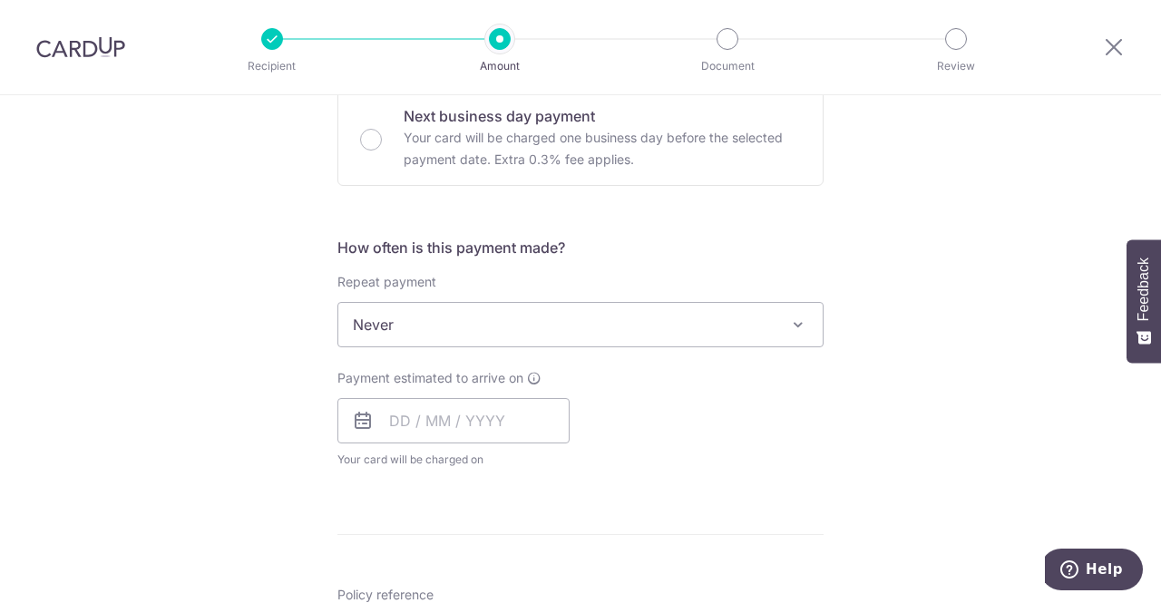
scroll to position [570, 0]
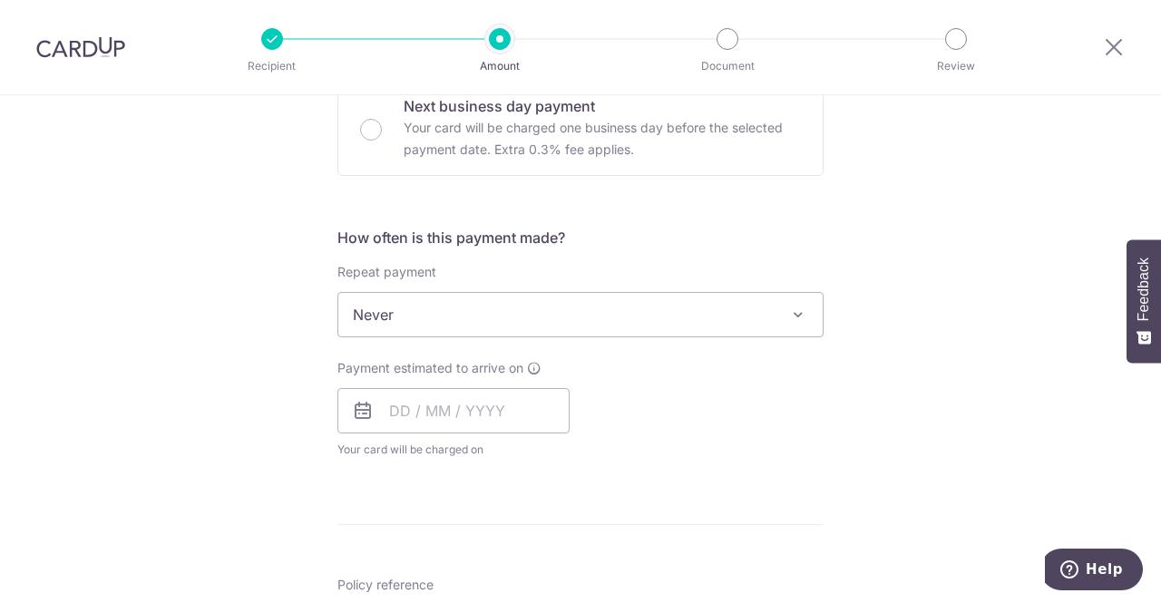
click at [769, 326] on span "Never" at bounding box center [580, 315] width 484 height 44
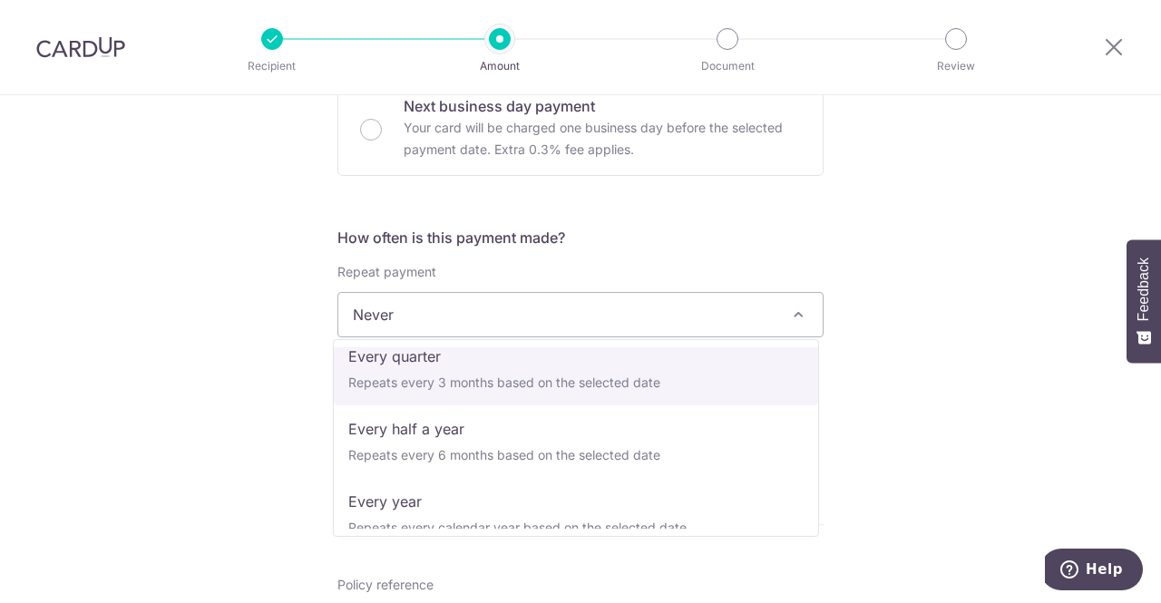
scroll to position [254, 0]
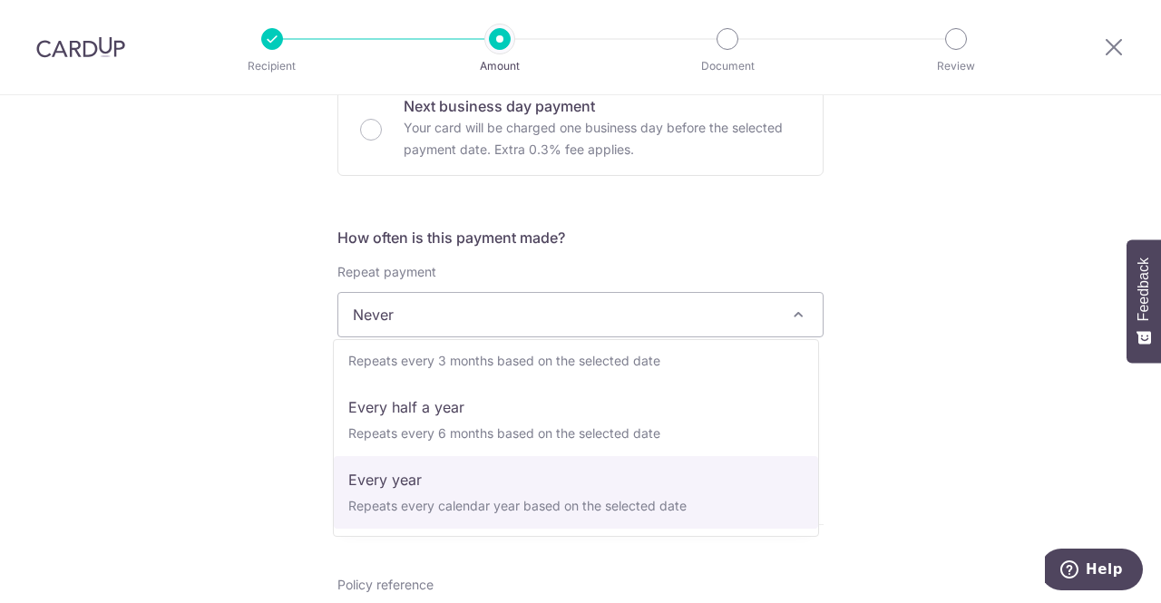
select select "6"
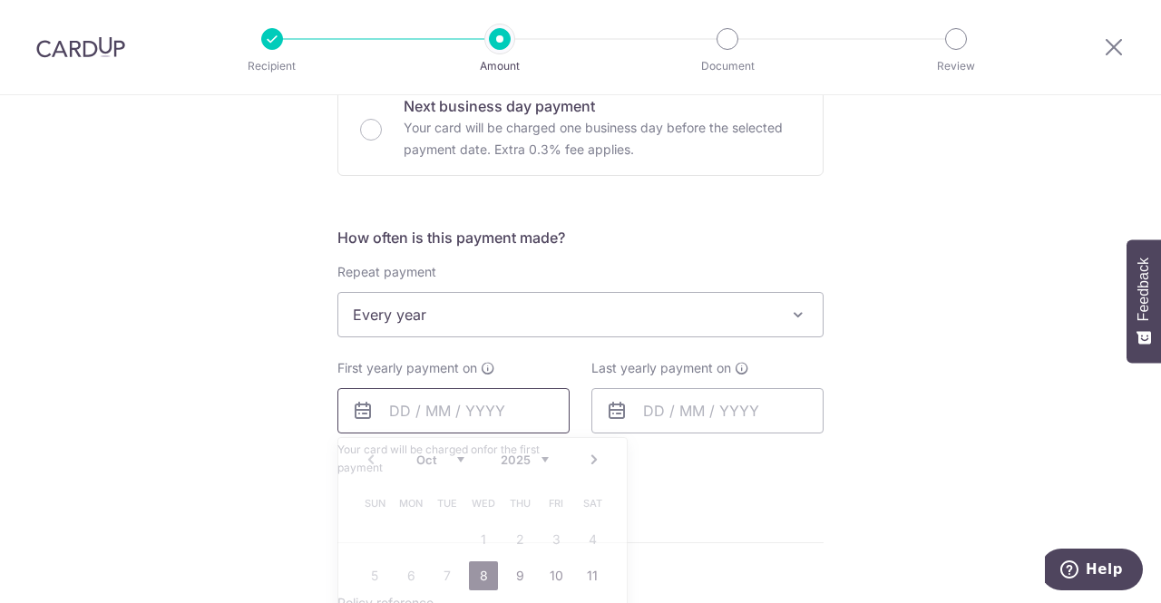
click at [497, 413] on input "text" at bounding box center [453, 410] width 232 height 45
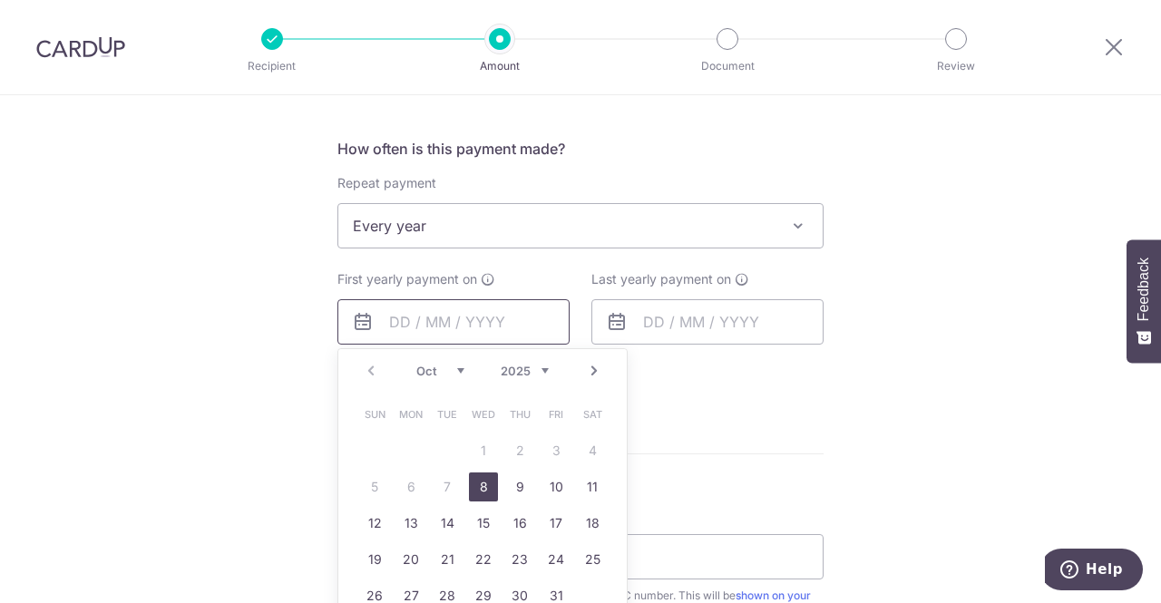
scroll to position [660, 0]
click at [412, 518] on link "13" at bounding box center [410, 522] width 29 height 29
type input "13/10/2025"
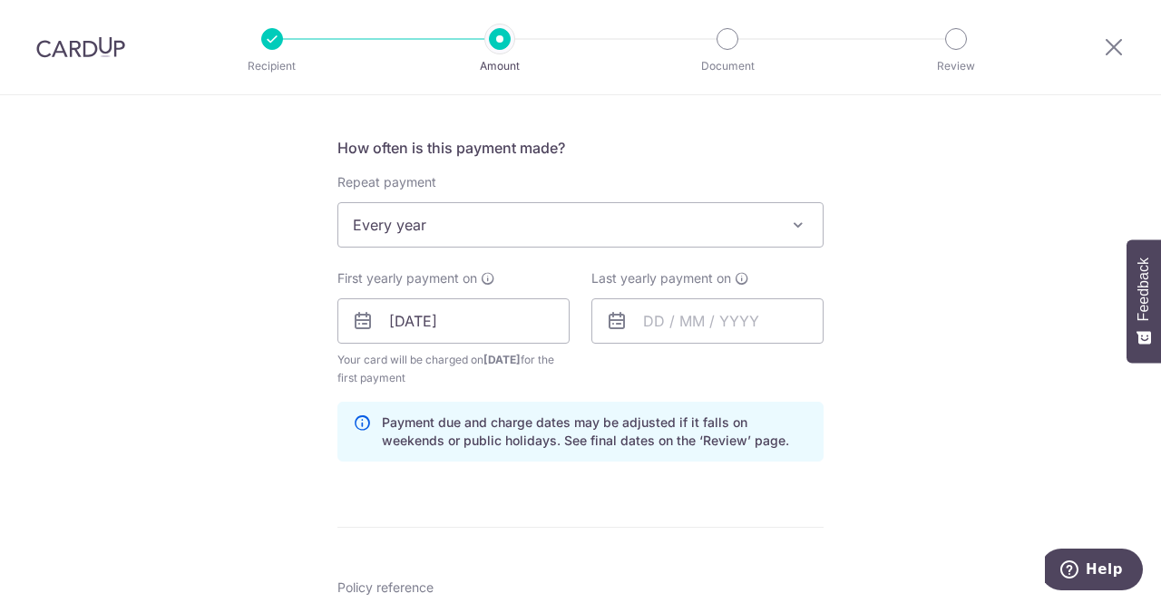
click at [961, 379] on div "Tell us more about your payment Enter payment amount SGD 148.00 148.00 Select C…" at bounding box center [580, 301] width 1161 height 1733
click at [750, 327] on input "text" at bounding box center [707, 320] width 232 height 45
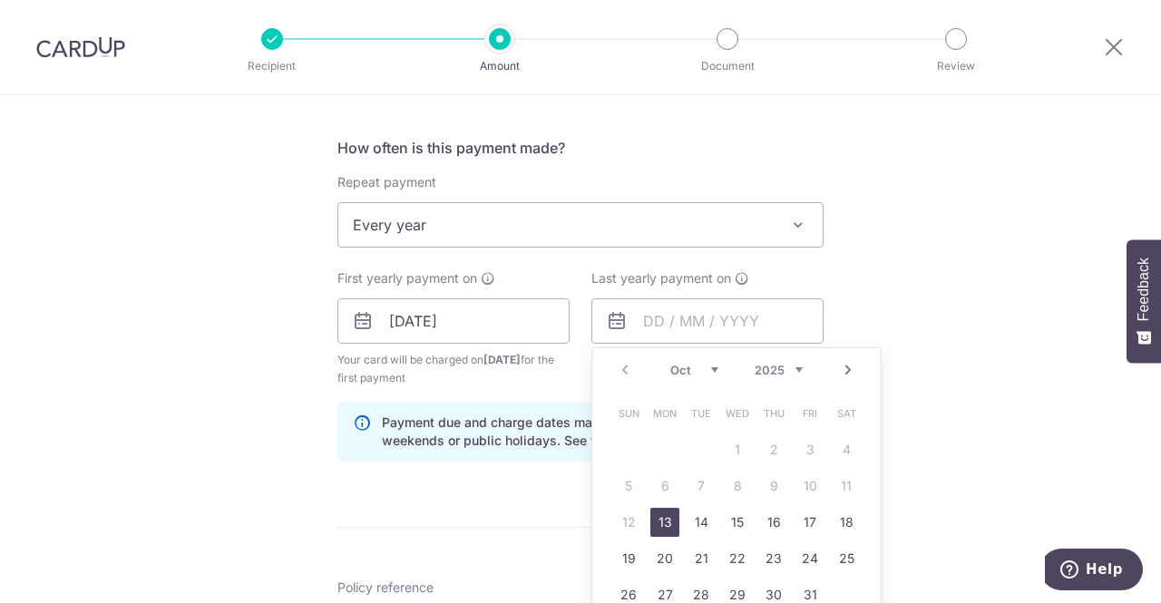
click at [785, 373] on select "2025 2026 2027 2028 2029 2030 2031 2032 2033 2034 2035" at bounding box center [779, 370] width 48 height 15
click at [795, 516] on link "16" at bounding box center [809, 522] width 29 height 29
type input "16/10/2026"
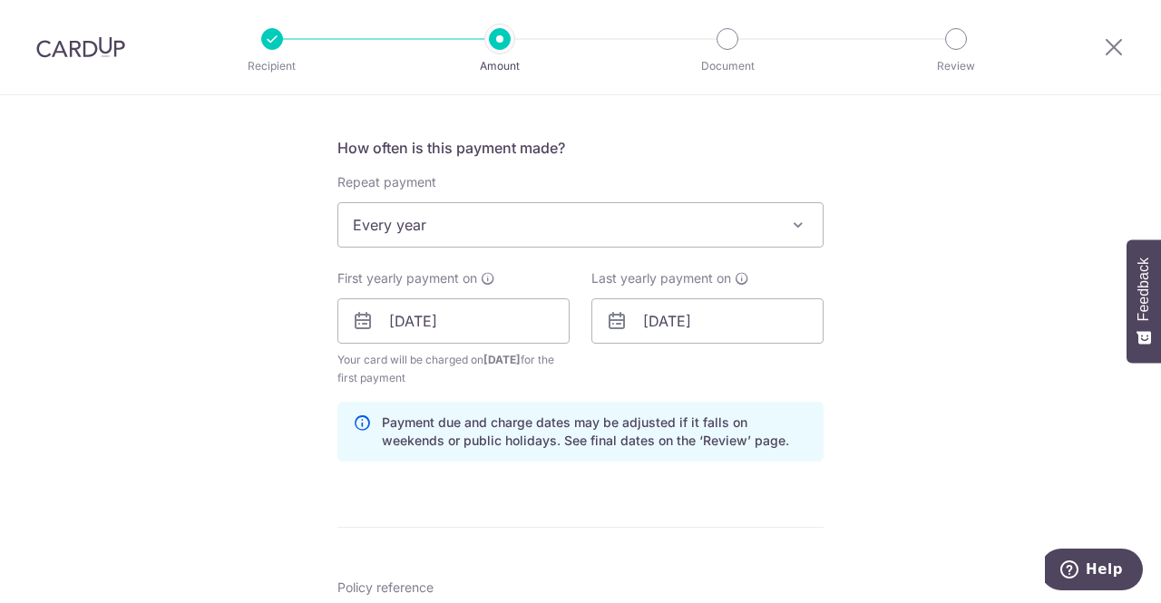
click at [905, 383] on div "Tell us more about your payment Enter payment amount SGD 148.00 148.00 Select C…" at bounding box center [580, 301] width 1161 height 1733
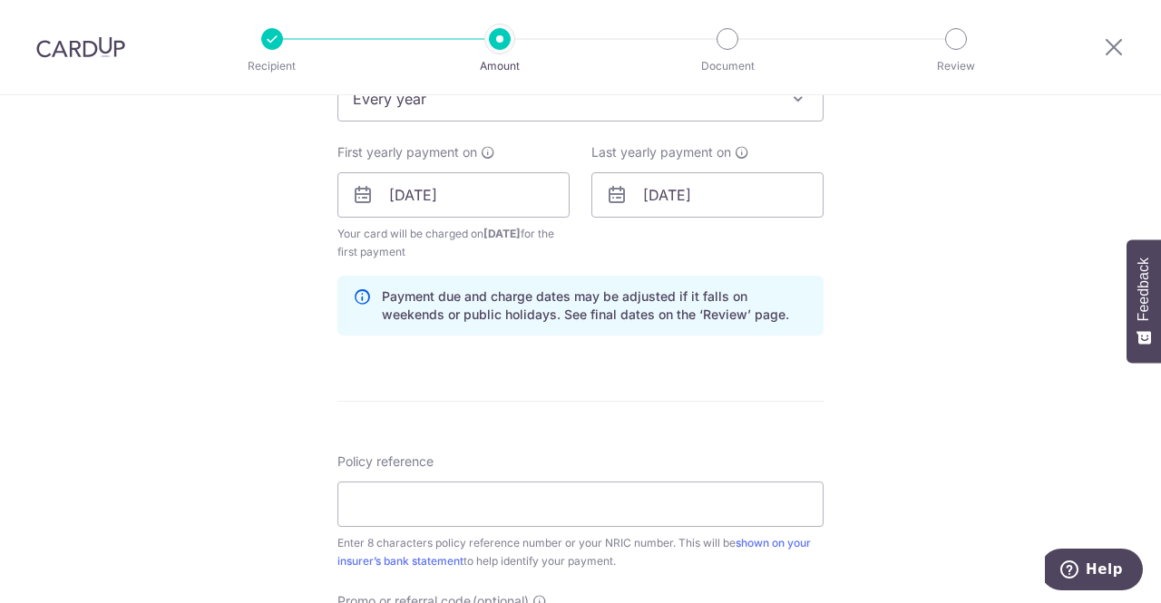
scroll to position [805, 0]
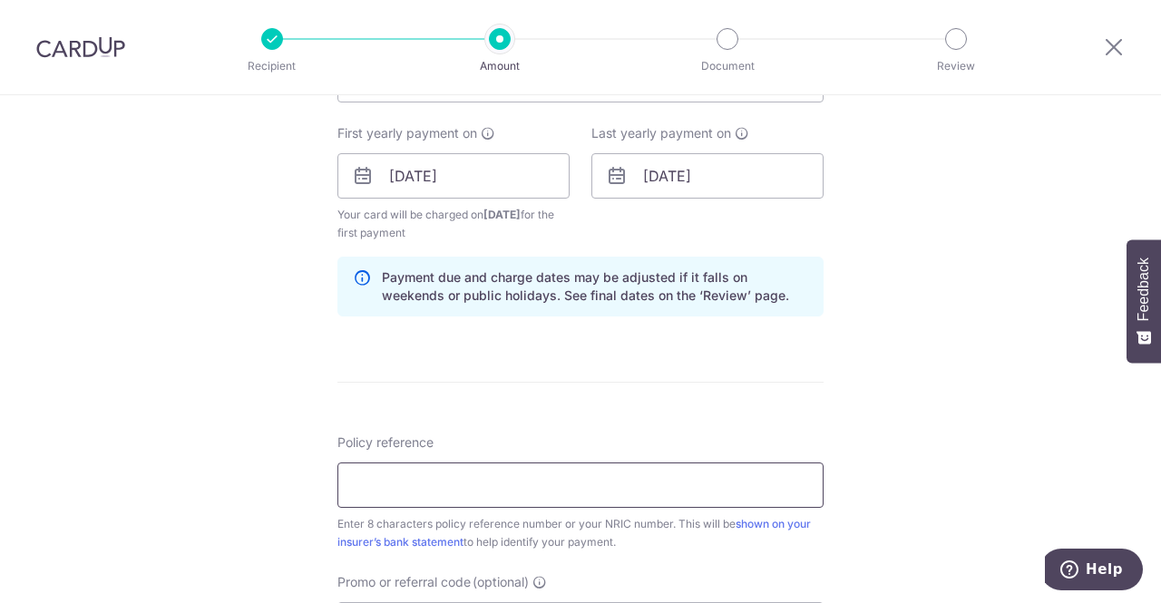
click at [392, 498] on input "Policy reference" at bounding box center [580, 485] width 486 height 45
paste input "20731927"
type input "20731927"
click at [940, 420] on div "Tell us more about your payment Enter payment amount SGD 148.00 148.00 Select C…" at bounding box center [580, 156] width 1161 height 1733
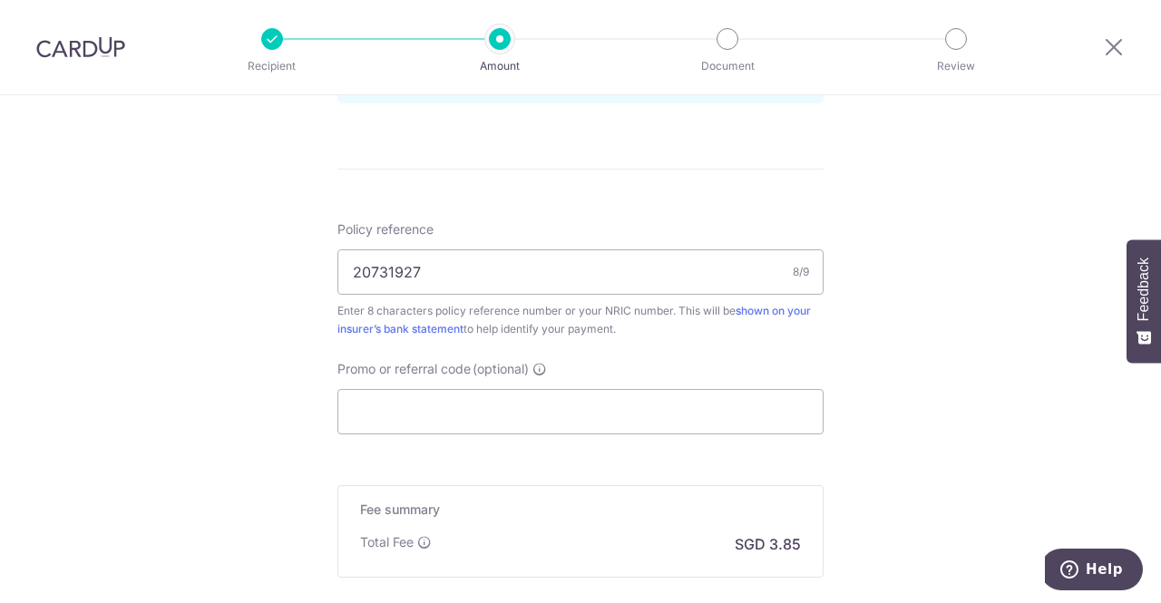
scroll to position [1020, 0]
click at [404, 415] on input "Promo or referral code (optional)" at bounding box center [580, 409] width 486 height 45
paste input "REC185"
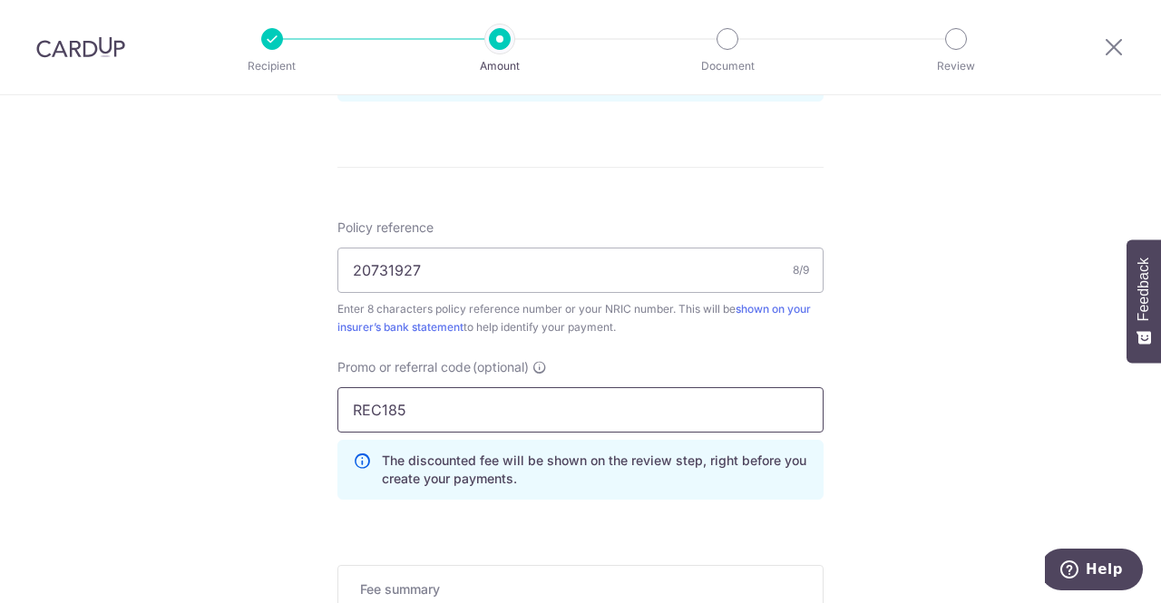
type input "REC185"
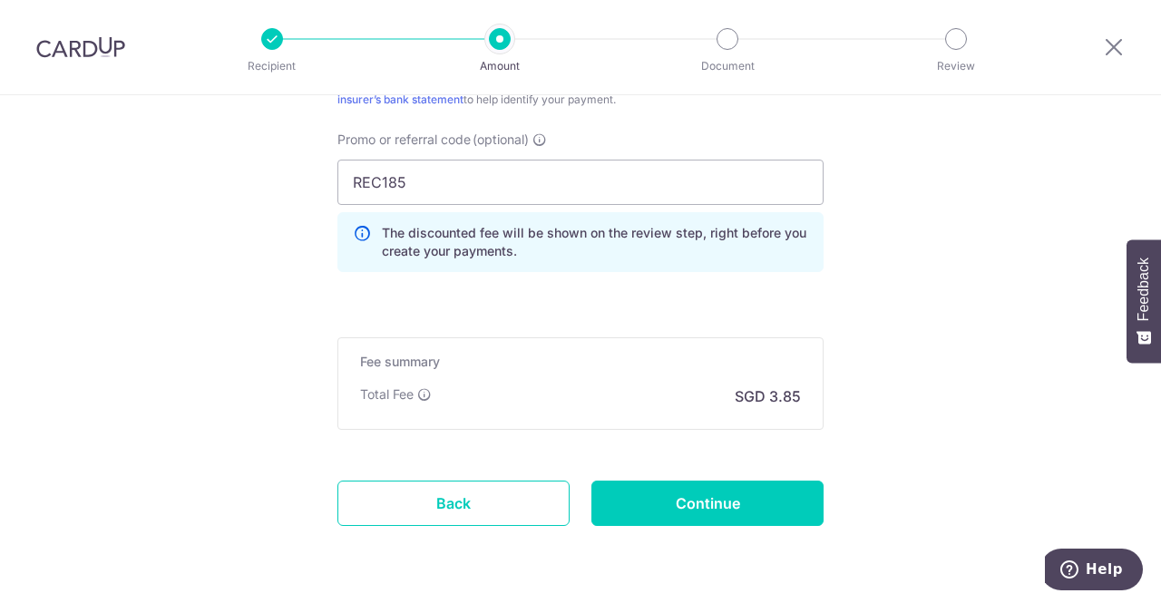
scroll to position [1249, 0]
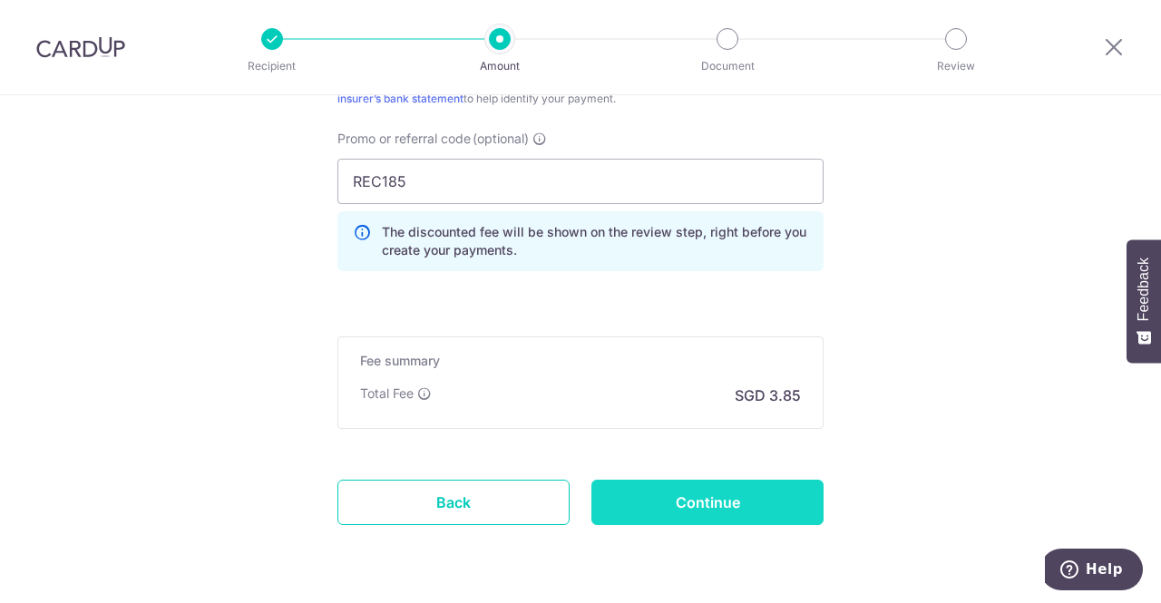
click at [732, 494] on input "Continue" at bounding box center [707, 502] width 232 height 45
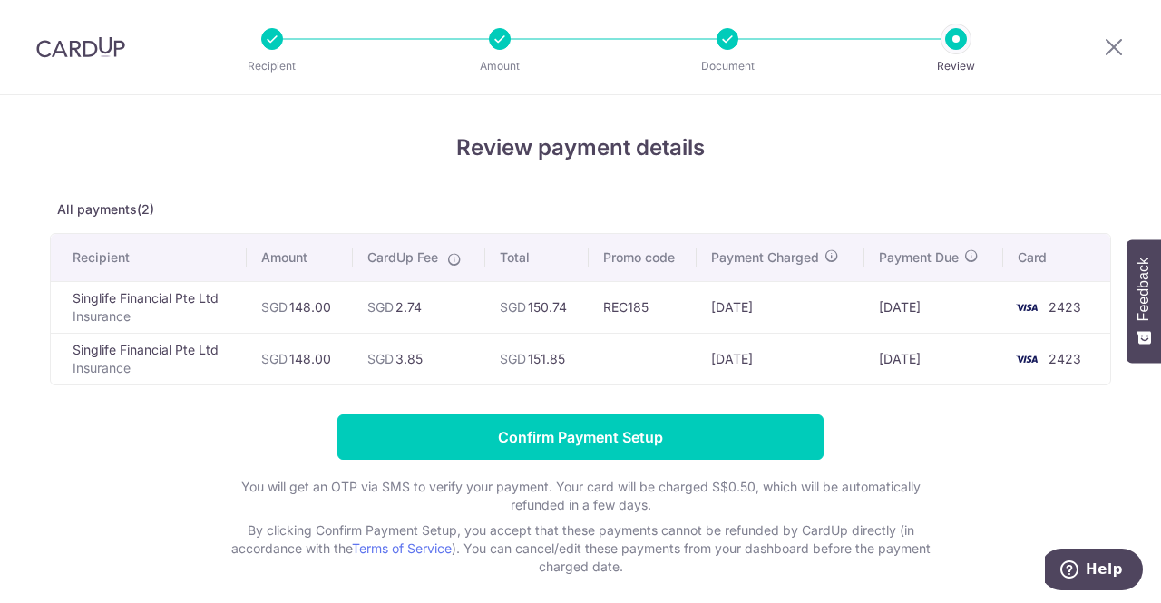
drag, startPoint x: 569, startPoint y: 309, endPoint x: 528, endPoint y: 307, distance: 40.9
click at [528, 307] on td "SGD 150.74" at bounding box center [536, 307] width 103 height 52
copy td "150.74"
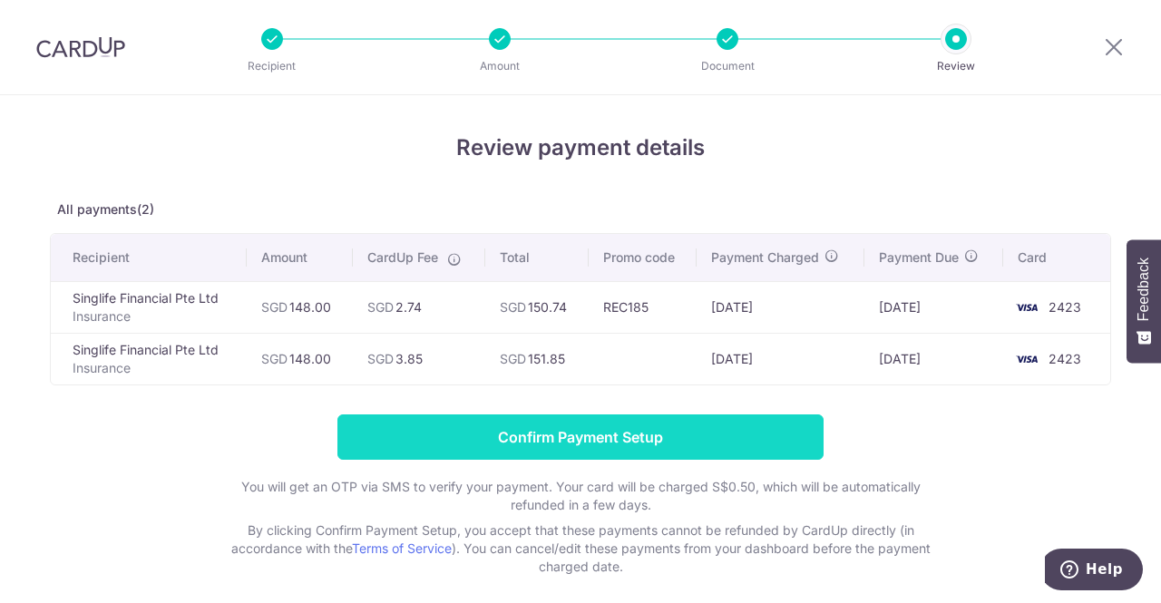
click at [574, 443] on input "Confirm Payment Setup" at bounding box center [580, 436] width 486 height 45
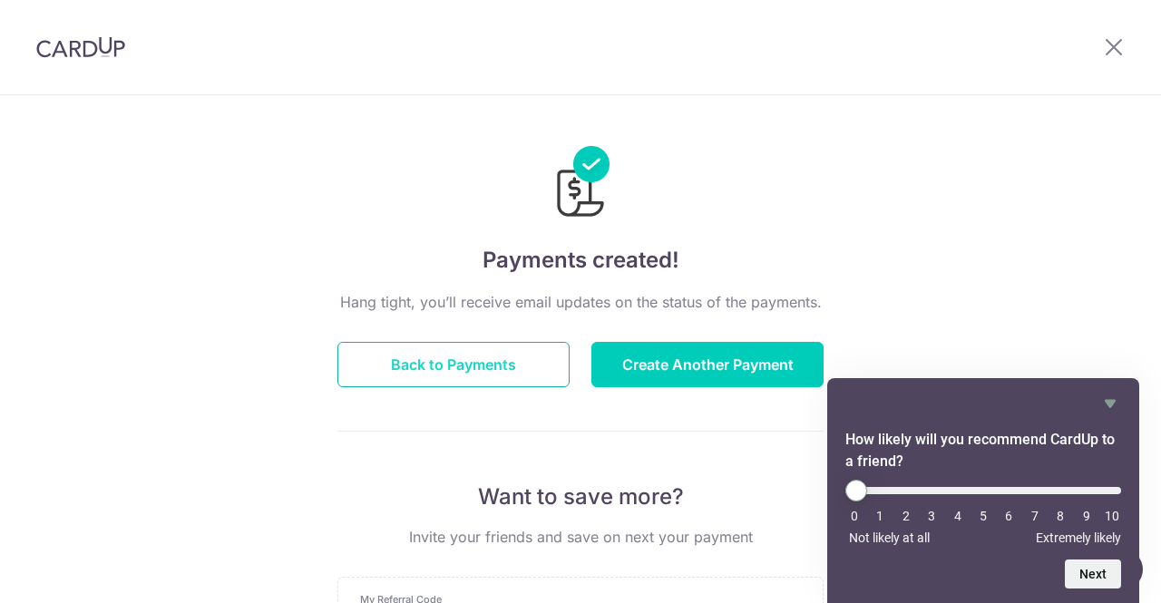
click at [463, 370] on button "Back to Payments" at bounding box center [453, 364] width 232 height 45
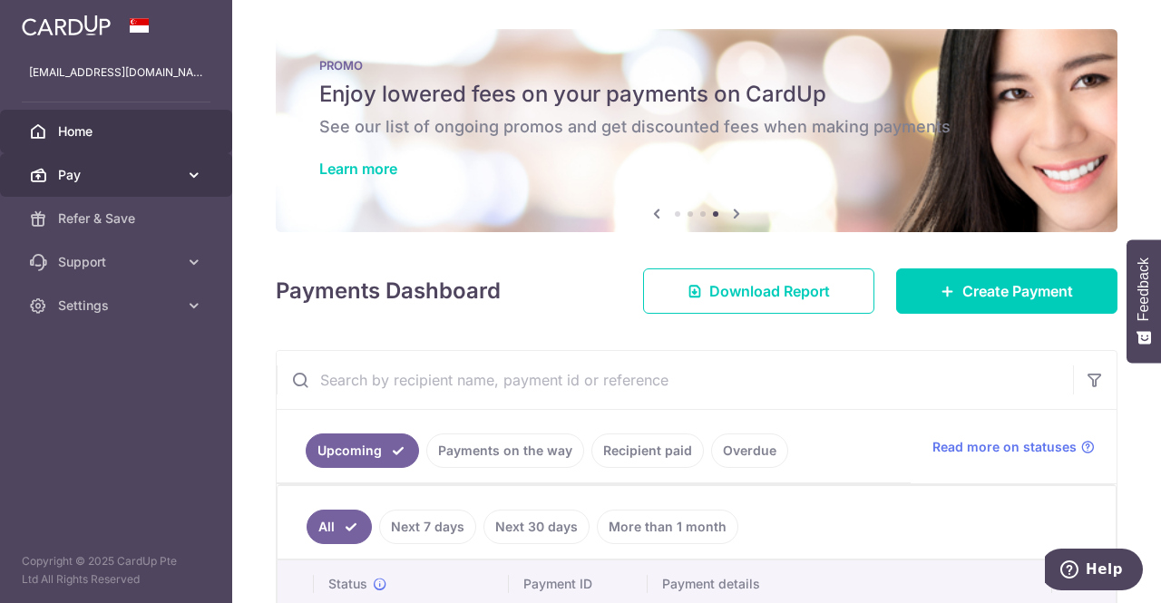
click at [69, 175] on span "Pay" at bounding box center [118, 175] width 120 height 18
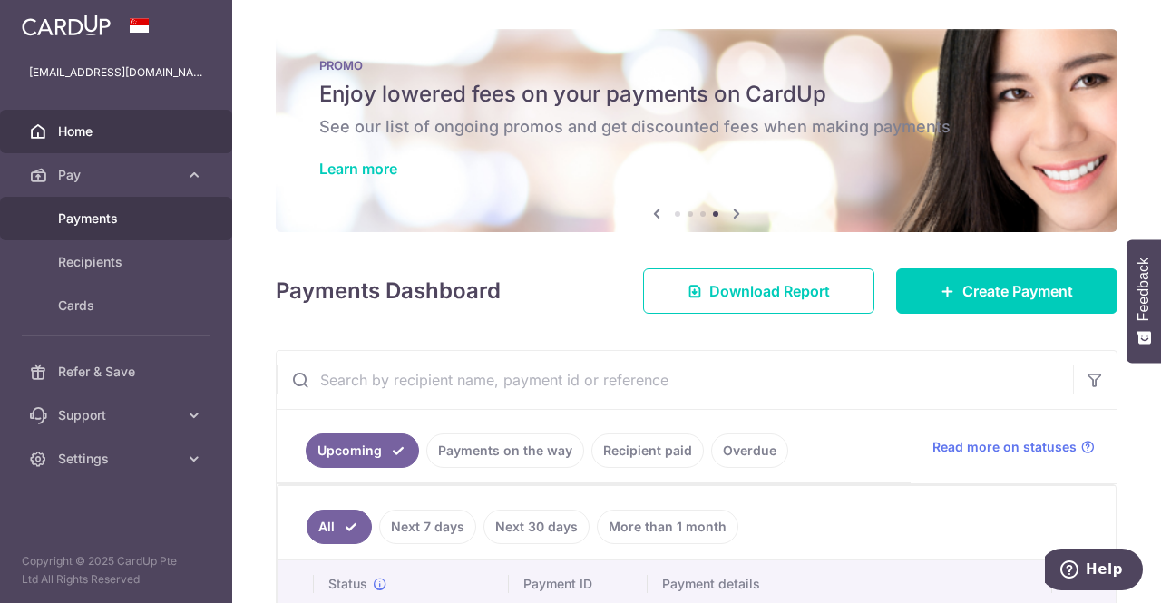
click at [79, 215] on span "Payments" at bounding box center [118, 218] width 120 height 18
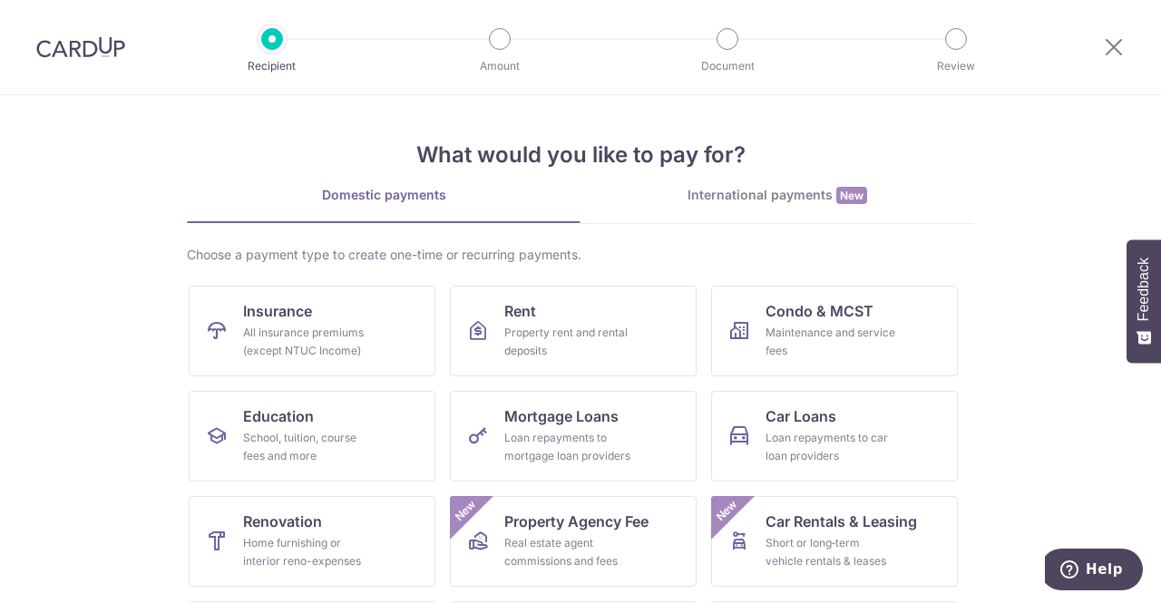
click at [54, 396] on section "What would you like to pay for? Domestic payments International payments New Ch…" at bounding box center [580, 349] width 1161 height 508
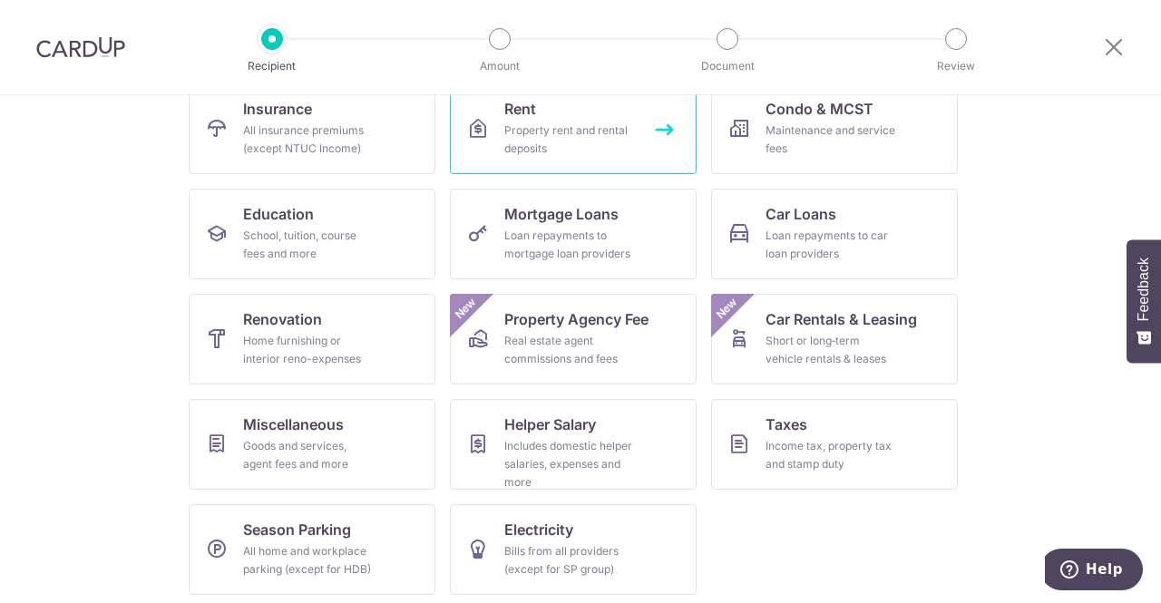
scroll to position [207, 0]
